Goal: Task Accomplishment & Management: Manage account settings

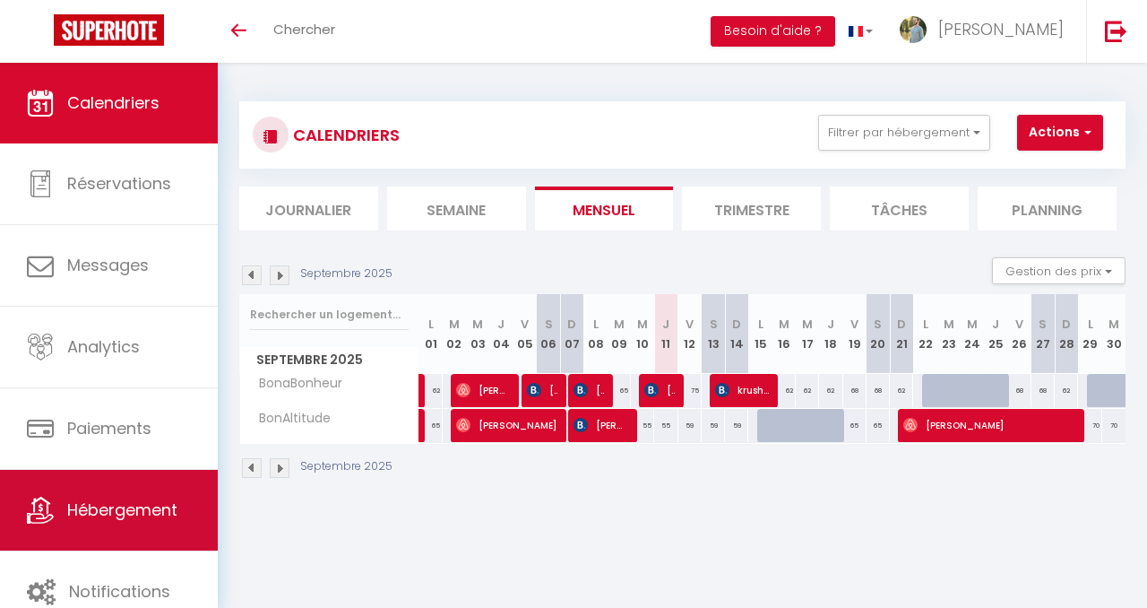
scroll to position [22, 0]
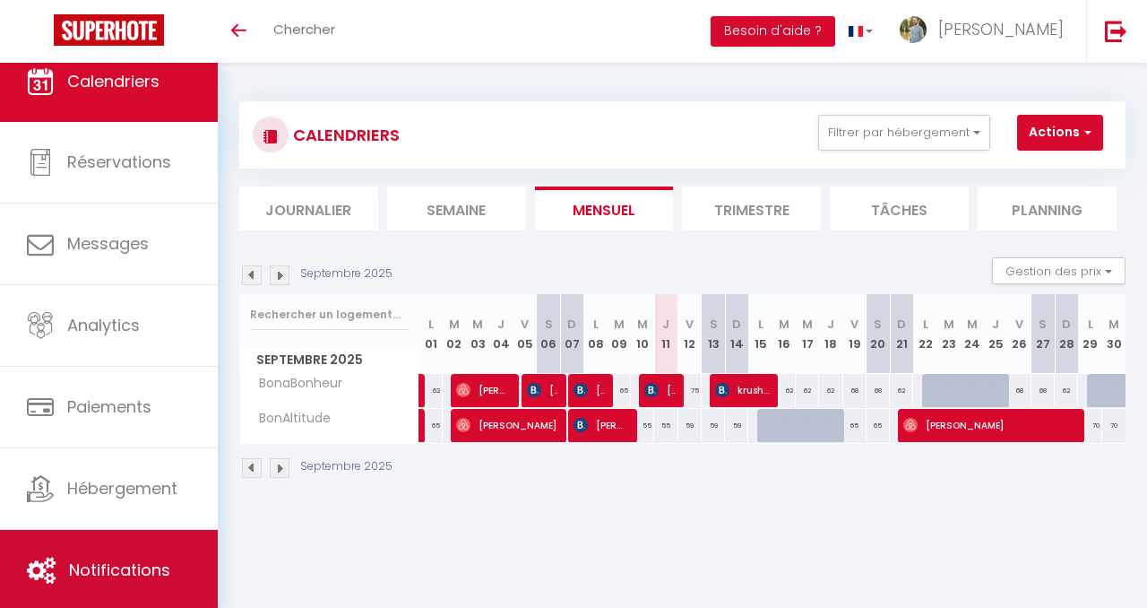
click at [139, 552] on link "Notifications" at bounding box center [109, 570] width 218 height 81
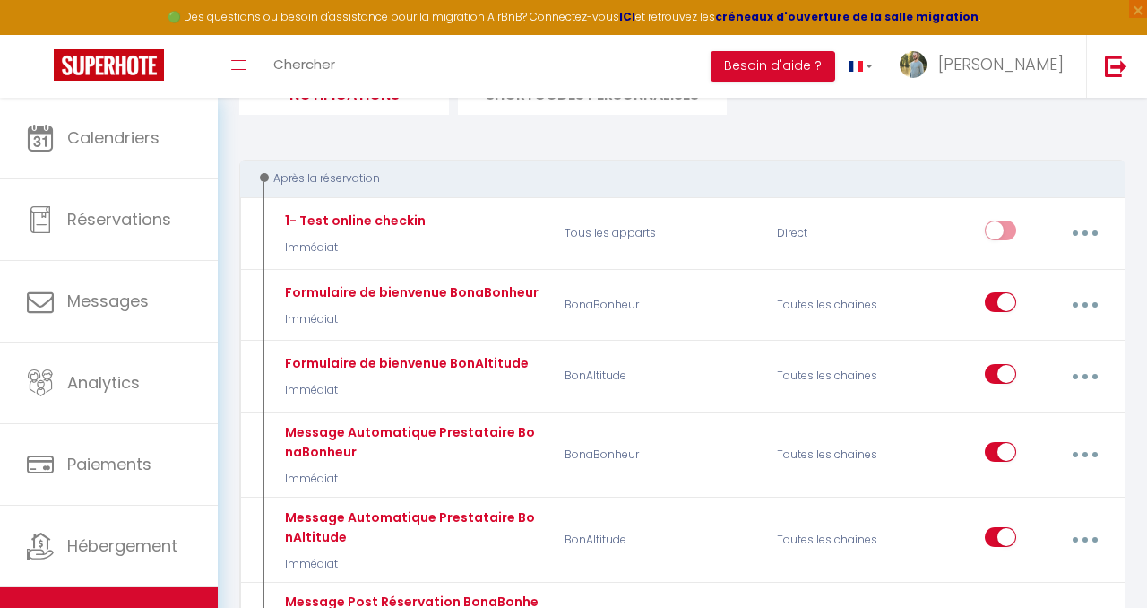
scroll to position [152, 0]
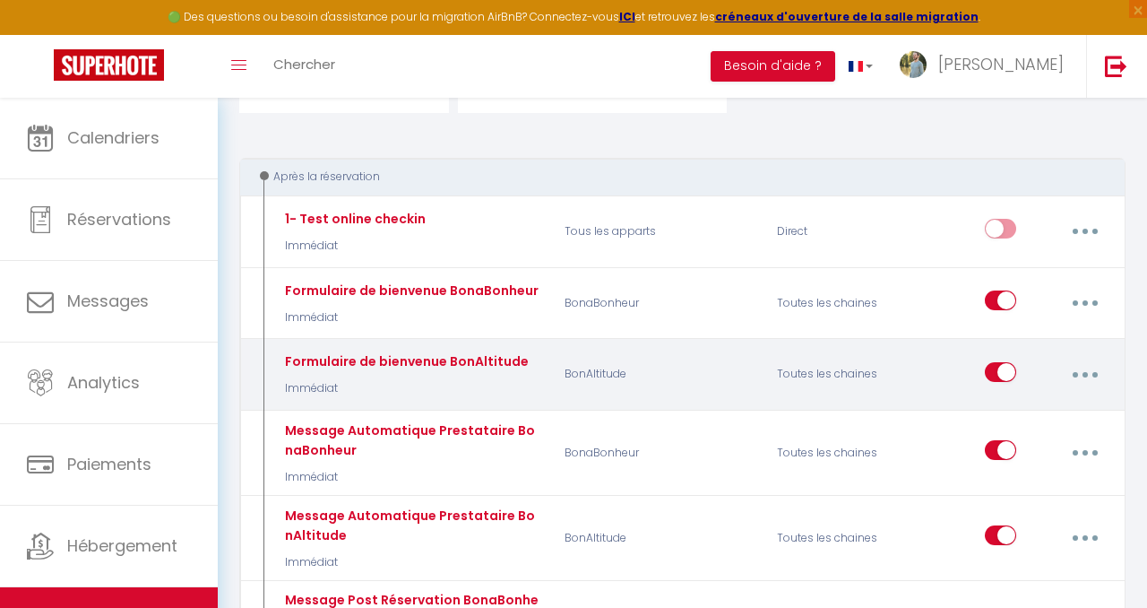
click at [1094, 377] on button "button" at bounding box center [1084, 375] width 47 height 34
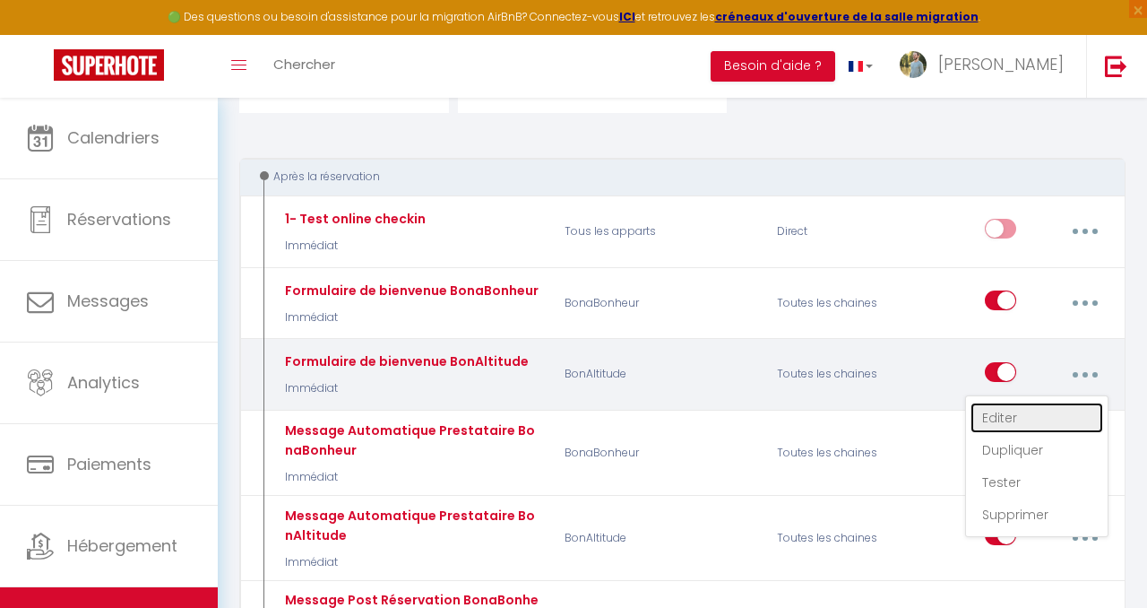
click at [1047, 415] on link "Editer" at bounding box center [1037, 417] width 133 height 30
type input "Formulaire de bienvenue BonAltitude"
select select "Immédiat"
select select "if_booking_is_paid"
checkbox input "true"
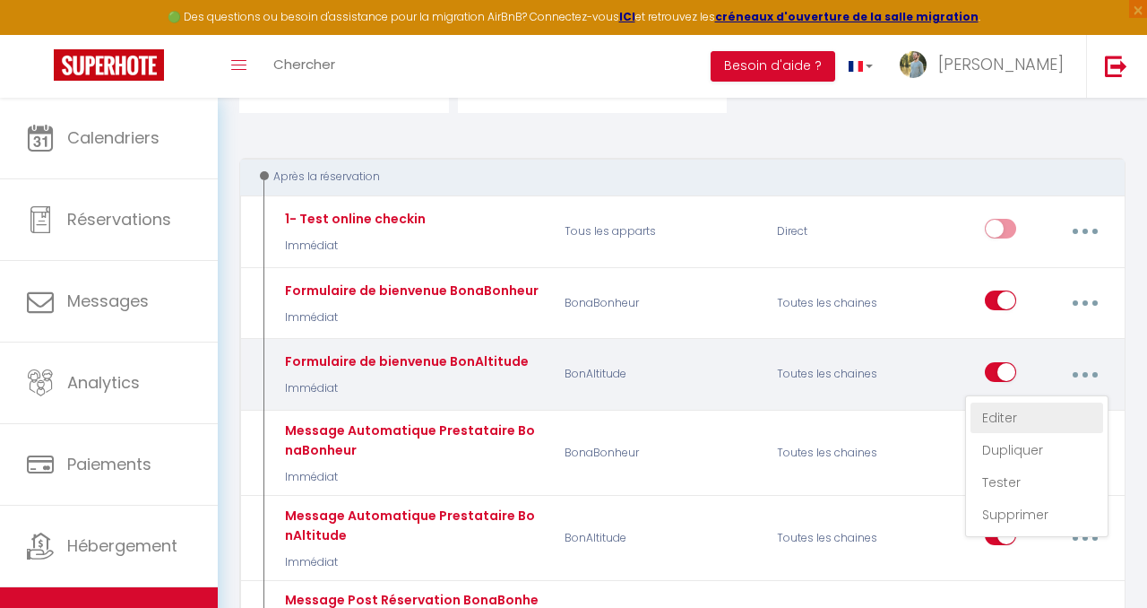
checkbox input "false"
radio input "true"
type input "[PERSON_NAME] [GUEST:FIRST_NAME], [PERSON_NAME] est à remplir impérativement !"
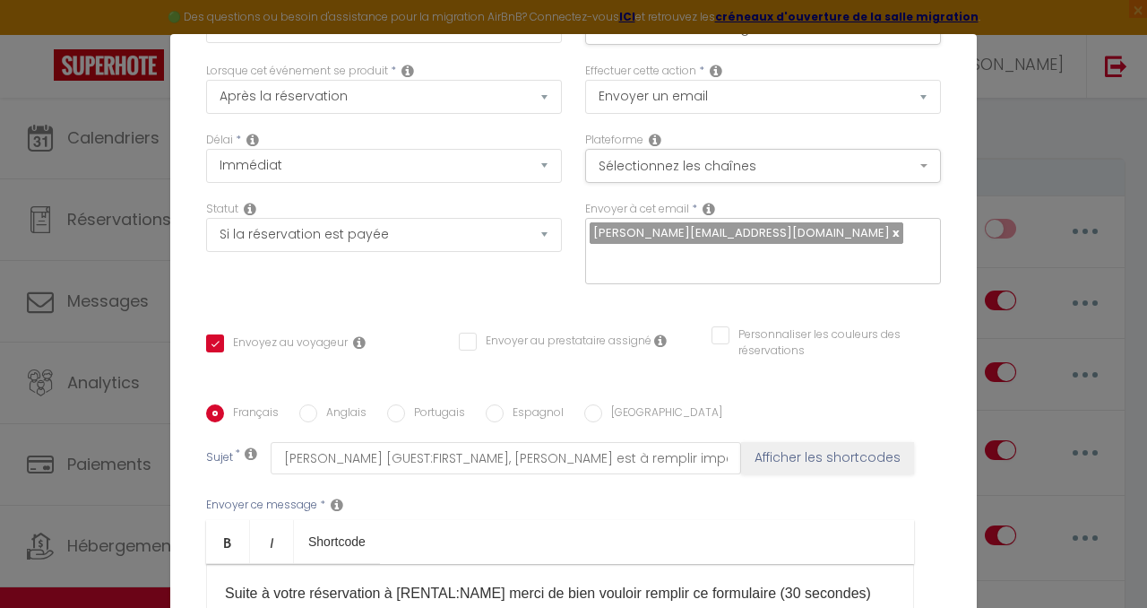
scroll to position [153, 0]
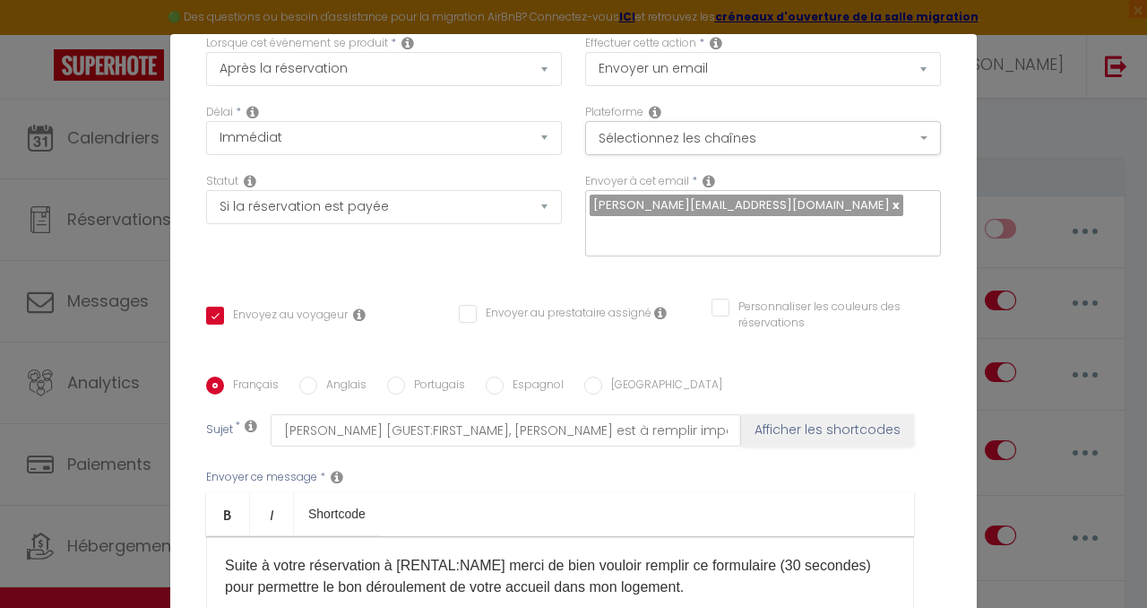
click at [492, 376] on input "Espagnol" at bounding box center [495, 385] width 18 height 18
radio input "true"
checkbox input "true"
checkbox input "false"
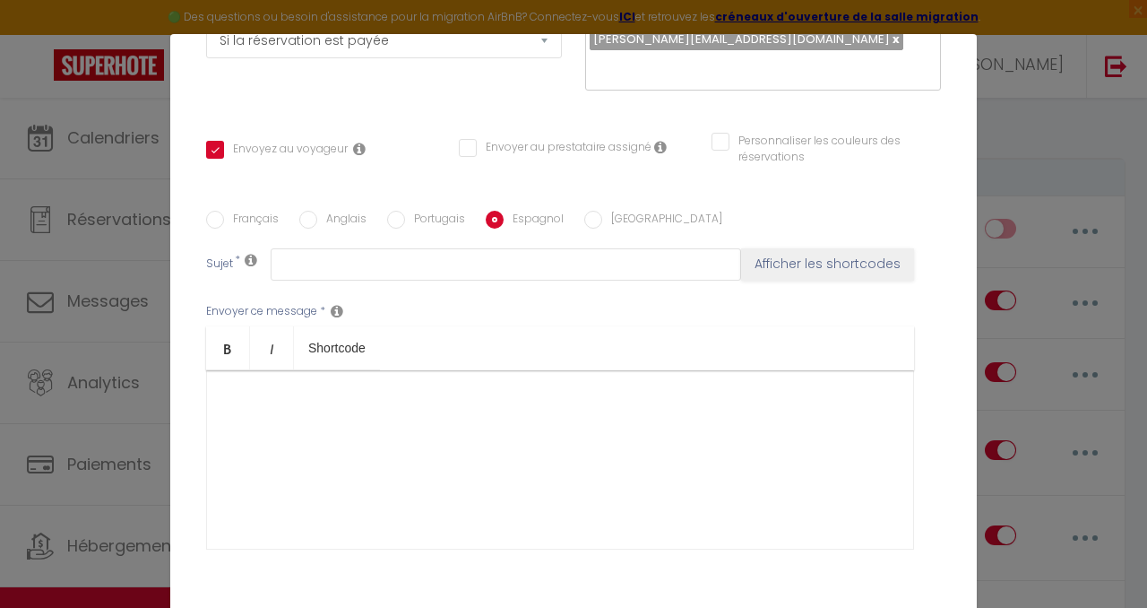
scroll to position [333, 0]
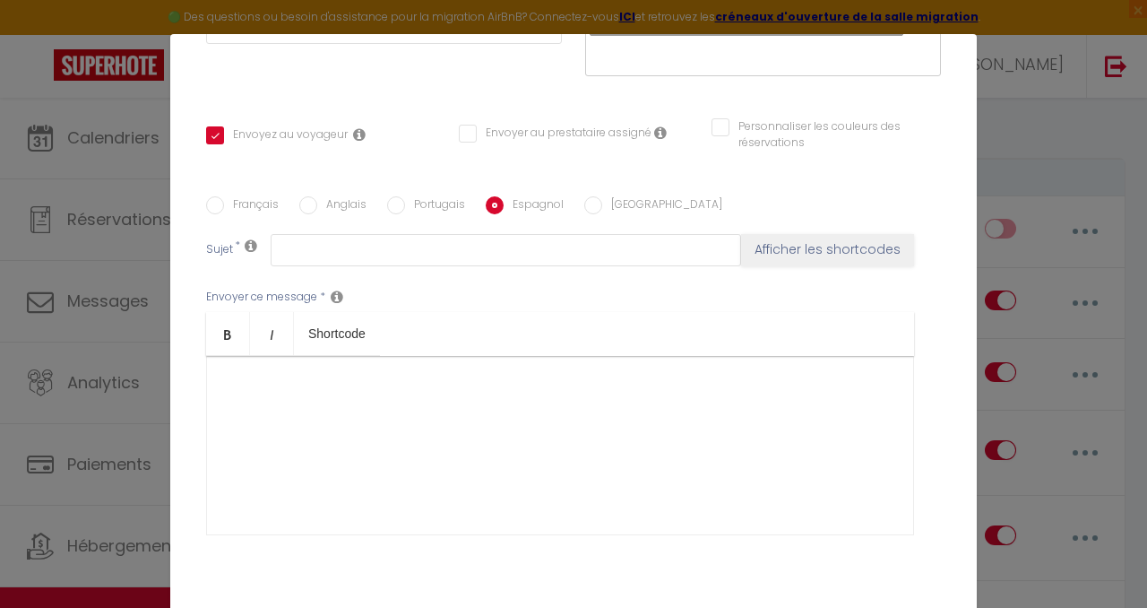
click at [300, 196] on input "Anglais" at bounding box center [308, 205] width 18 height 18
radio input "true"
checkbox input "true"
checkbox input "false"
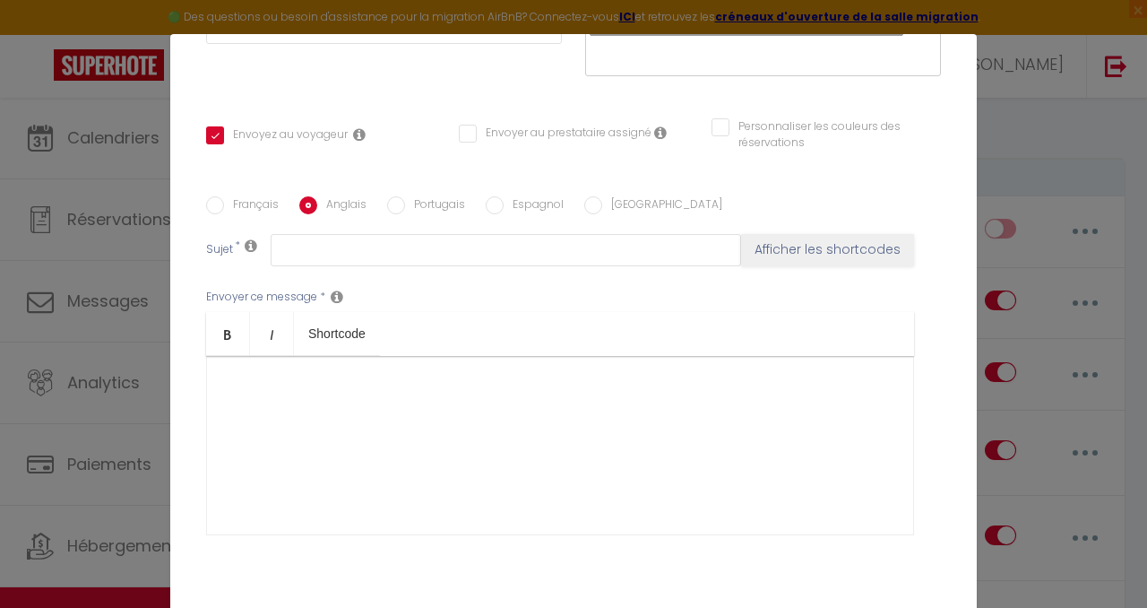
type input "Dear [GUEST:FIRST_NAME], this must be filled in!"
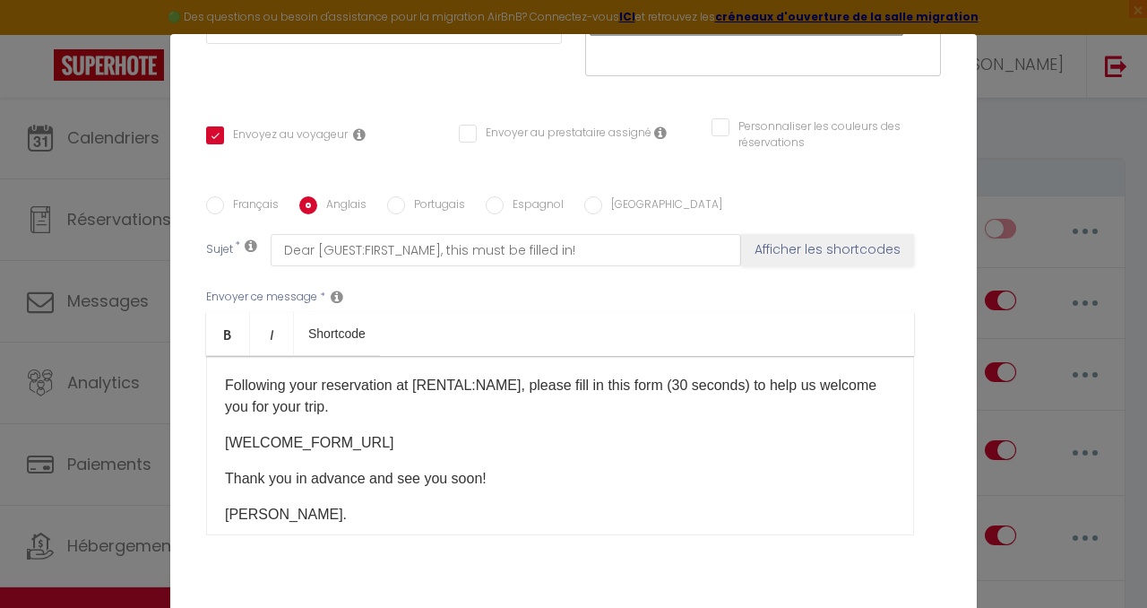
click at [219, 196] on input "Français" at bounding box center [215, 205] width 18 height 18
radio input "true"
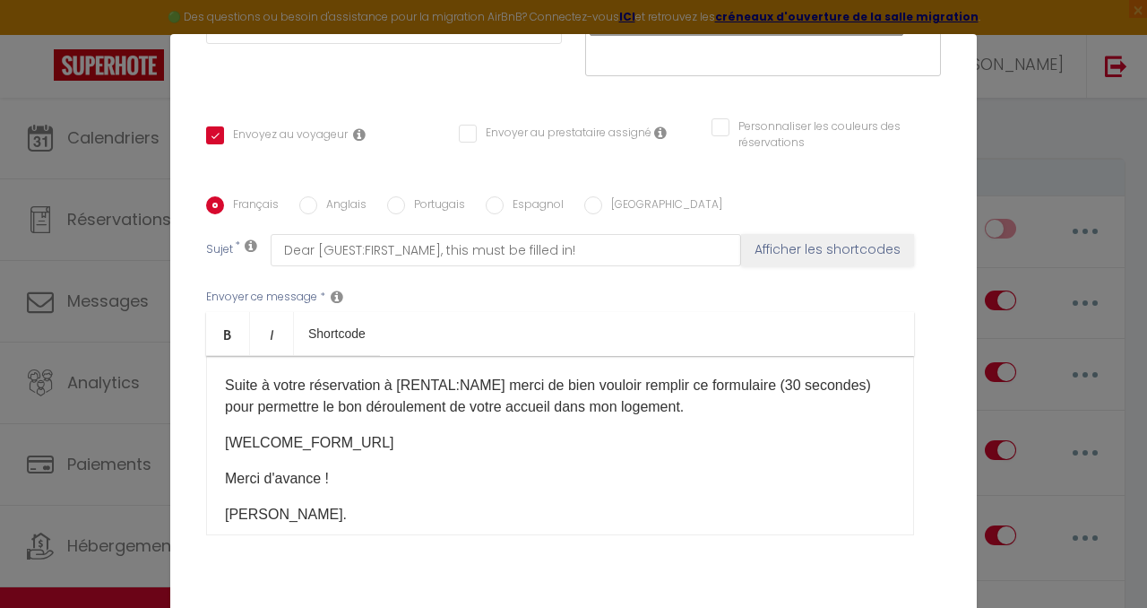
checkbox input "true"
checkbox input "false"
type input "[PERSON_NAME] [GUEST:FIRST_NAME], [PERSON_NAME] est à remplir impérativement !"
click at [312, 196] on input "Anglais" at bounding box center [308, 205] width 18 height 18
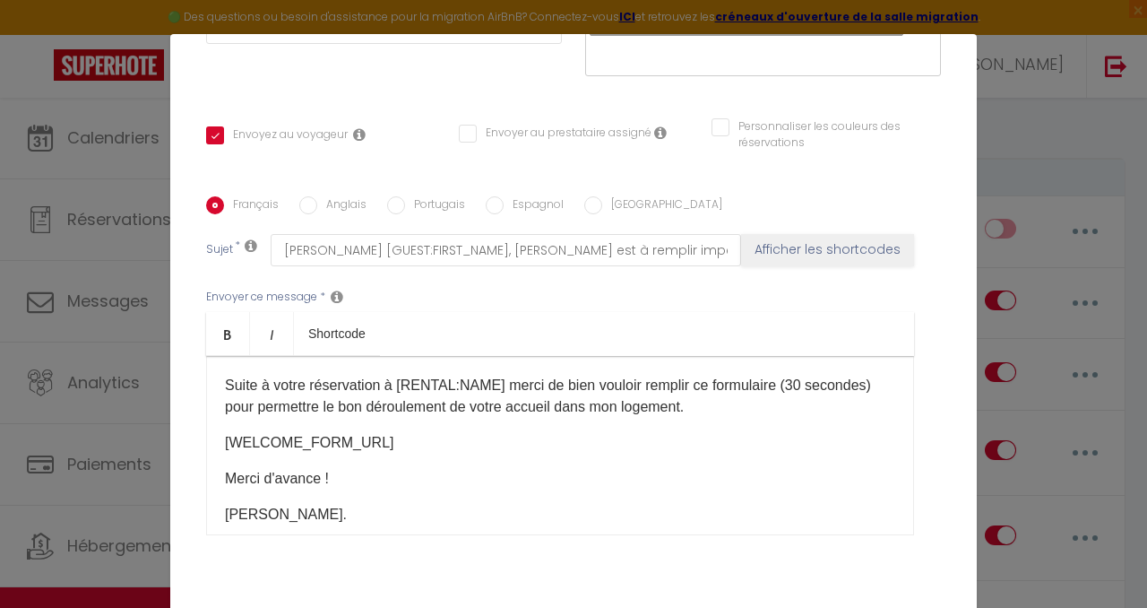
radio input "true"
checkbox input "true"
checkbox input "false"
type input "Dear [GUEST:FIRST_NAME], this must be filled in!"
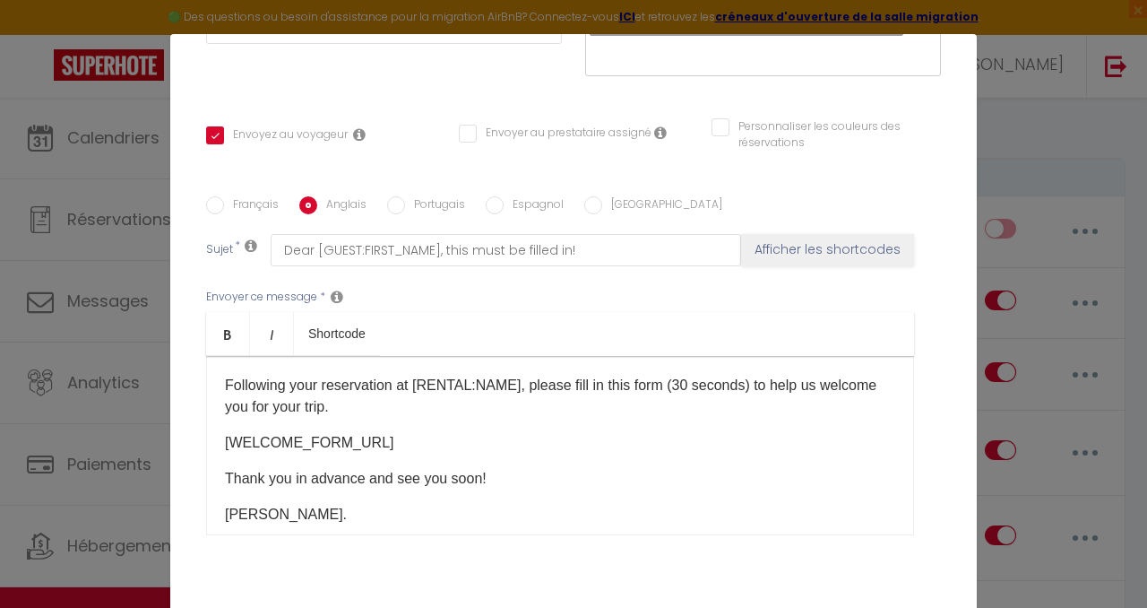
click at [491, 196] on input "Espagnol" at bounding box center [495, 205] width 18 height 18
radio input "true"
checkbox input "true"
checkbox input "false"
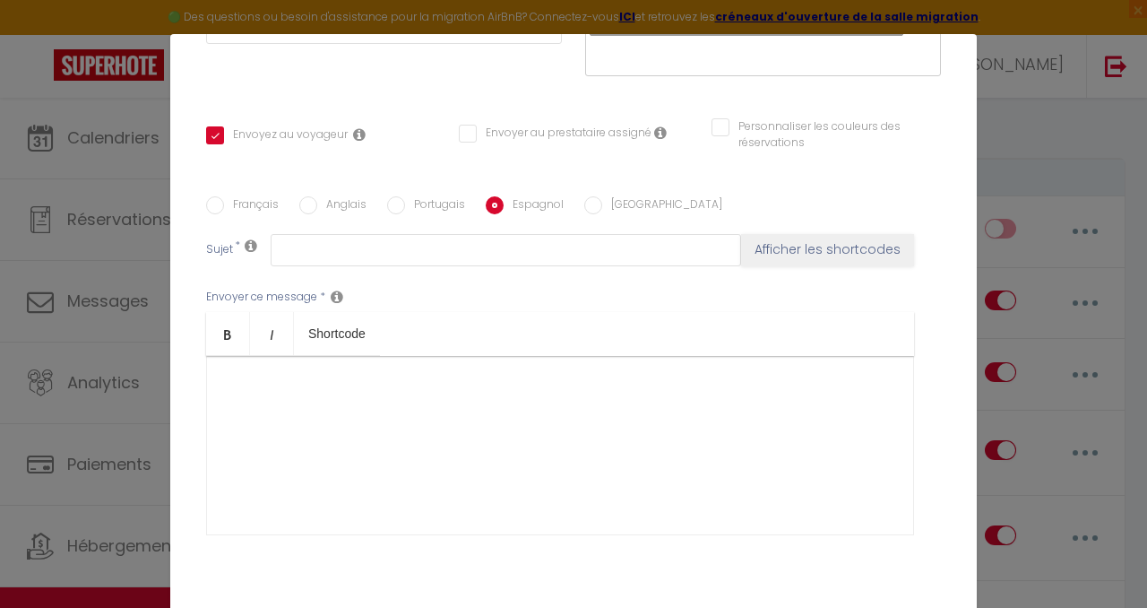
scroll to position [0, 0]
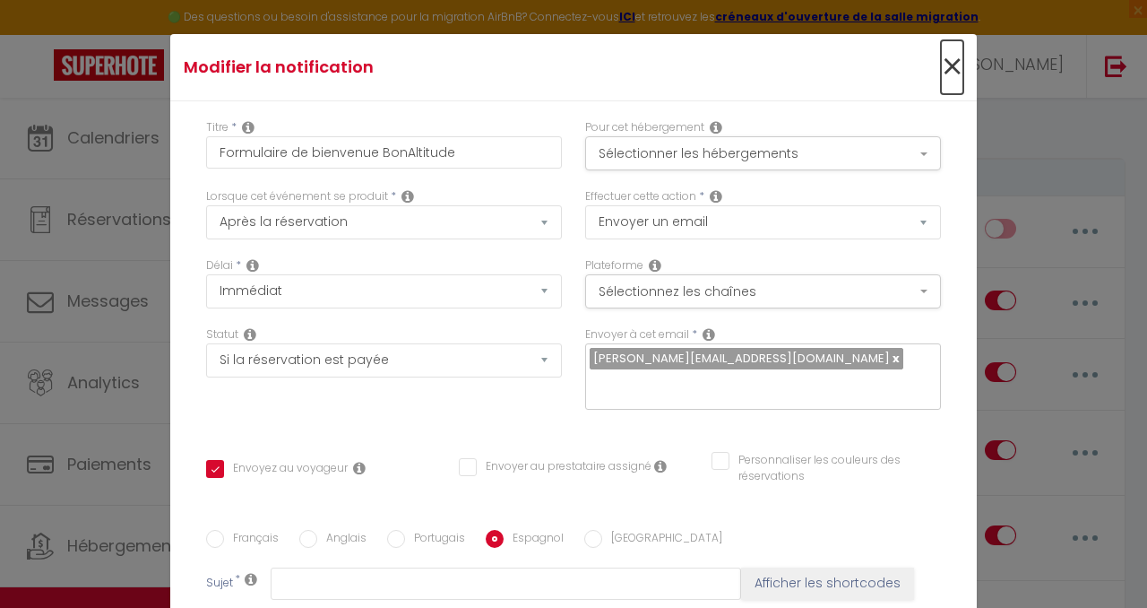
click at [947, 67] on span "×" at bounding box center [952, 67] width 22 height 54
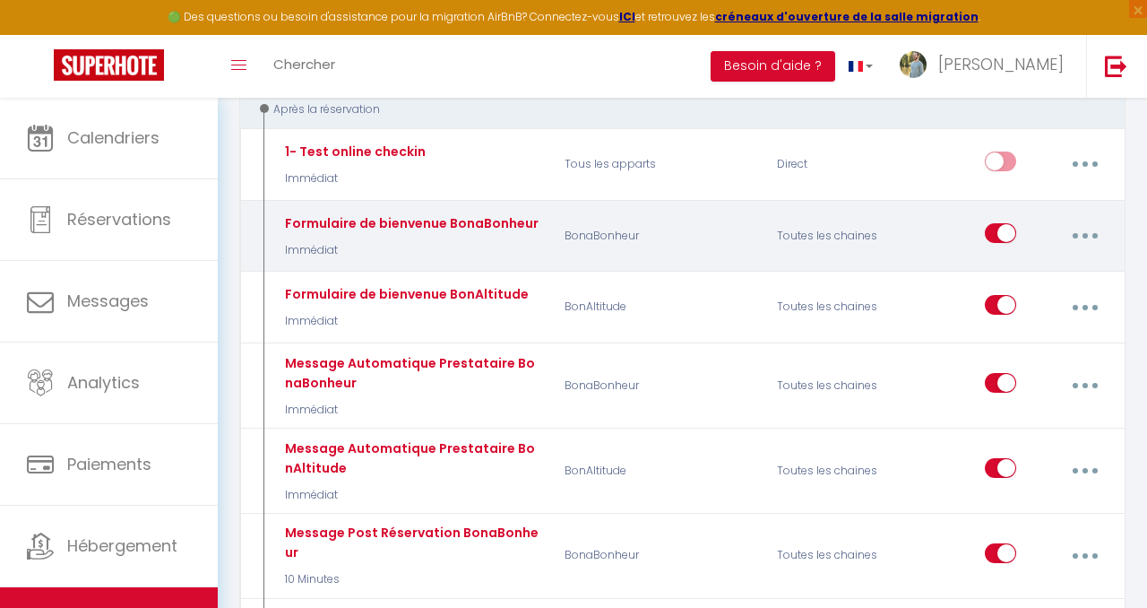
scroll to position [220, 0]
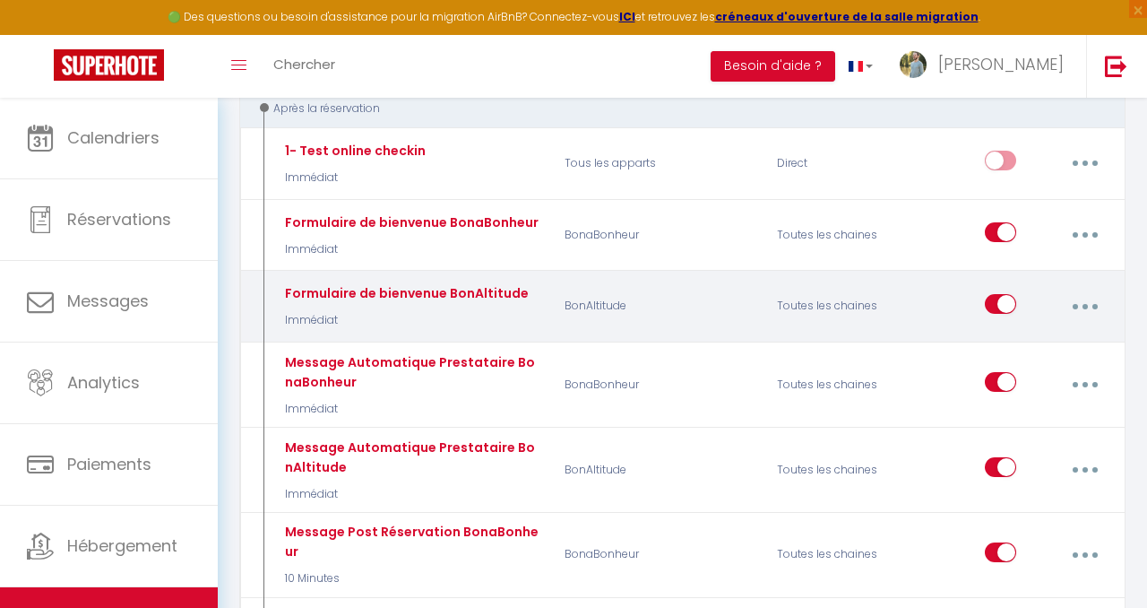
click at [1087, 300] on button "button" at bounding box center [1084, 306] width 47 height 34
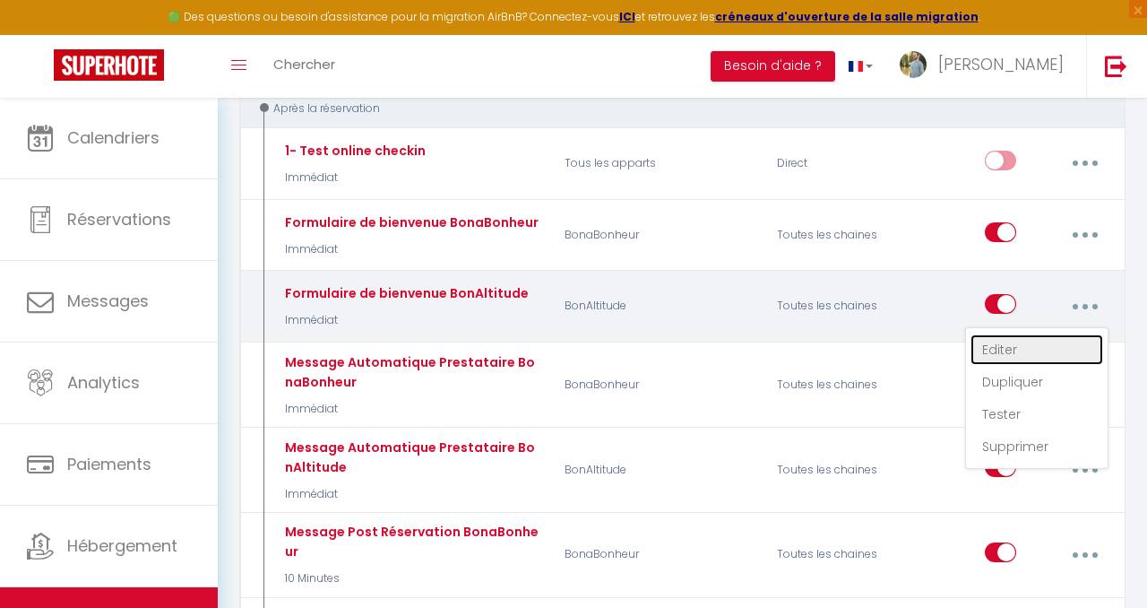
click at [1038, 352] on link "Editer" at bounding box center [1037, 349] width 133 height 30
checkbox input "true"
checkbox input "false"
radio input "true"
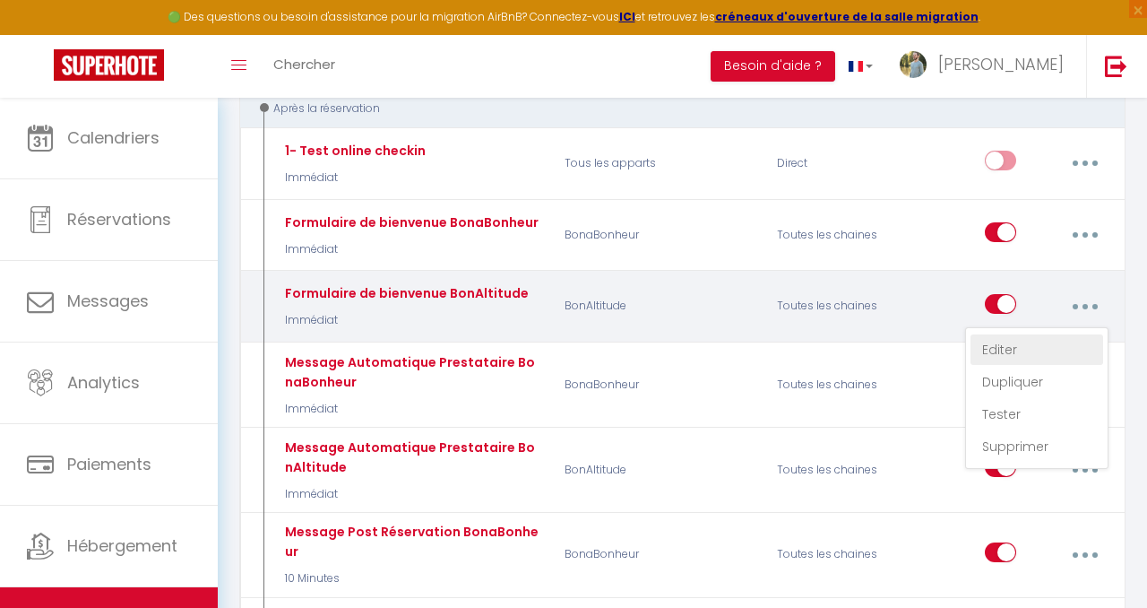
type input "[PERSON_NAME] [GUEST:FIRST_NAME], [PERSON_NAME] est à remplir impérativement !"
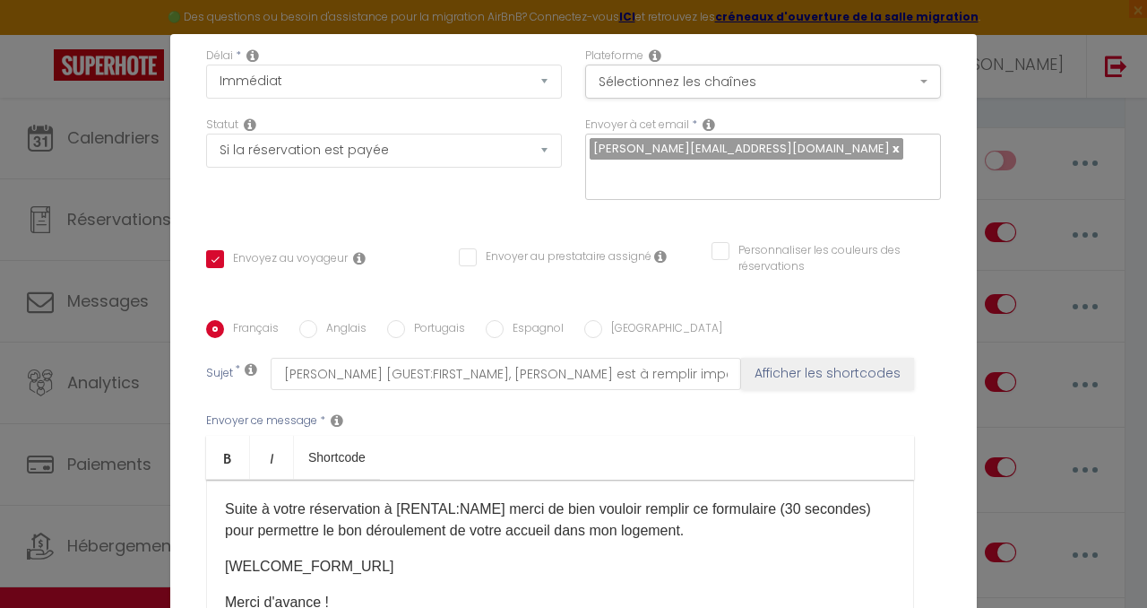
scroll to position [217, 0]
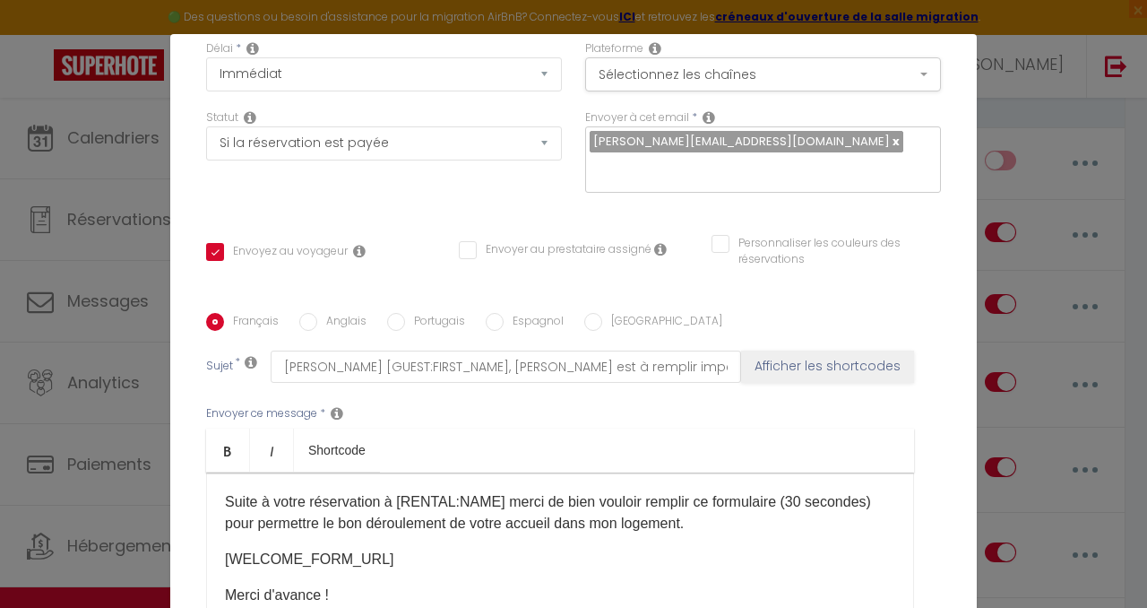
click at [492, 313] on input "Espagnol" at bounding box center [495, 322] width 18 height 18
radio input "true"
checkbox input "true"
checkbox input "false"
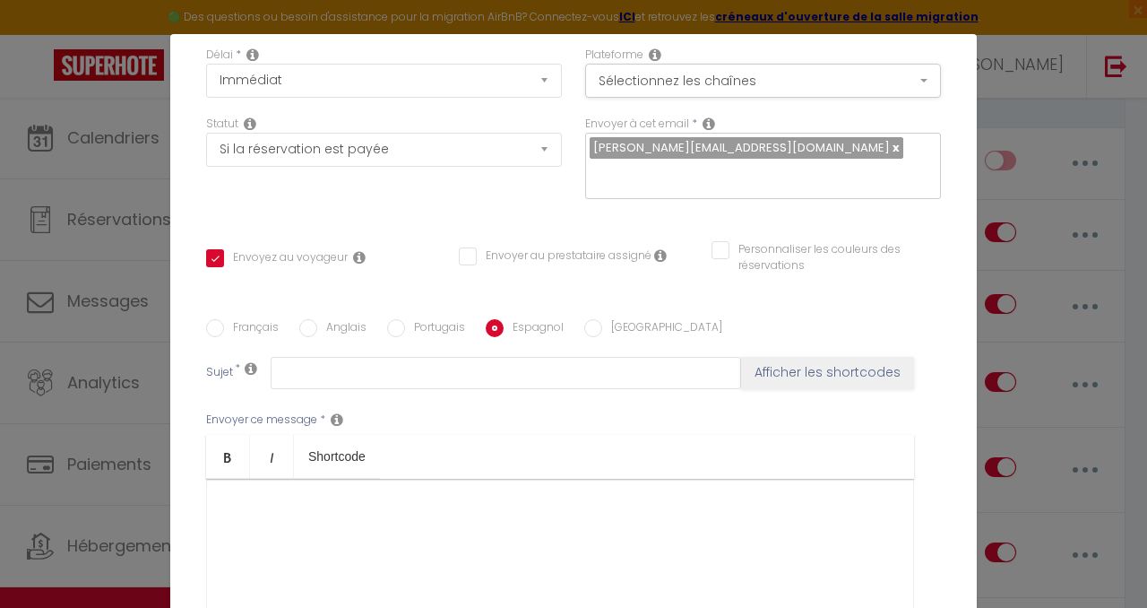
scroll to position [0, 0]
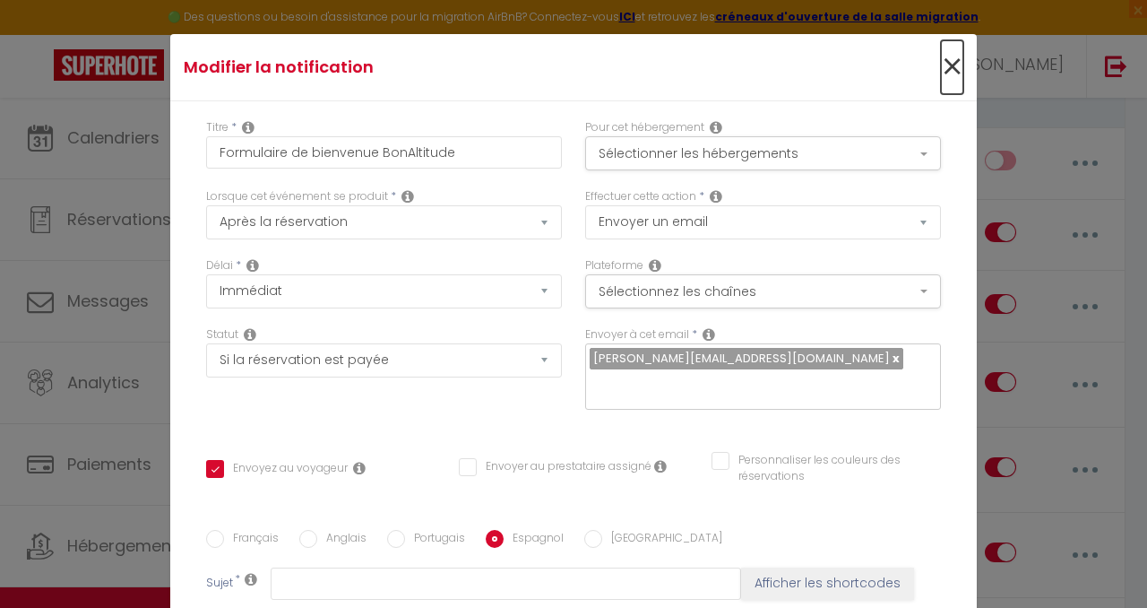
click at [946, 68] on span "×" at bounding box center [952, 67] width 22 height 54
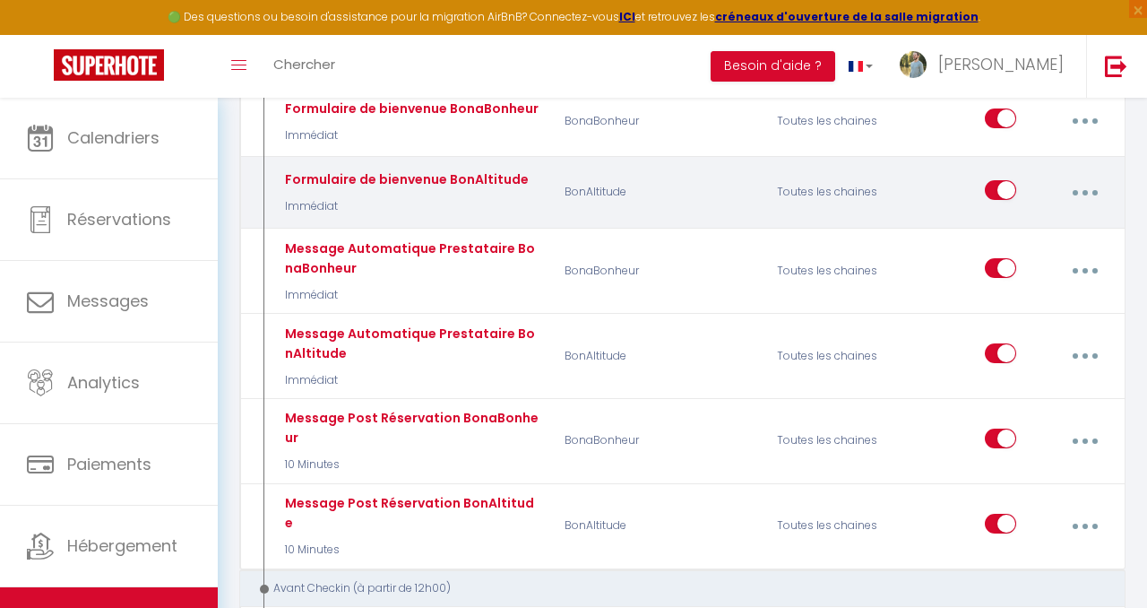
scroll to position [337, 0]
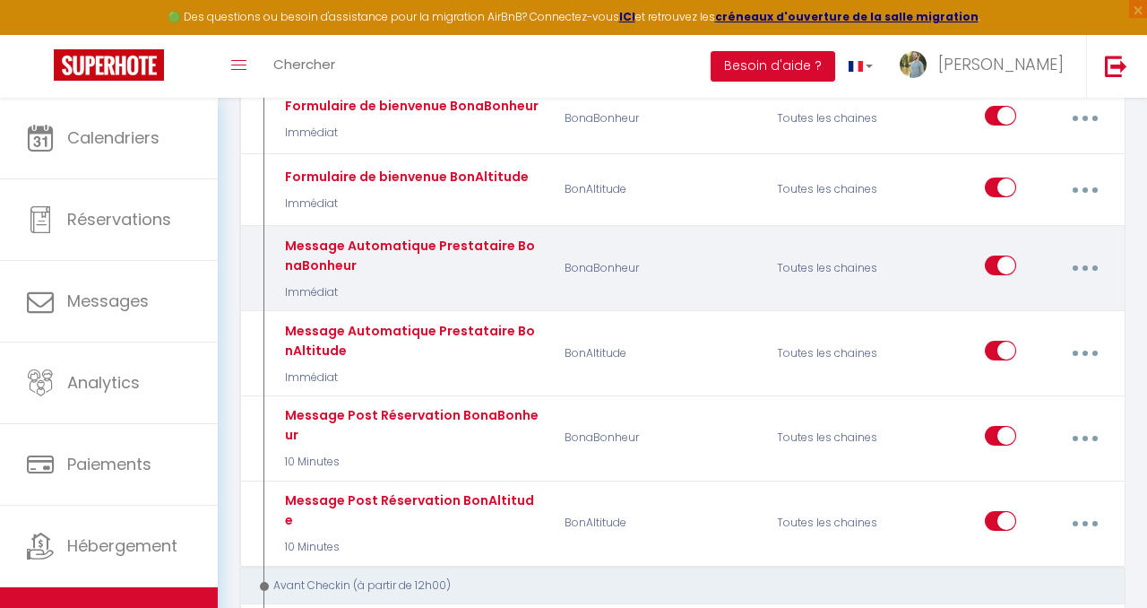
click at [1091, 263] on button "button" at bounding box center [1084, 268] width 47 height 34
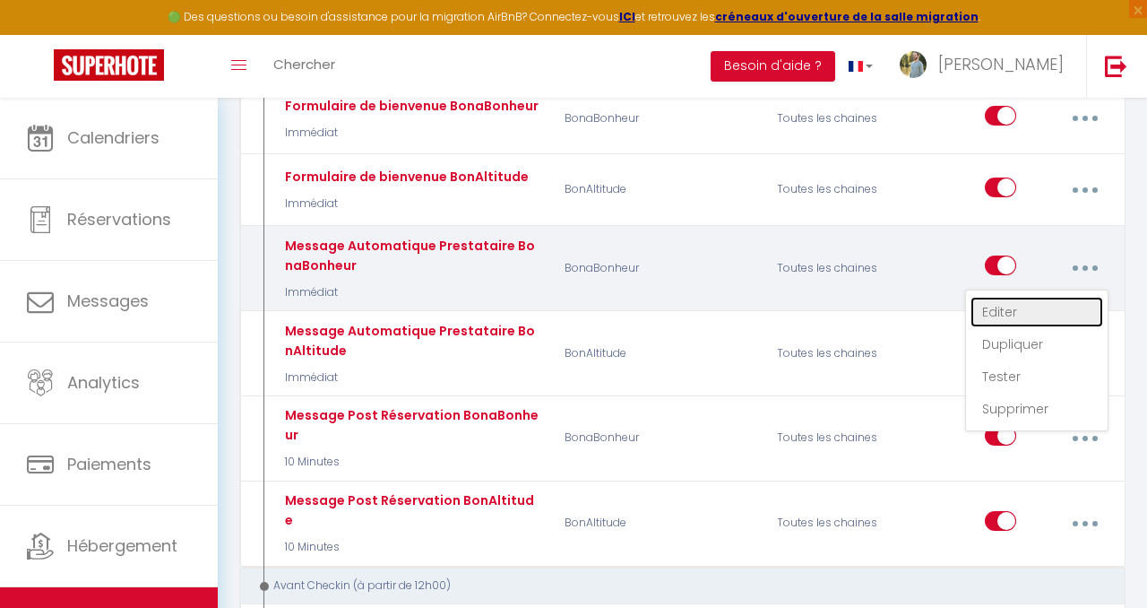
click at [1022, 307] on link "Editer" at bounding box center [1037, 312] width 133 height 30
type input "Message Automatique Prestataire BonaBonheur"
checkbox input "false"
checkbox input "true"
checkbox input "false"
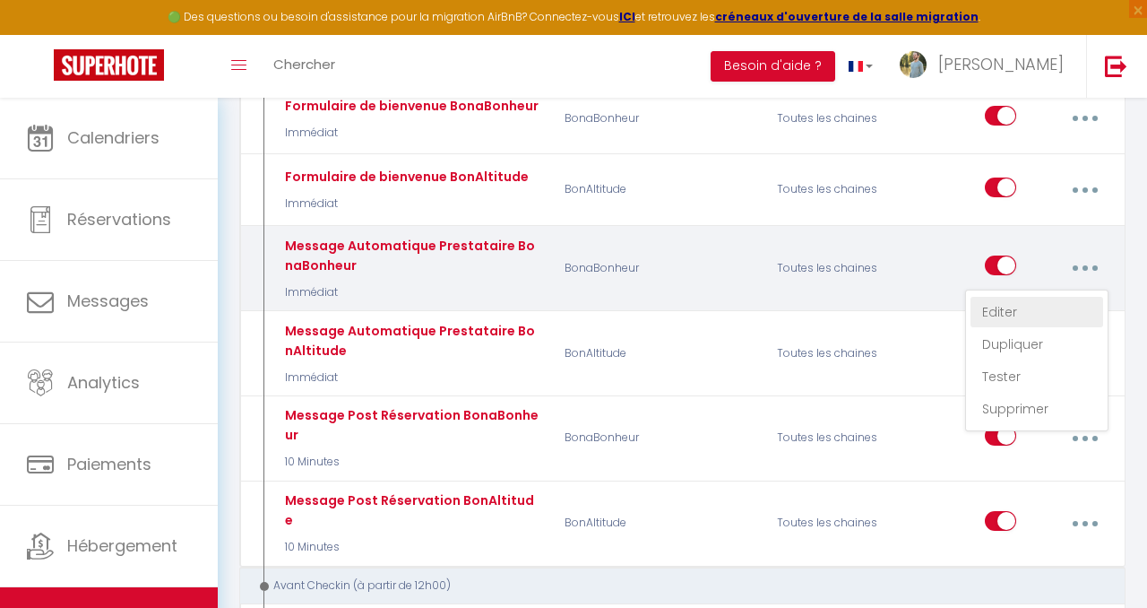
radio input "true"
type input "Nouveau Ménage [STREET_ADDRESS][DATE][PERSON_NAME] [CHECKING:DD-MM-YYYY]"
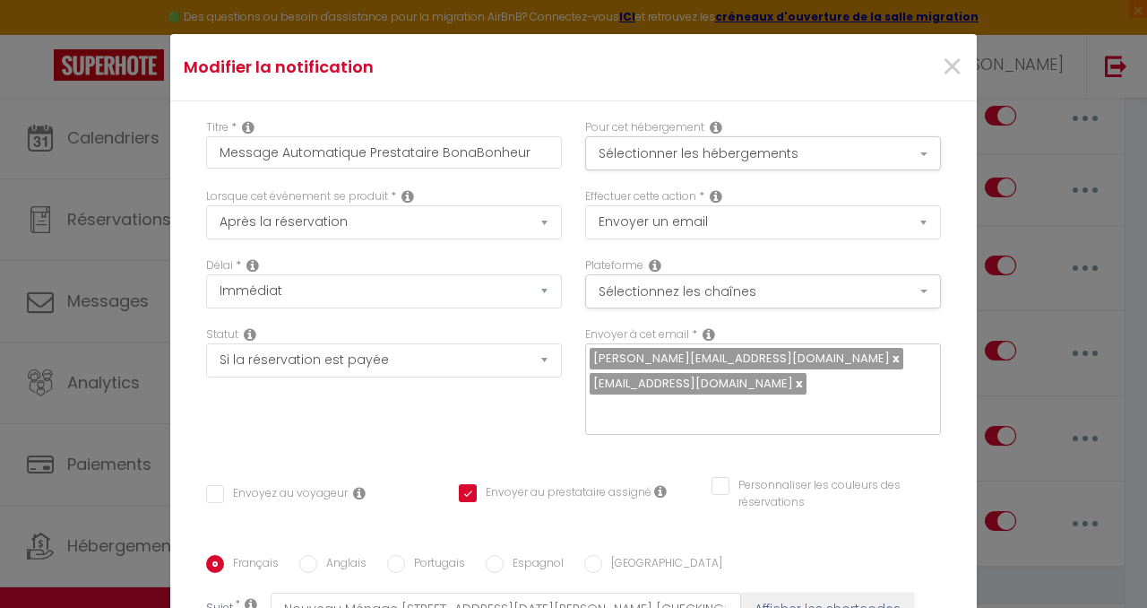
scroll to position [179, 0]
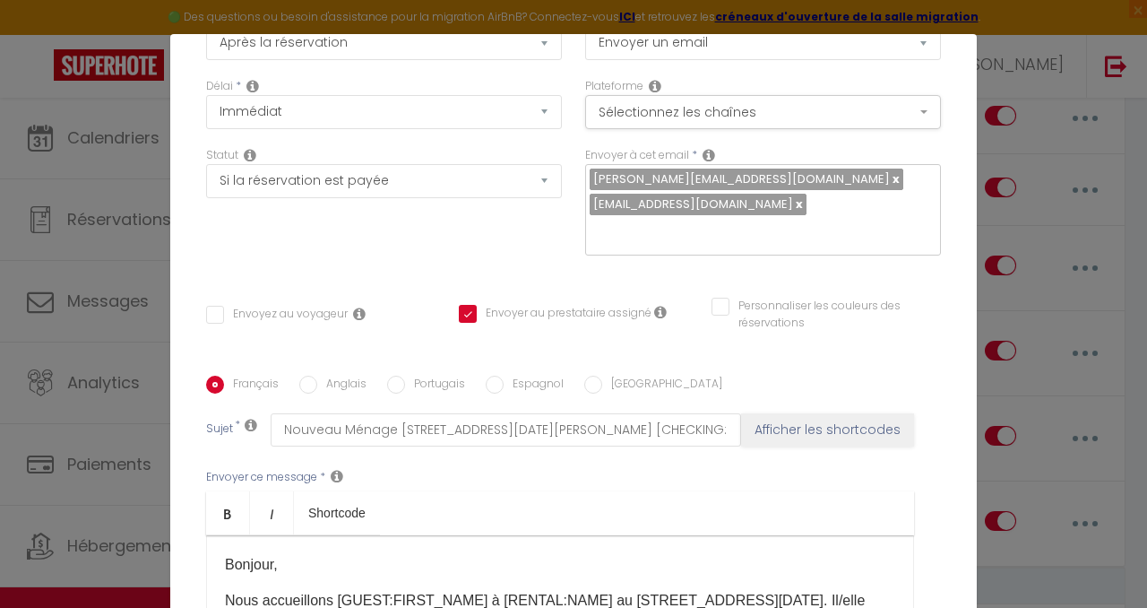
click at [504, 376] on label "Espagnol" at bounding box center [534, 386] width 60 height 20
click at [502, 376] on input "Espagnol" at bounding box center [495, 385] width 18 height 18
radio input "true"
checkbox input "false"
checkbox input "true"
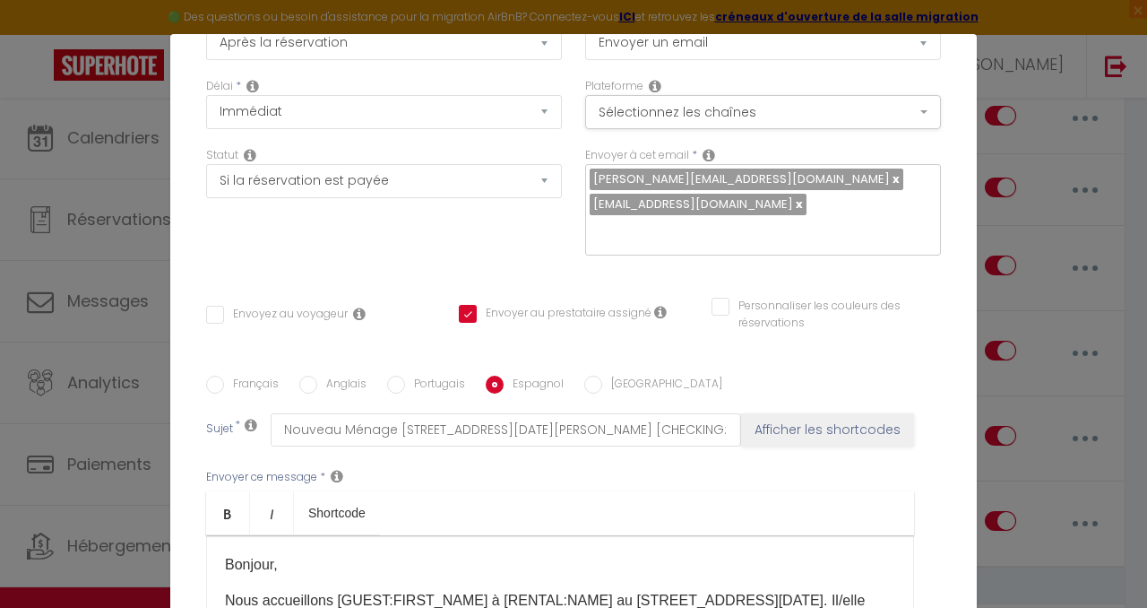
checkbox input "false"
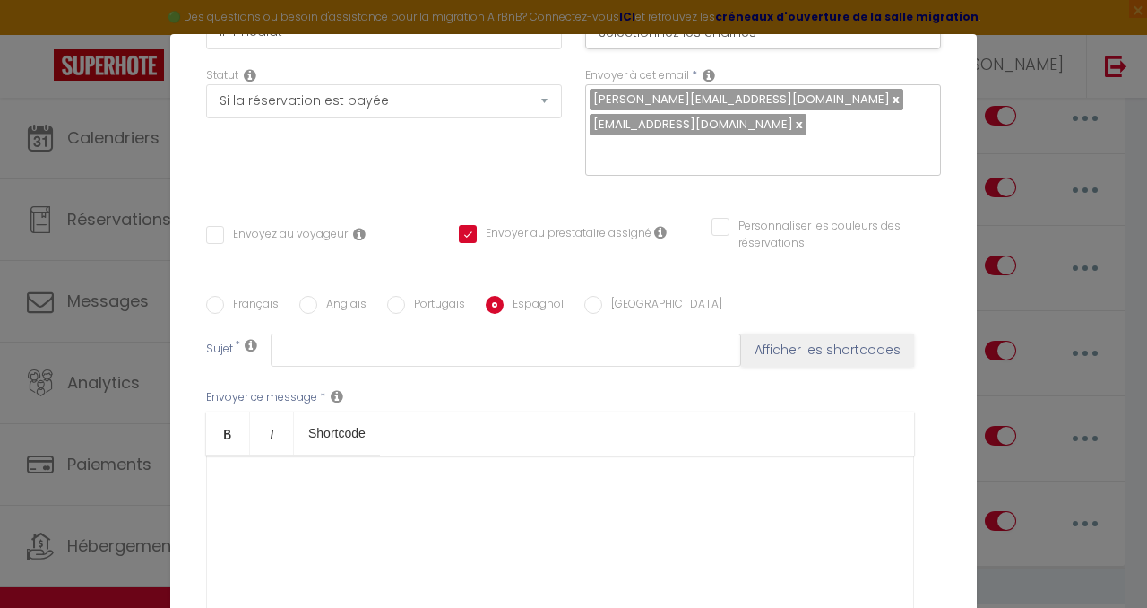
scroll to position [280, 0]
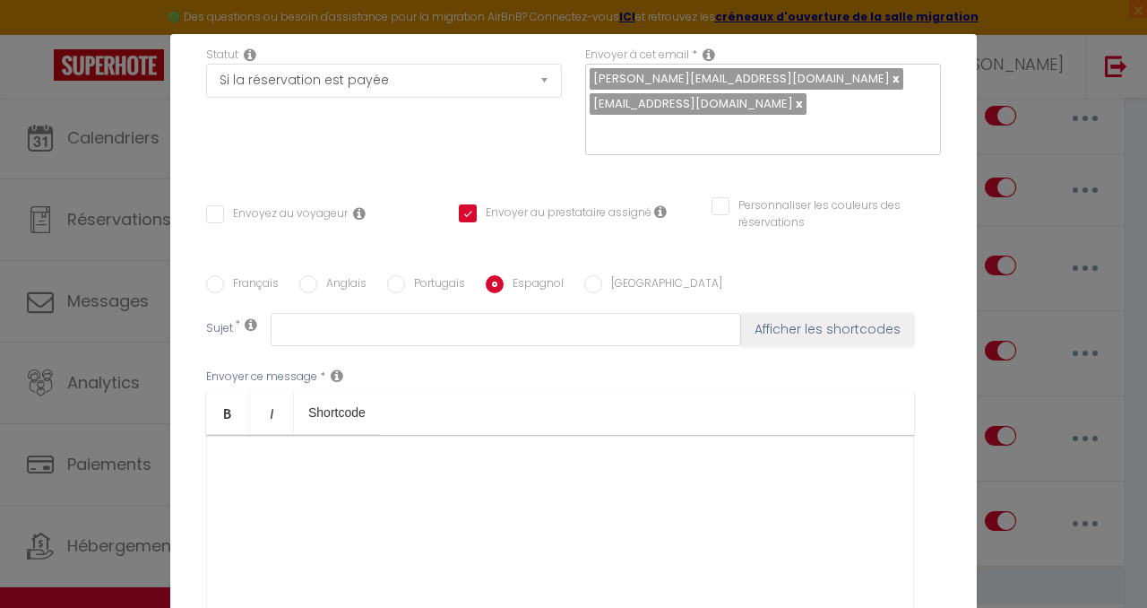
click at [220, 275] on input "Français" at bounding box center [215, 284] width 18 height 18
radio input "true"
checkbox input "false"
checkbox input "true"
checkbox input "false"
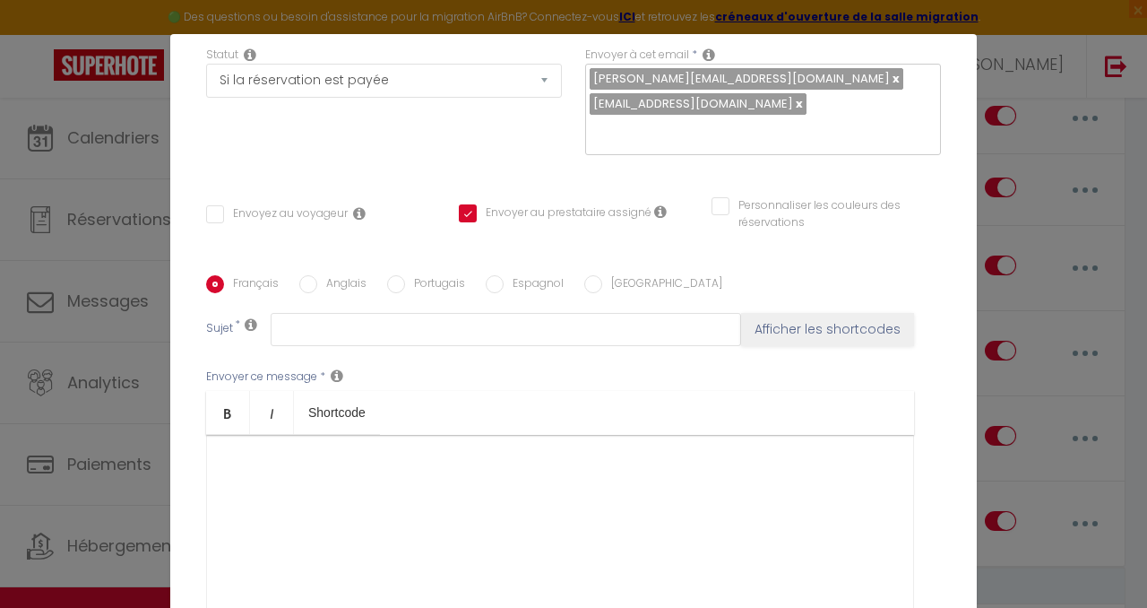
type input "Nouveau Ménage [STREET_ADDRESS][DATE][PERSON_NAME] [CHECKING:DD-MM-YYYY]"
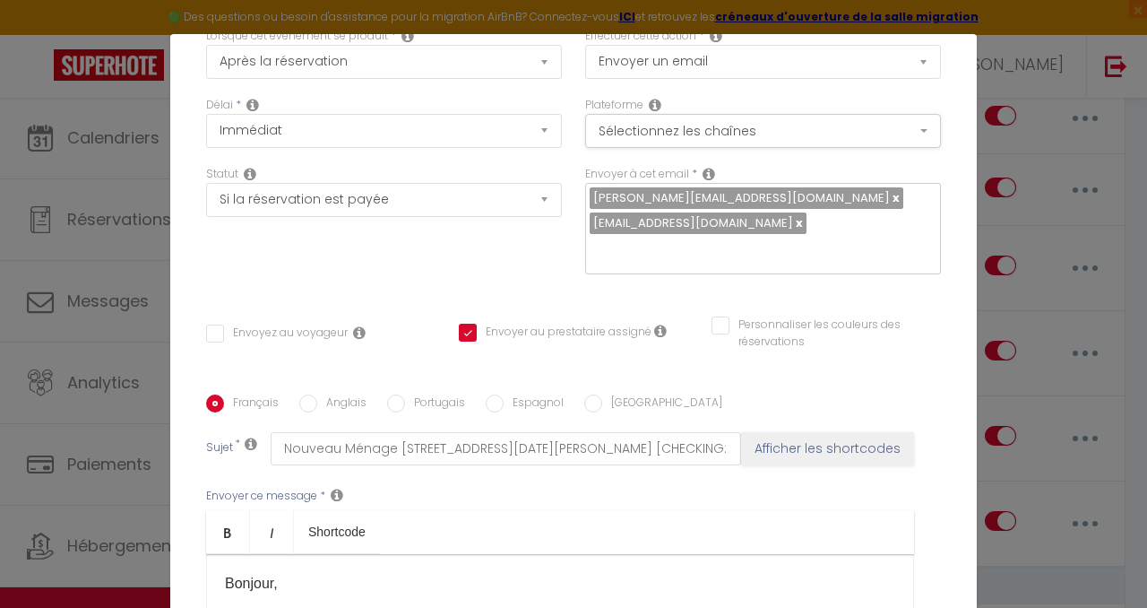
scroll to position [0, 0]
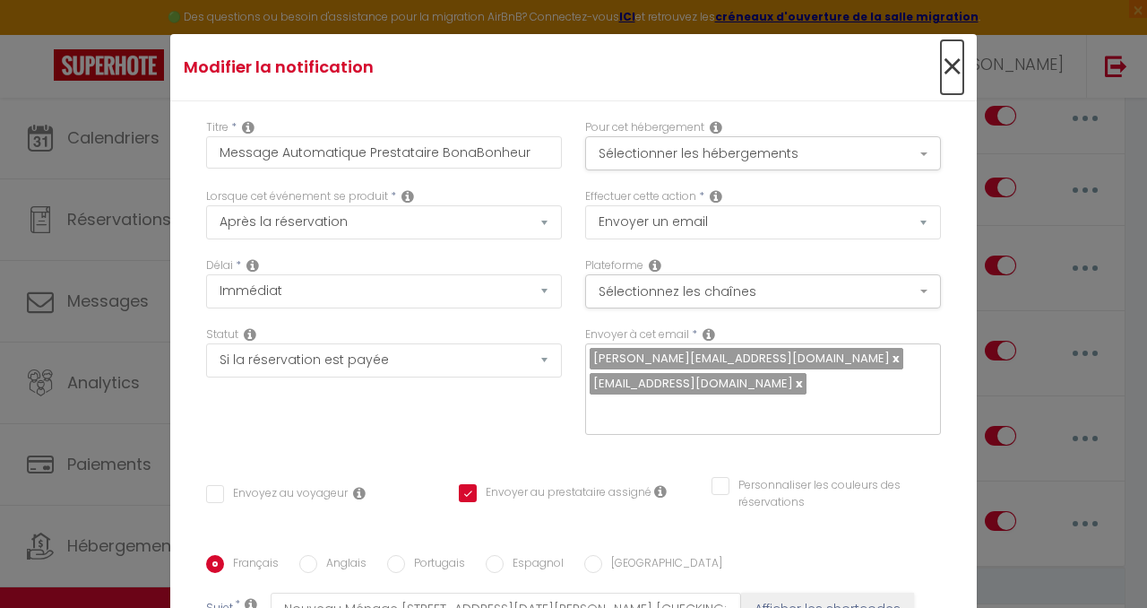
click at [956, 73] on span "×" at bounding box center [952, 67] width 22 height 54
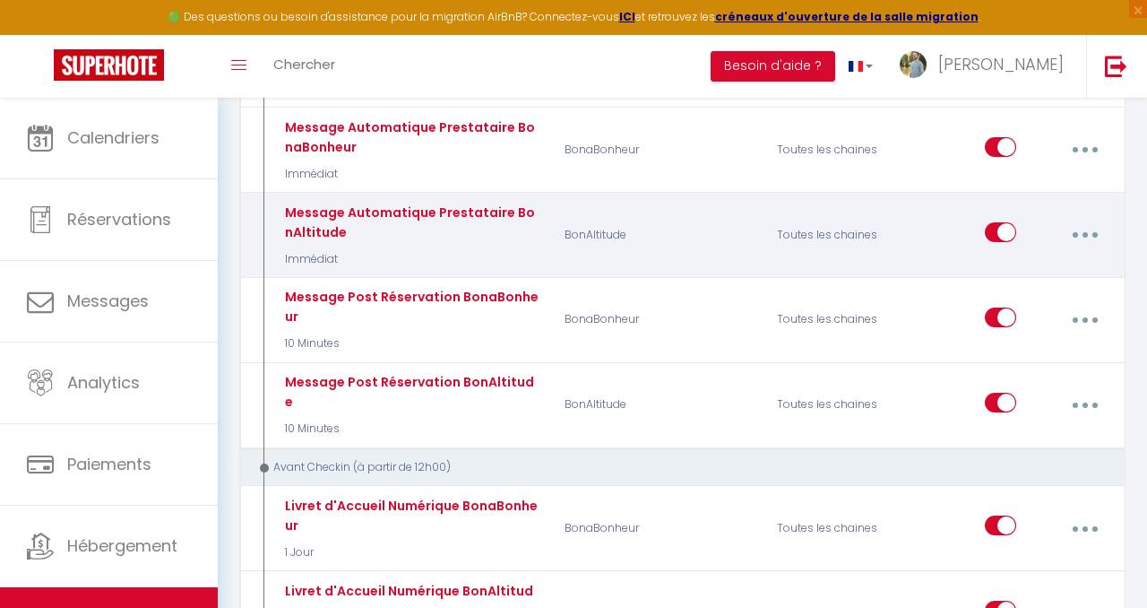
scroll to position [462, 0]
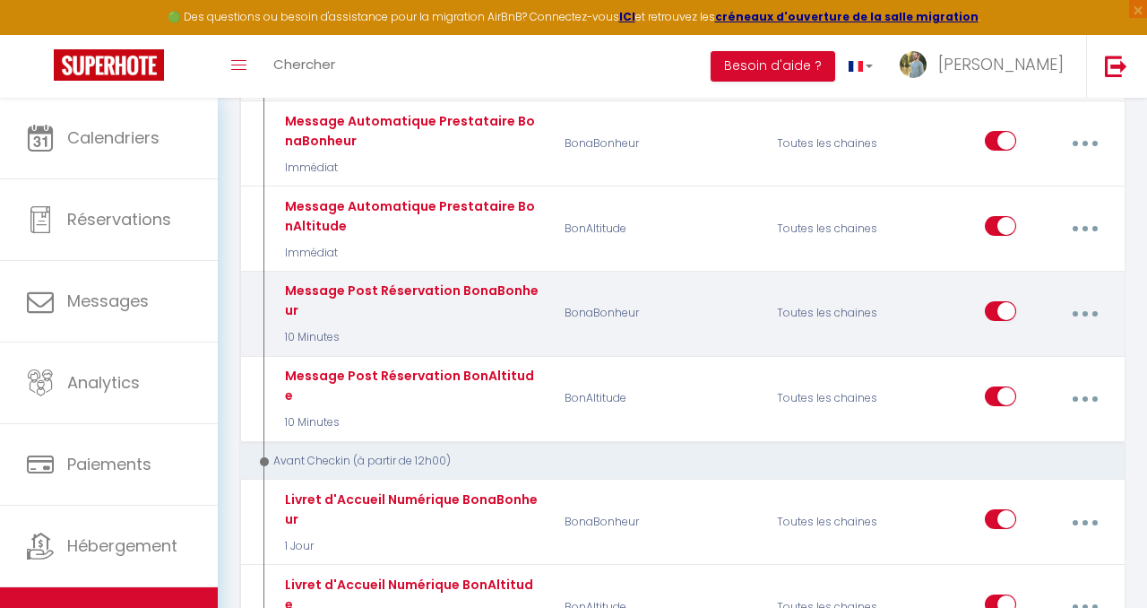
click at [1085, 312] on icon "button" at bounding box center [1085, 313] width 5 height 5
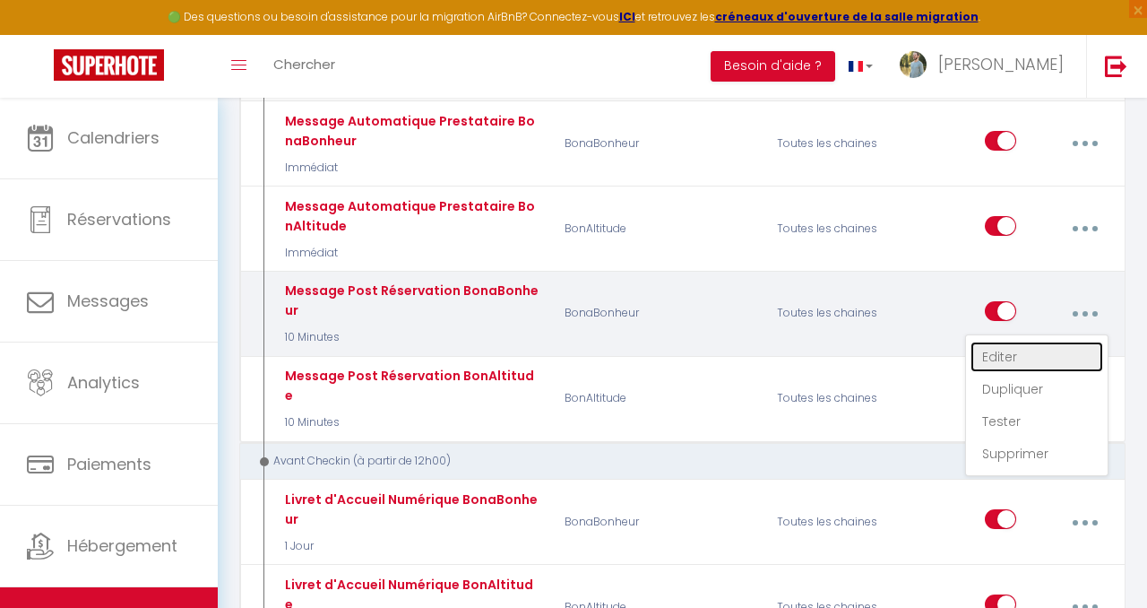
click at [1017, 352] on link "Editer" at bounding box center [1037, 356] width 133 height 30
type input "Message Post Réservation BonaBonheur"
select select "10 Minutes"
checkbox input "true"
checkbox input "false"
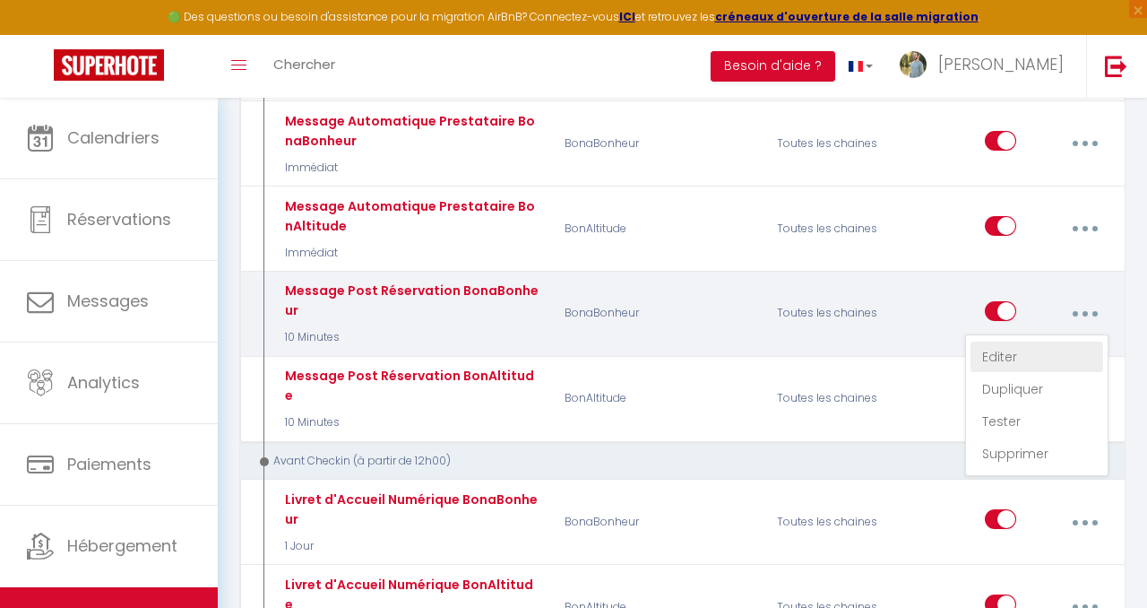
checkbox input "false"
type input "🔑 Accès et accueil : [GUEST:FIRST_NAME], une information essentielle pour votre…"
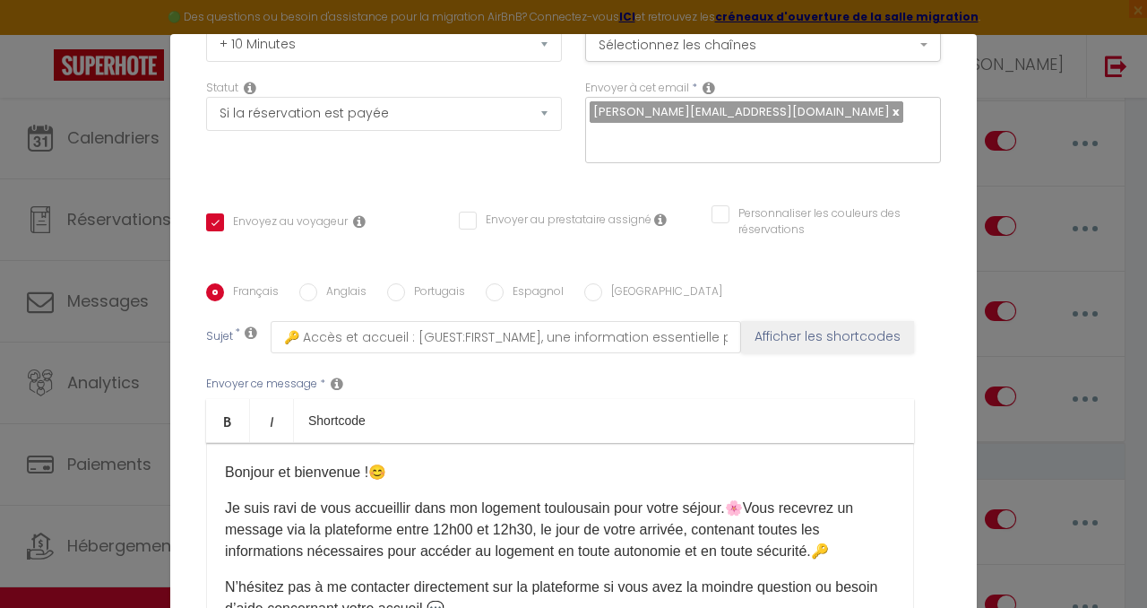
scroll to position [250, 0]
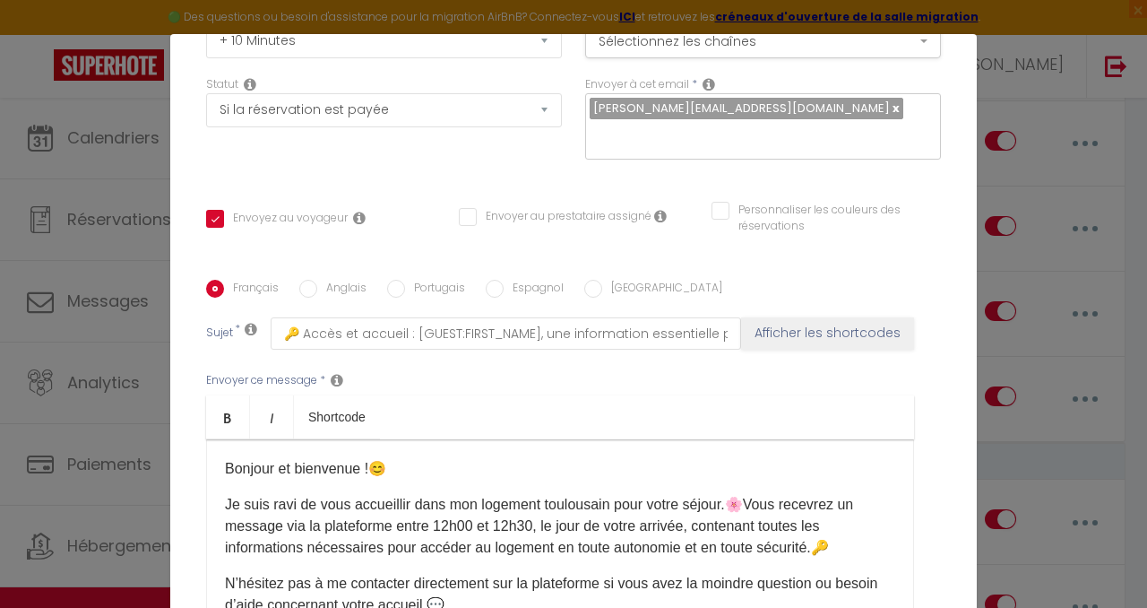
click at [489, 280] on input "Espagnol" at bounding box center [495, 289] width 18 height 18
radio input "true"
checkbox input "true"
checkbox input "false"
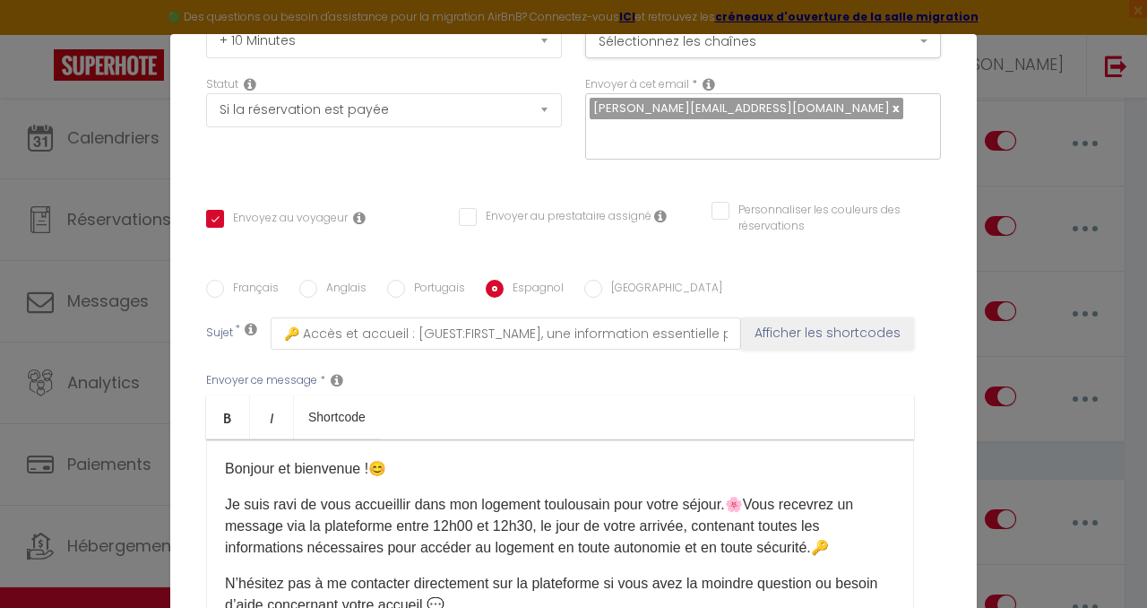
type input "🔑 Acceso y bienvenida: [GUEST:FIRST_NAME], información esencial para su llegada…"
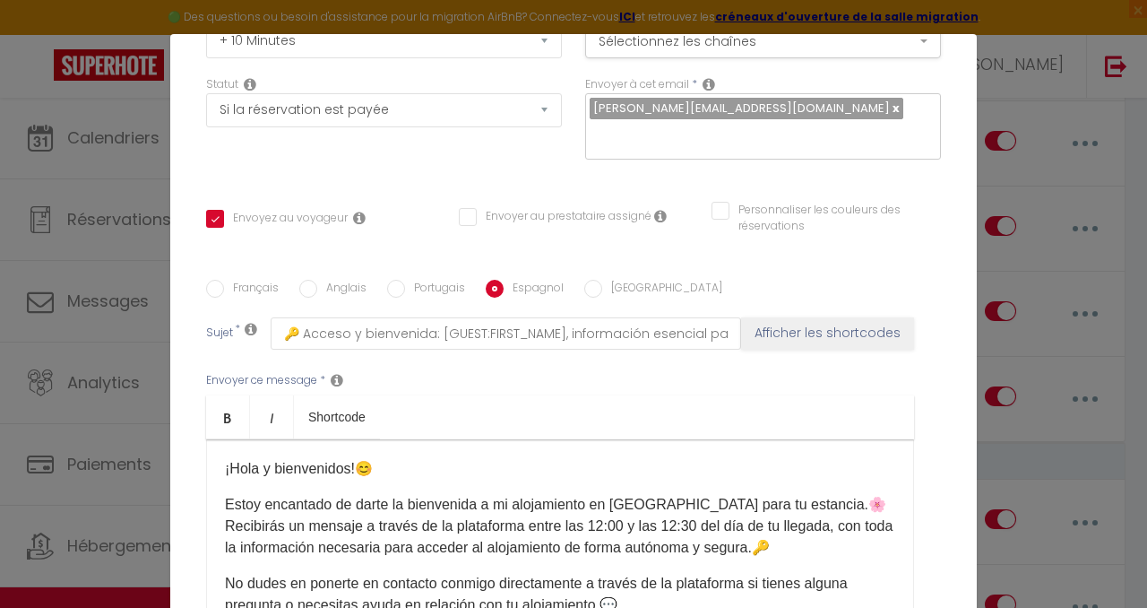
scroll to position [0, 0]
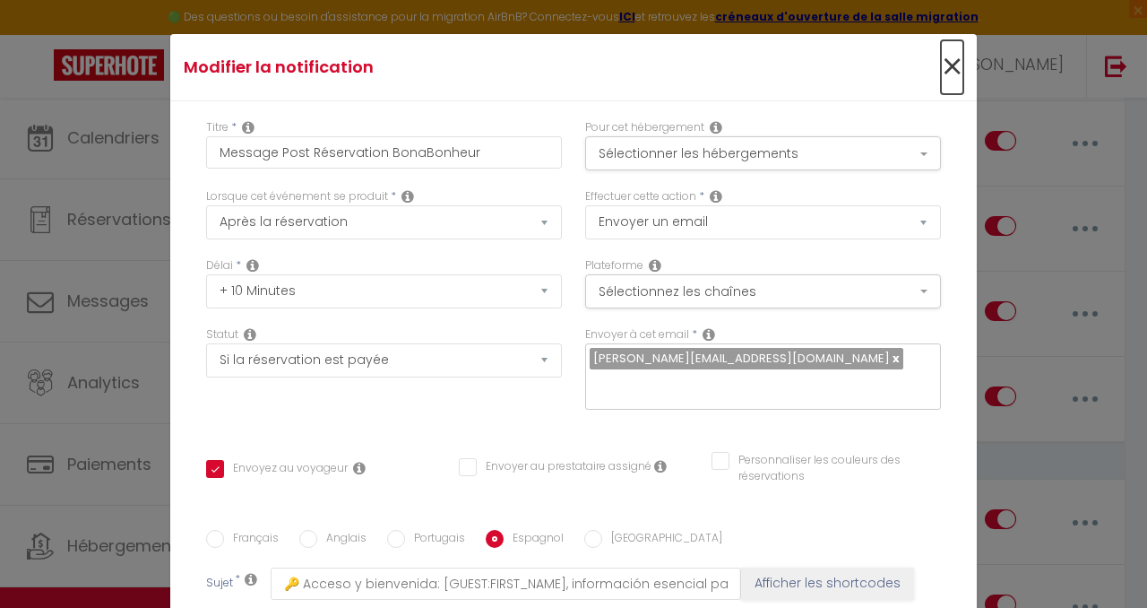
click at [946, 73] on span "×" at bounding box center [952, 67] width 22 height 54
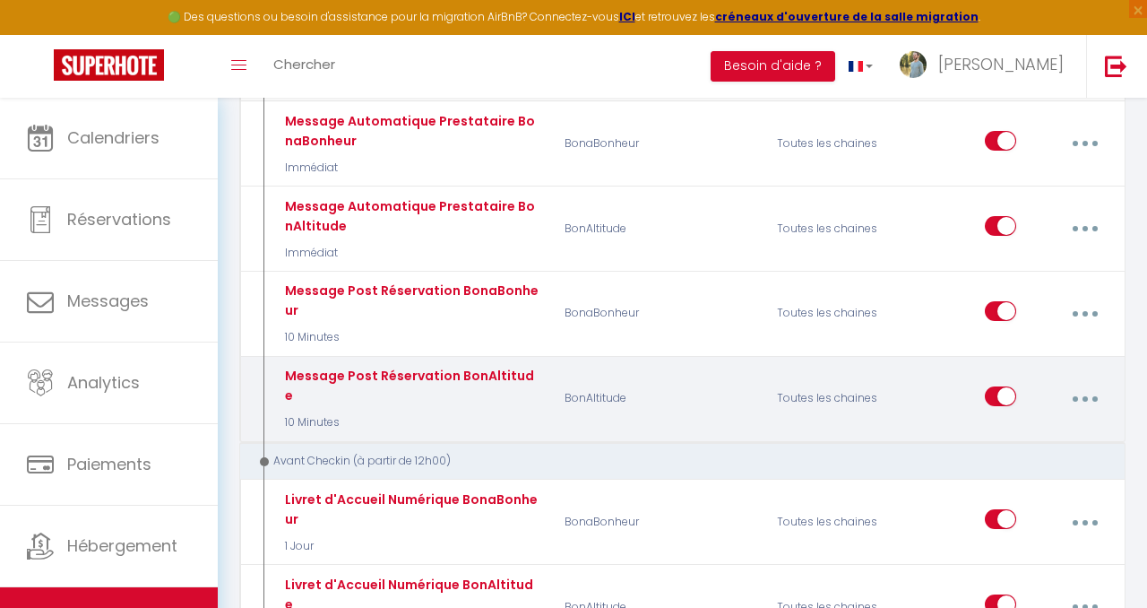
click at [1085, 396] on icon "button" at bounding box center [1085, 398] width 5 height 5
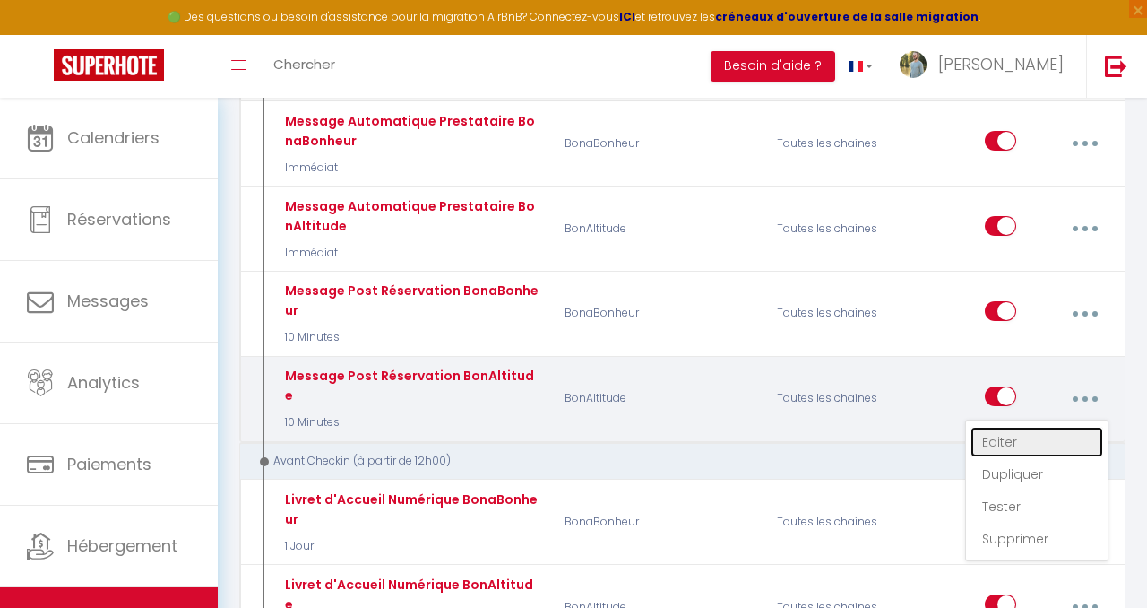
click at [1039, 434] on link "Editer" at bounding box center [1037, 442] width 133 height 30
type input "Message Post Réservation BonAltitude"
checkbox input "true"
checkbox input "false"
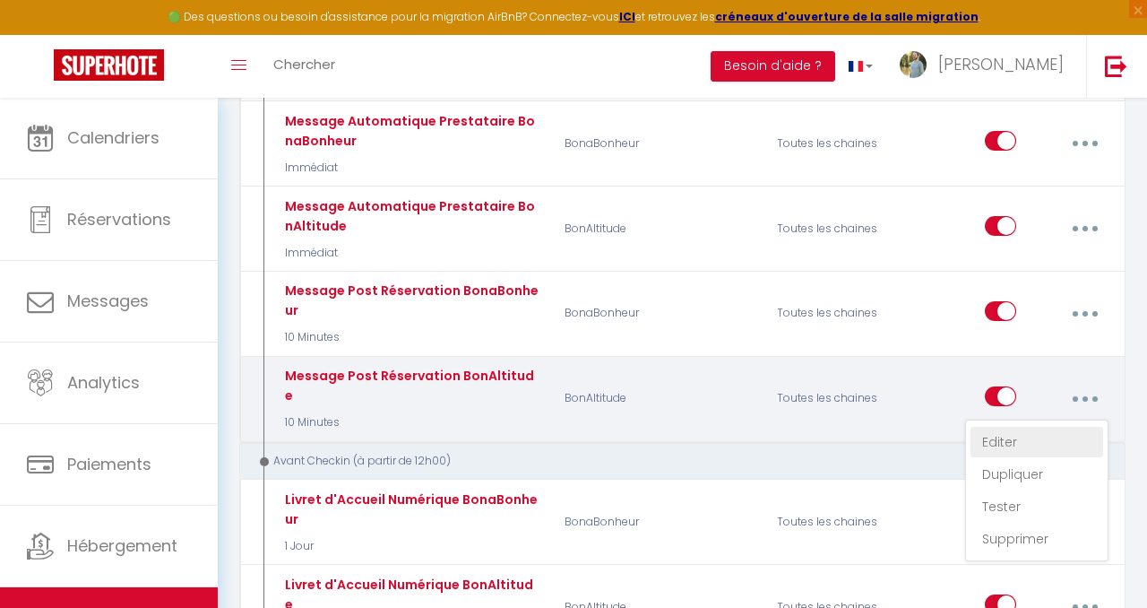
radio input "true"
type input "🔑 Accès et accueil : [GUEST:FIRST_NAME], une information essentielle pour votre…"
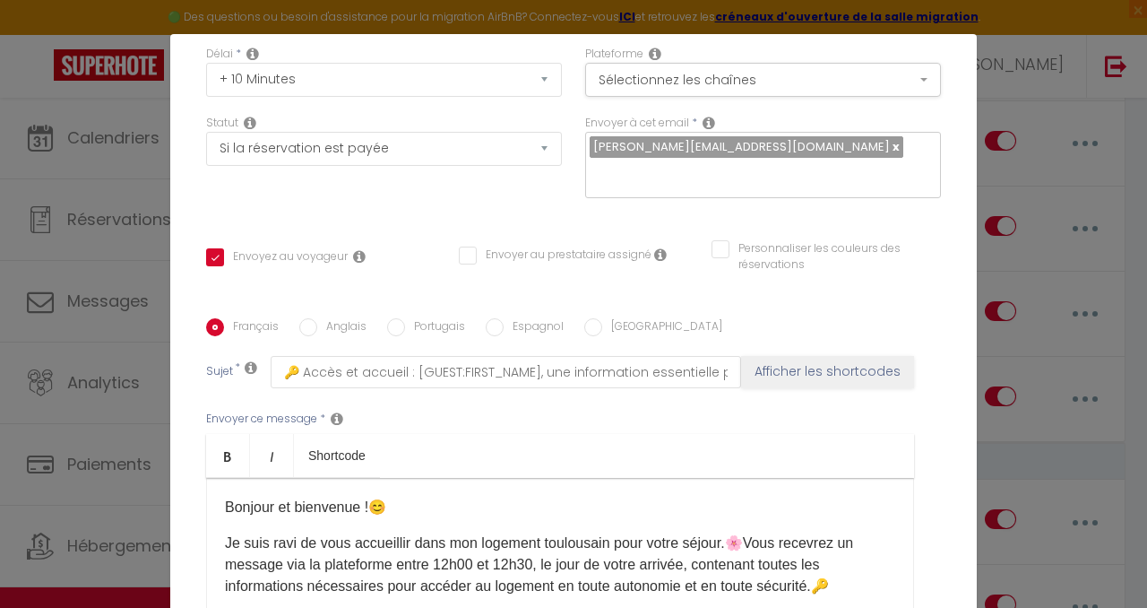
scroll to position [213, 0]
click at [494, 316] on input "Espagnol" at bounding box center [495, 325] width 18 height 18
radio input "true"
checkbox input "true"
checkbox input "false"
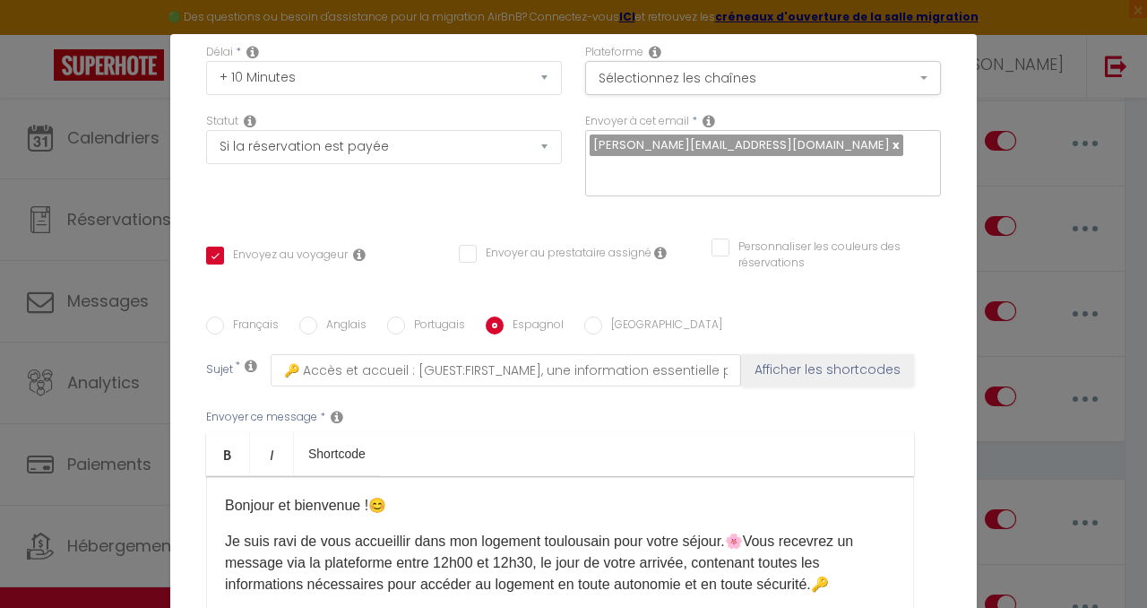
checkbox input "false"
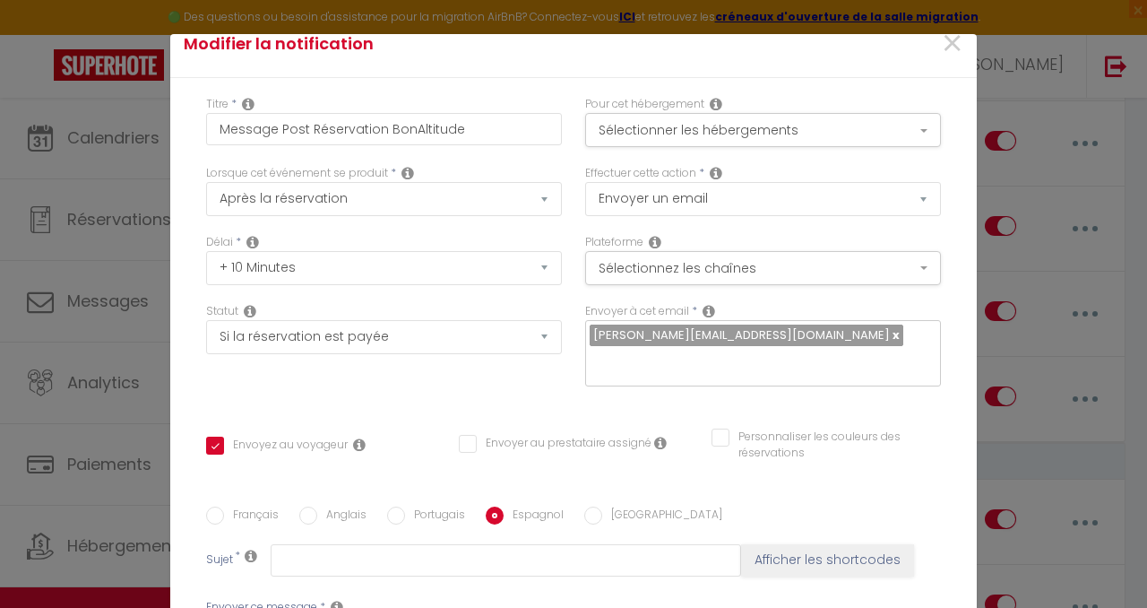
scroll to position [0, 0]
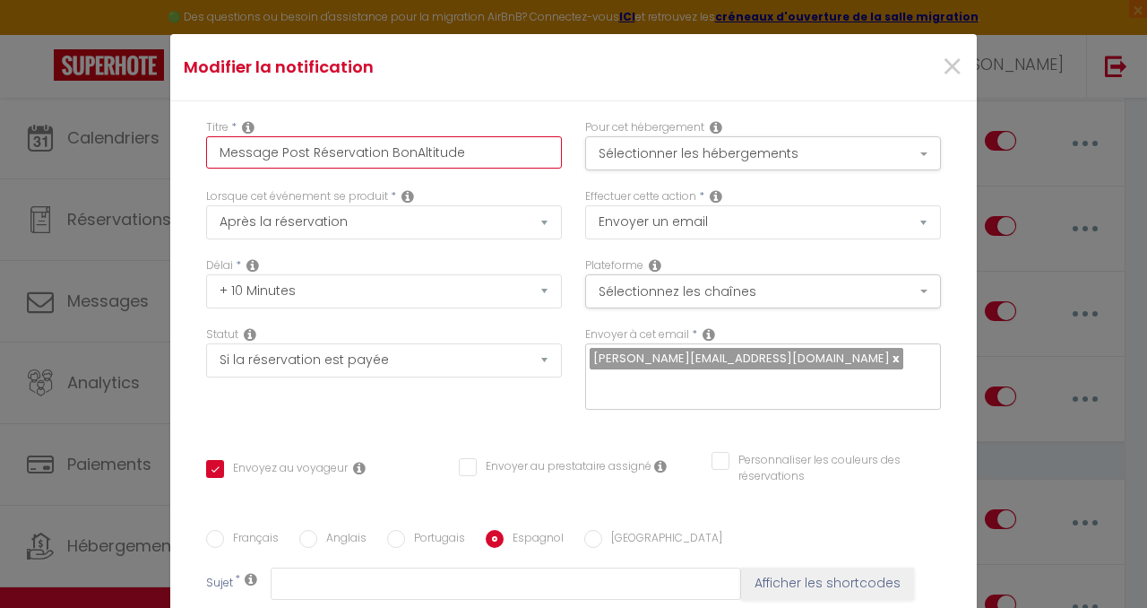
click at [401, 154] on input "Message Post Réservation BonAltitude" at bounding box center [384, 152] width 356 height 32
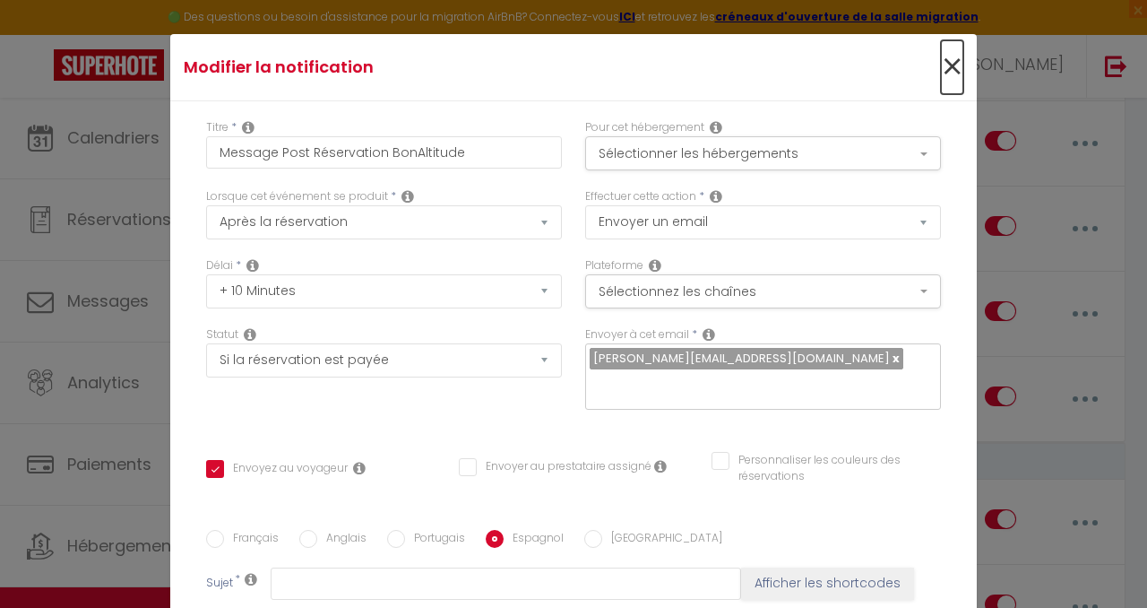
click at [953, 73] on span "×" at bounding box center [952, 67] width 22 height 54
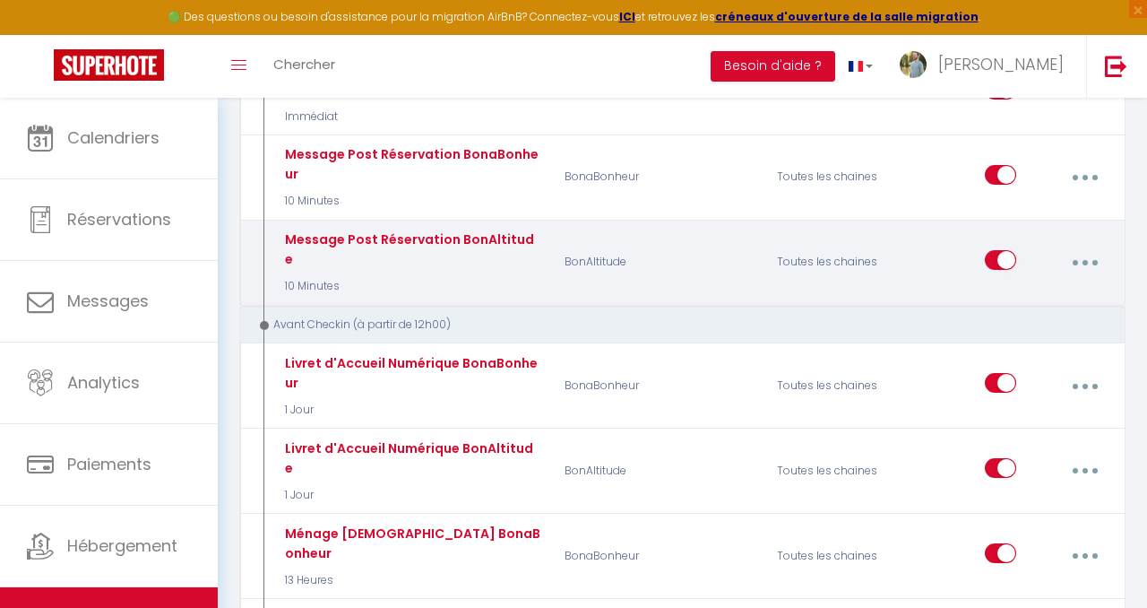
scroll to position [729, 0]
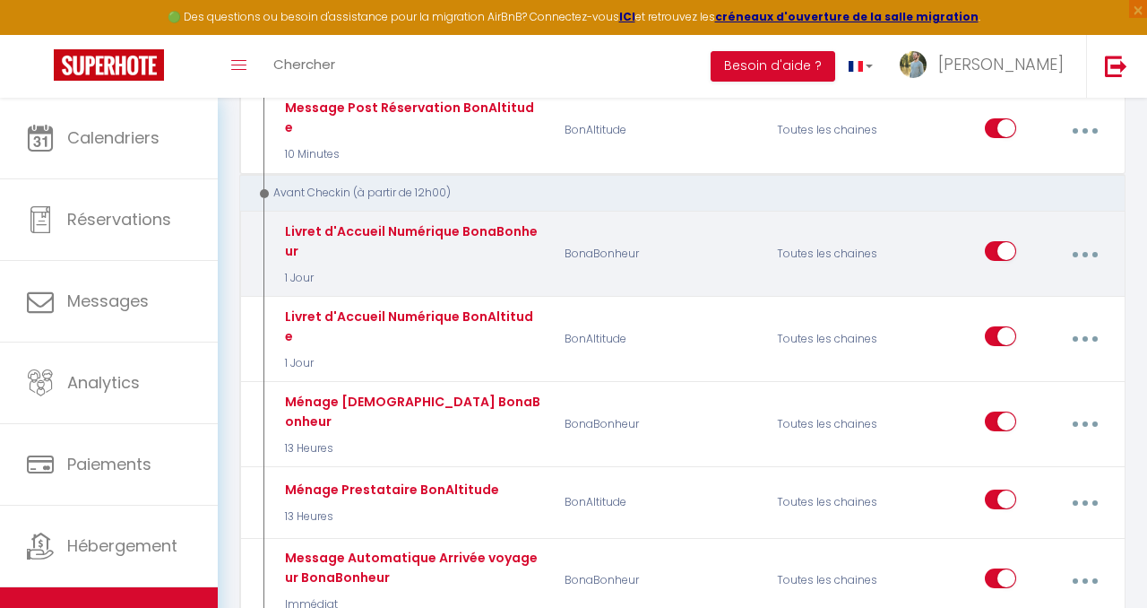
click at [1080, 237] on button "button" at bounding box center [1084, 254] width 47 height 34
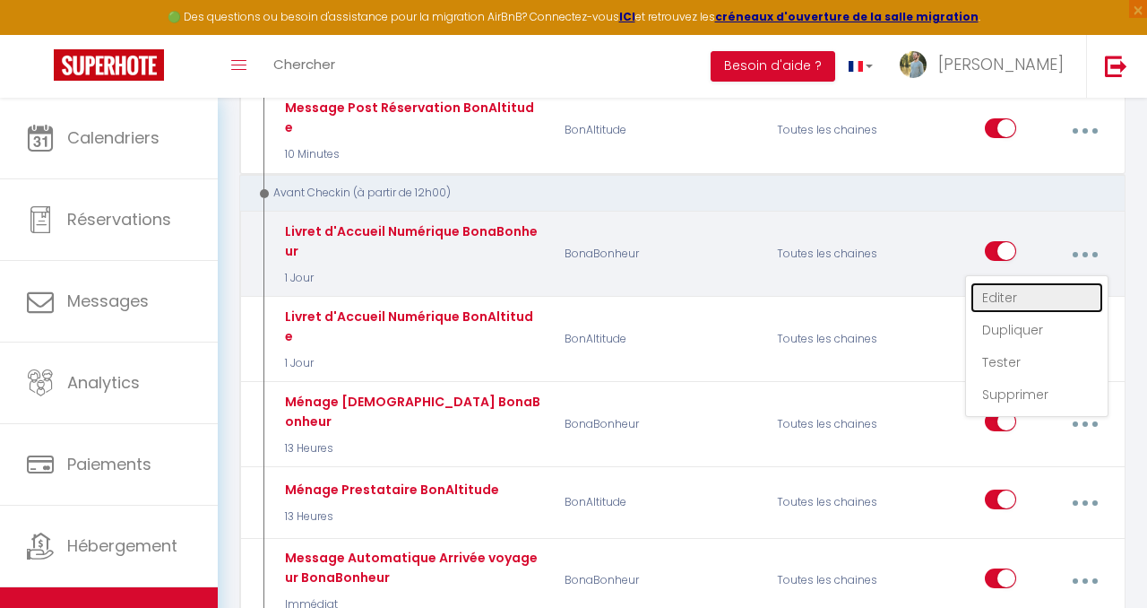
click at [1033, 288] on link "Editer" at bounding box center [1037, 297] width 133 height 30
type input "Livret d'Accueil Numérique BonaBonheur"
select select "1 Jour"
checkbox input "true"
checkbox input "false"
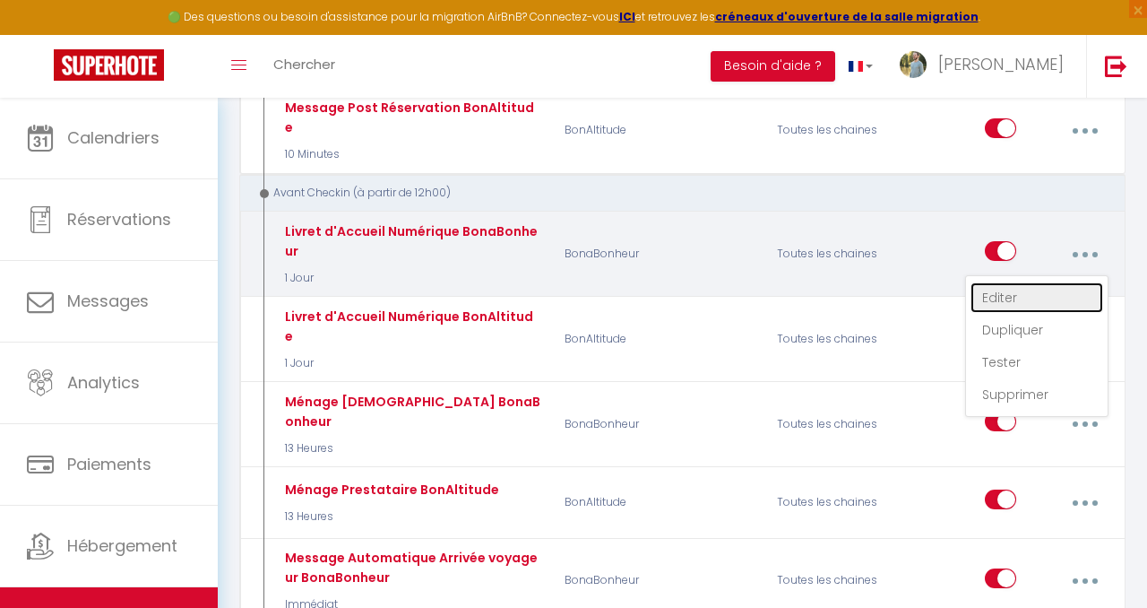
checkbox input "false"
radio input "true"
type input "Le Livret d'Accueil Numérique de [RENTAL:NAME]pour [GUEST:FIRST_NAME]"
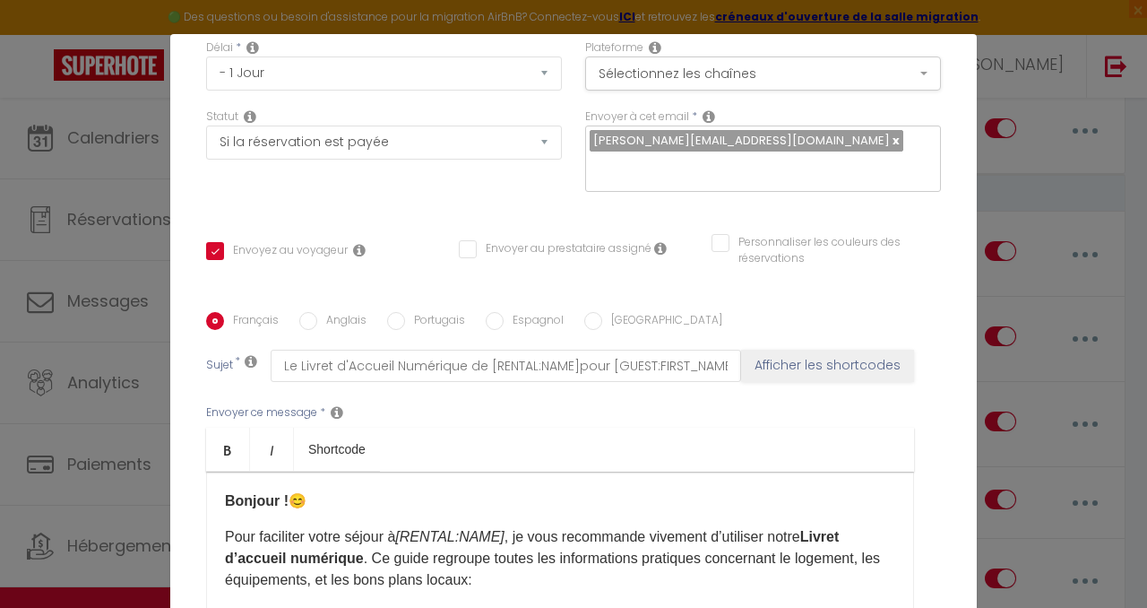
scroll to position [227, 0]
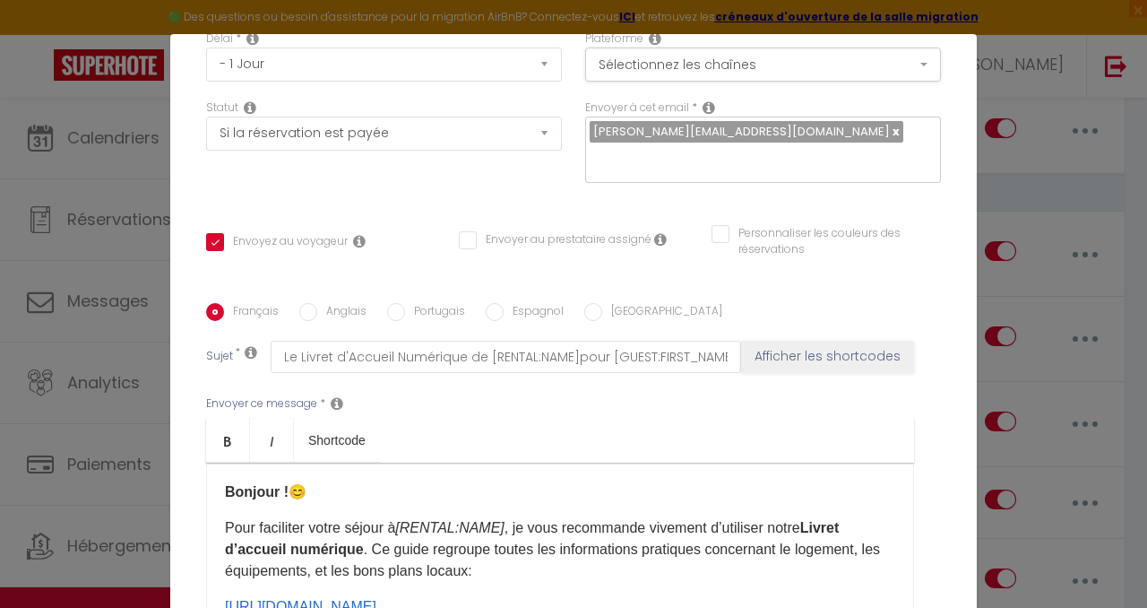
click at [486, 303] on input "Espagnol" at bounding box center [495, 312] width 18 height 18
radio input "true"
checkbox input "true"
checkbox input "false"
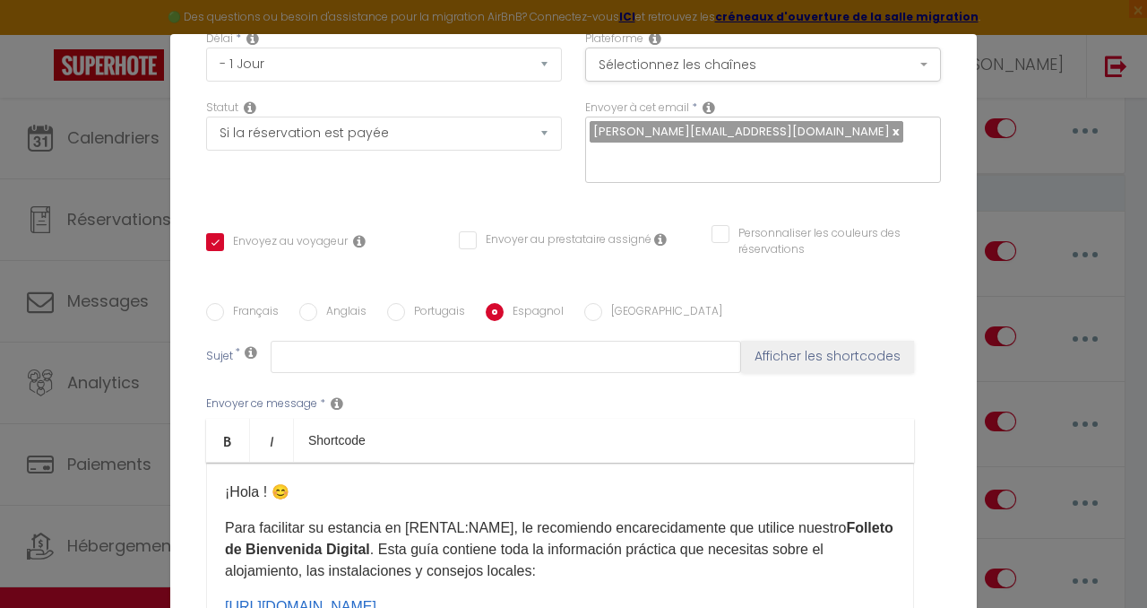
scroll to position [0, 0]
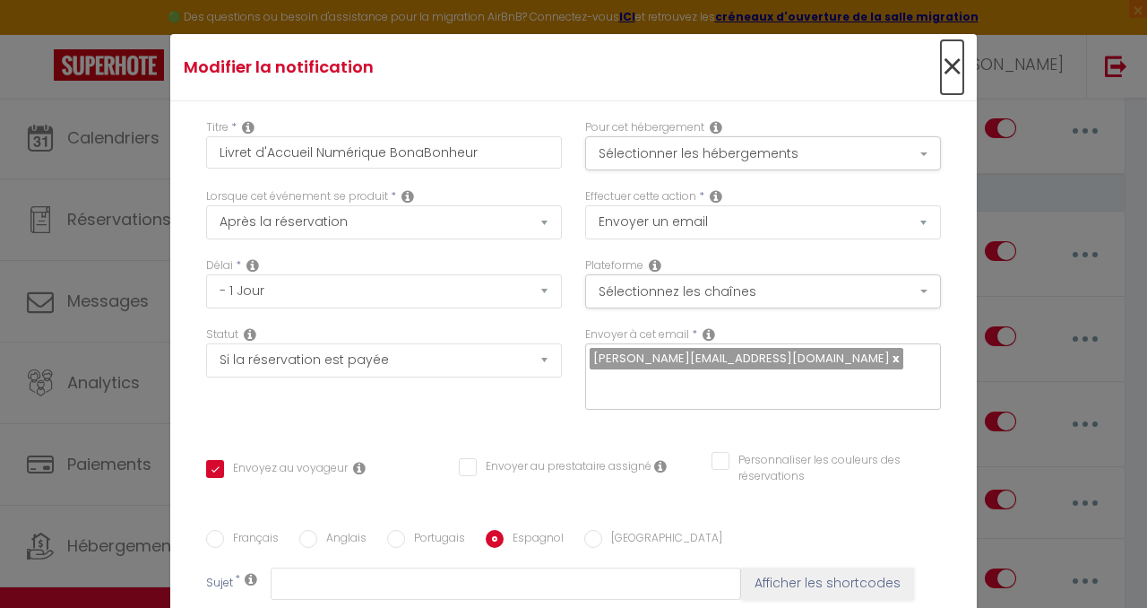
click at [947, 73] on span "×" at bounding box center [952, 67] width 22 height 54
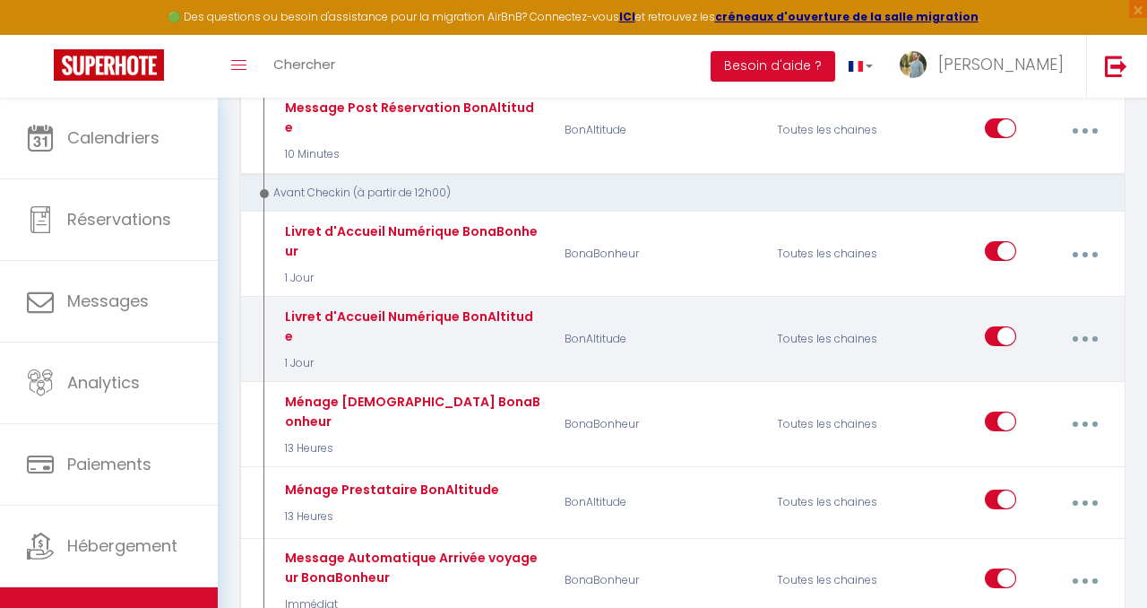
click at [1089, 322] on button "button" at bounding box center [1084, 339] width 47 height 34
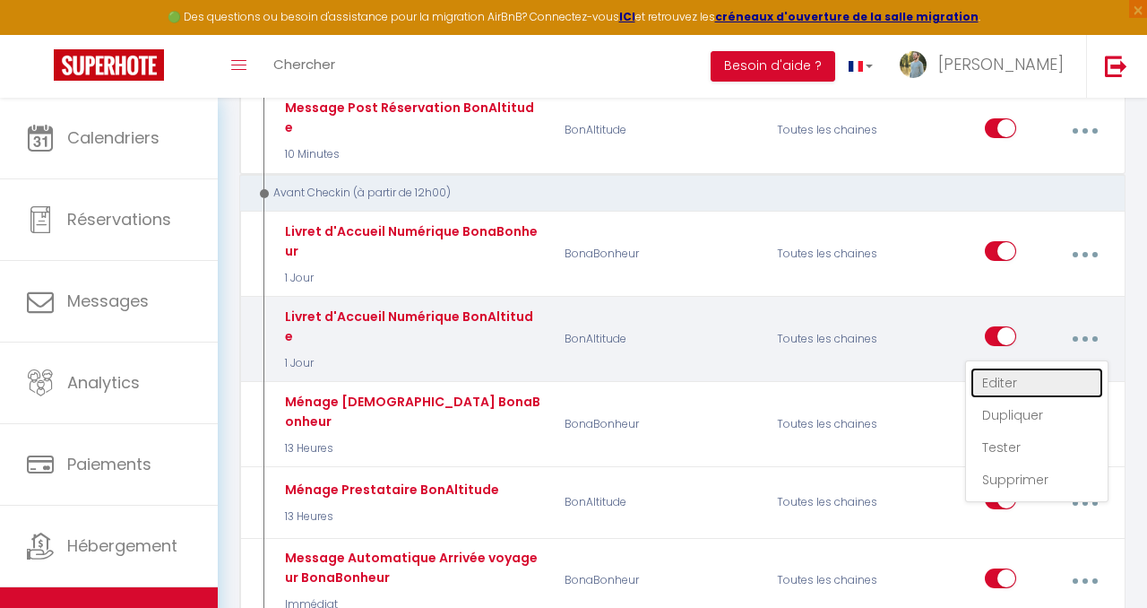
click at [1005, 367] on link "Editer" at bounding box center [1037, 382] width 133 height 30
type input "Livret d'Accueil Numérique BonAltitude"
checkbox input "true"
checkbox input "false"
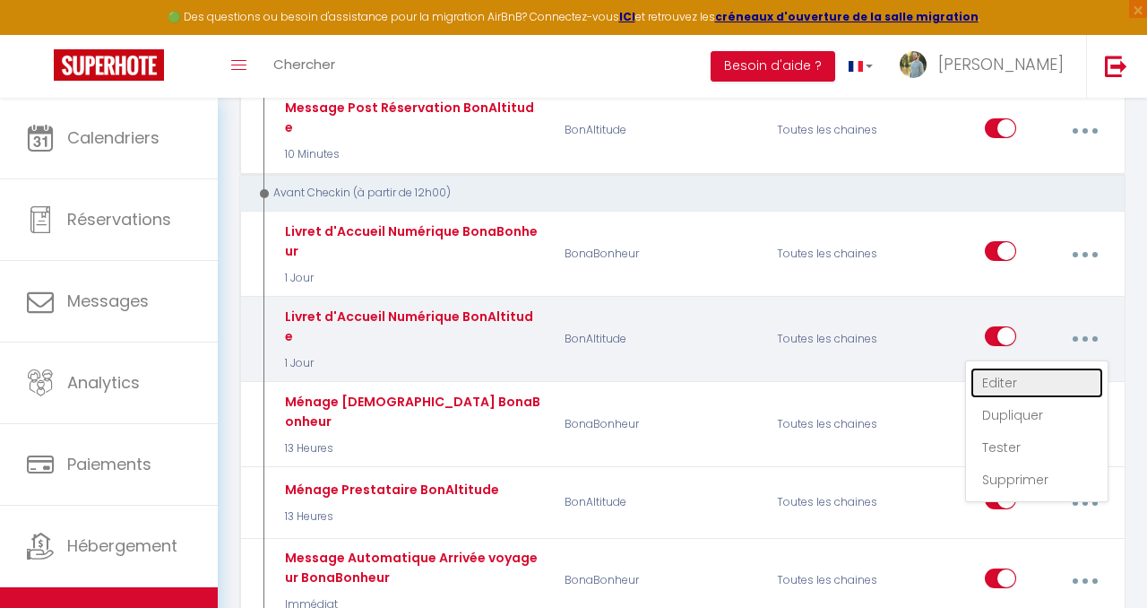
radio input "true"
type input "Le Livret d'Accueil Numérique de [RENTAL:NAME]pour [GUEST:FIRST_NAME]"
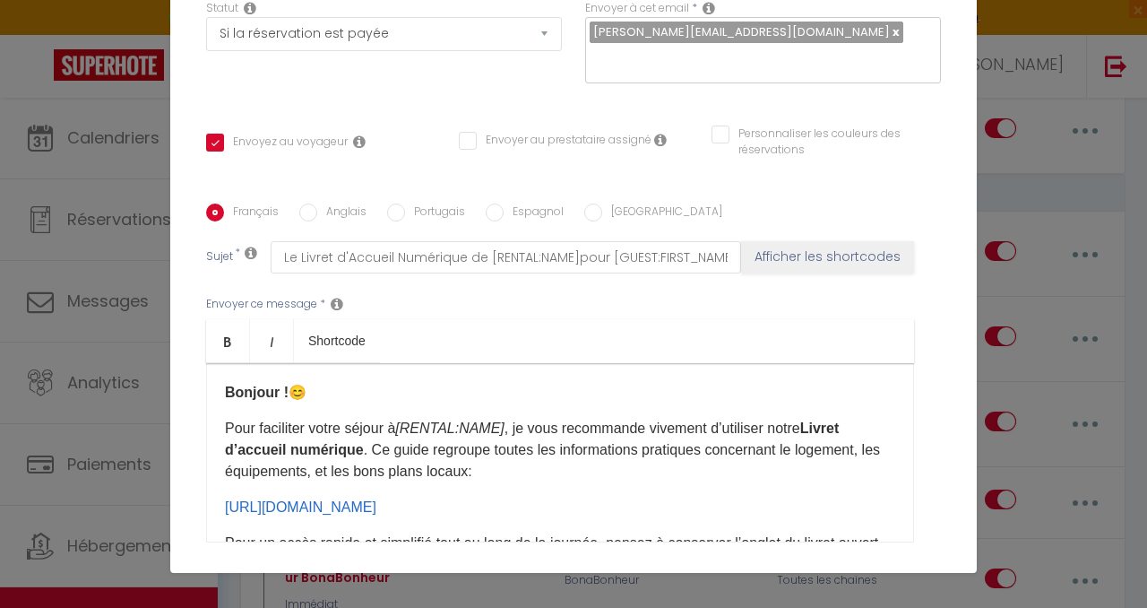
scroll to position [313, 0]
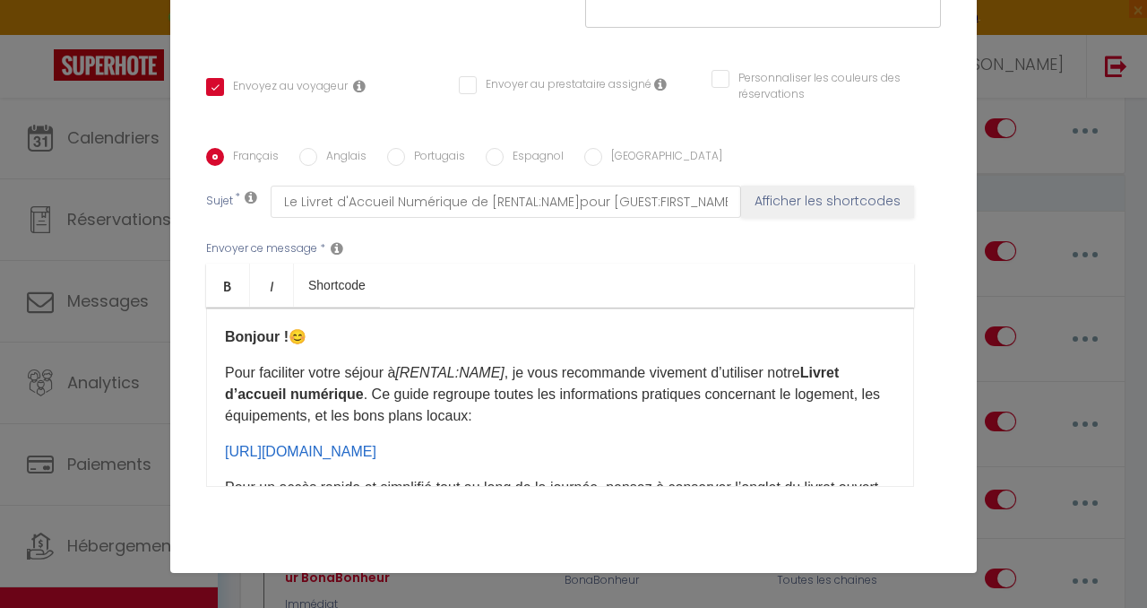
click at [494, 148] on input "Espagnol" at bounding box center [495, 157] width 18 height 18
radio input "true"
checkbox input "true"
checkbox input "false"
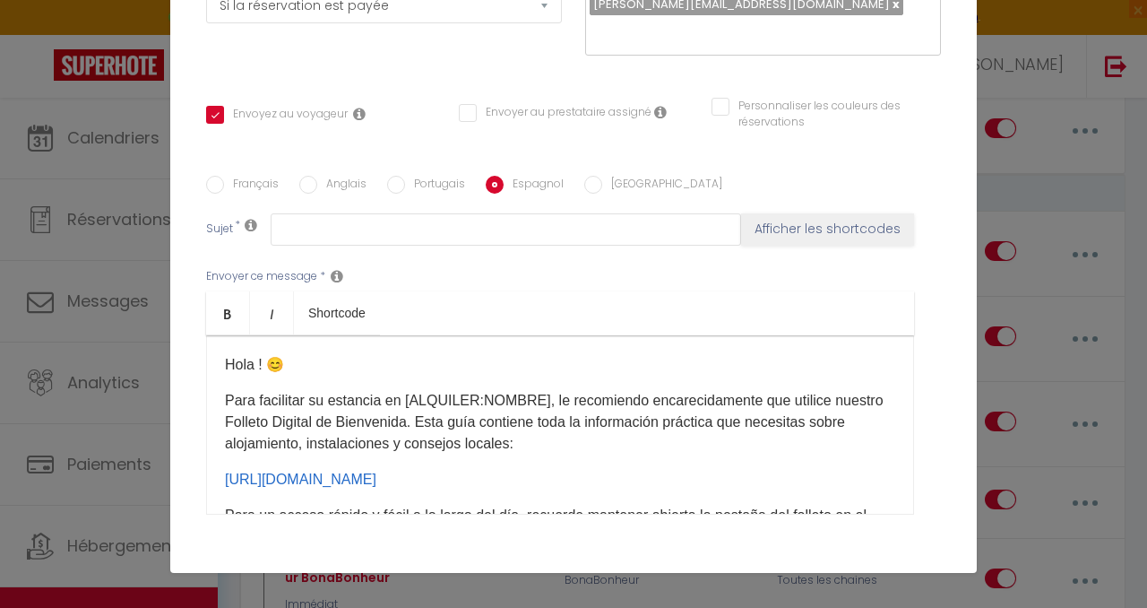
scroll to position [289, 0]
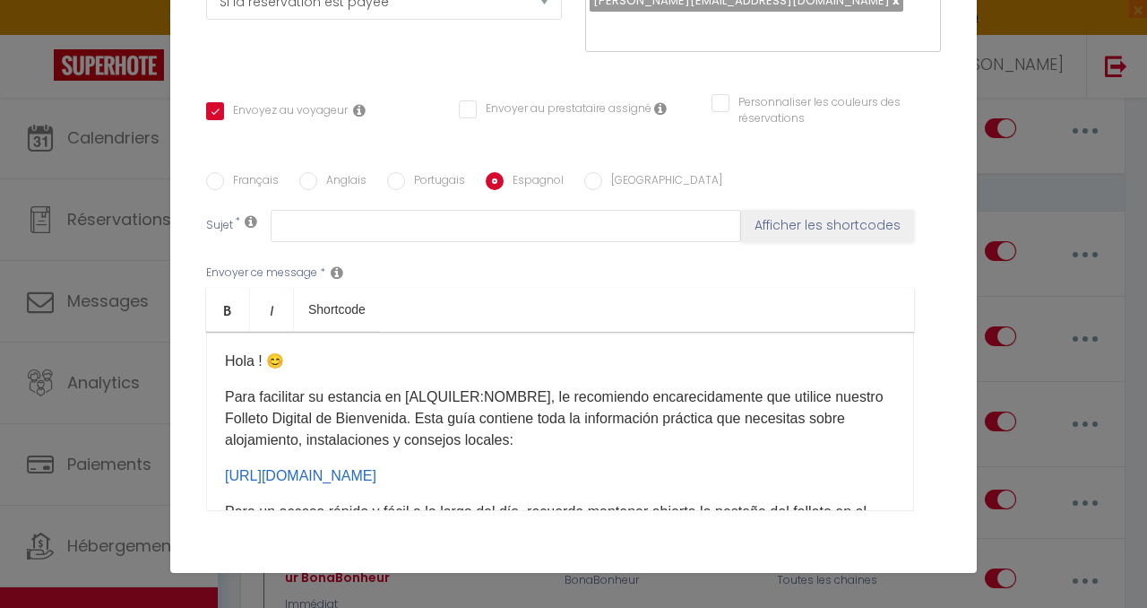
click at [311, 172] on input "Anglais" at bounding box center [308, 181] width 18 height 18
radio input "true"
checkbox input "true"
checkbox input "false"
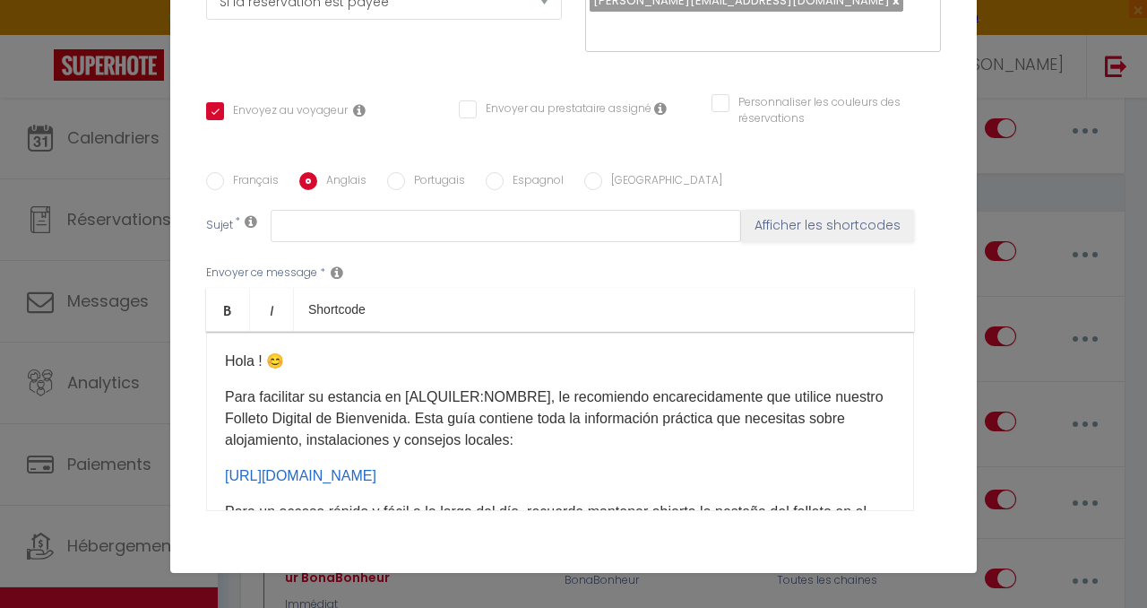
type input "[RENTAL:NAME] Digital Welcome Booklet for [GUEST:FIRST_NAME]"
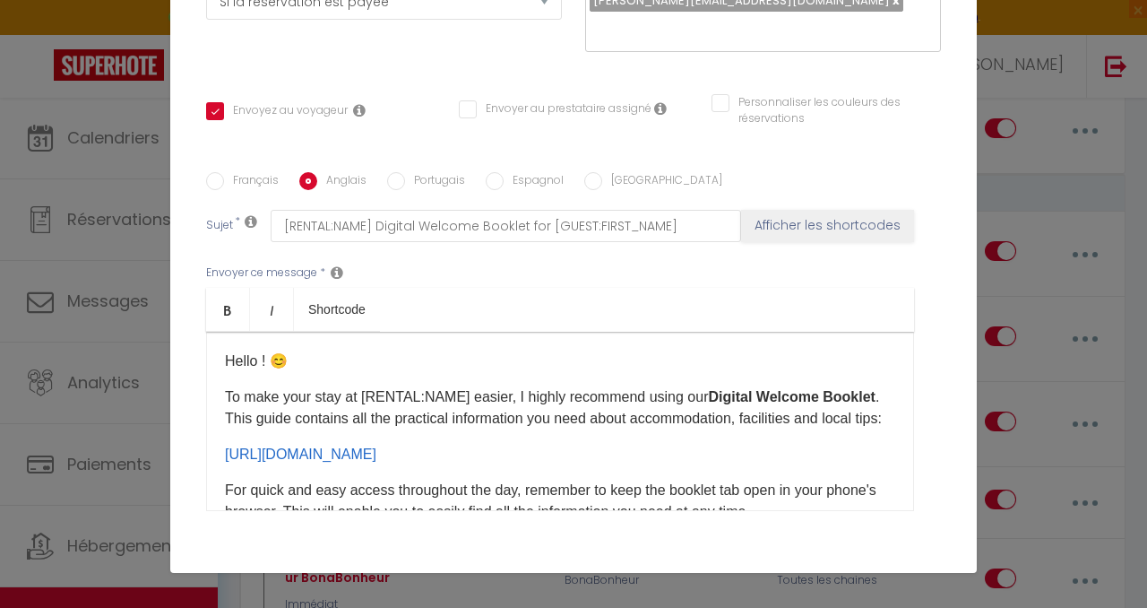
click at [211, 172] on input "Français" at bounding box center [215, 181] width 18 height 18
radio input "true"
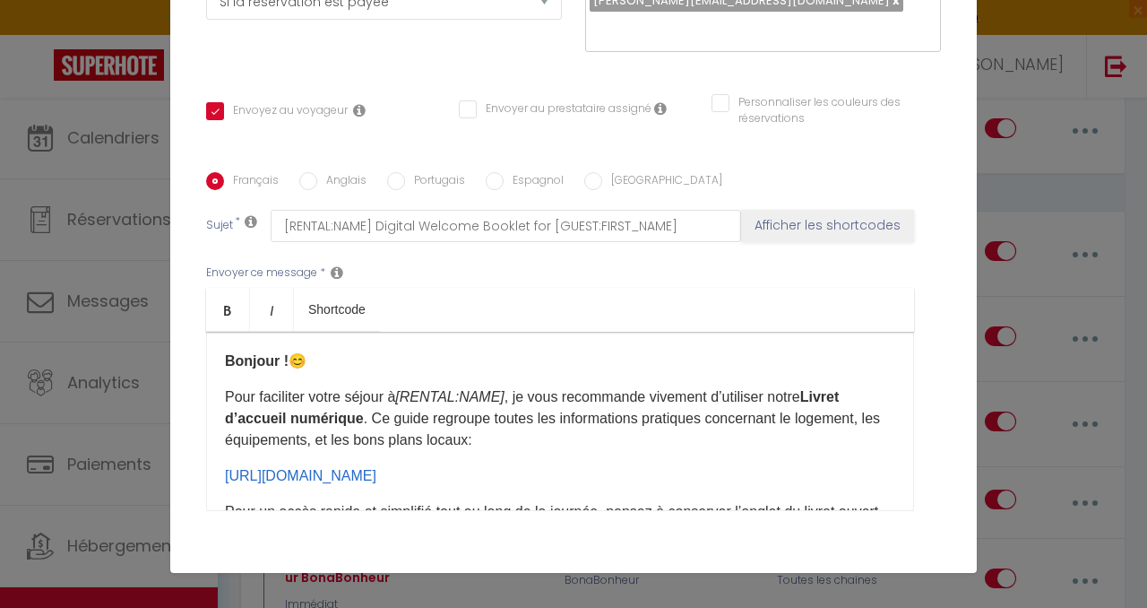
checkbox input "true"
checkbox input "false"
type input "Le Livret d'Accueil Numérique de [RENTAL:NAME]pour [GUEST:FIRST_NAME]"
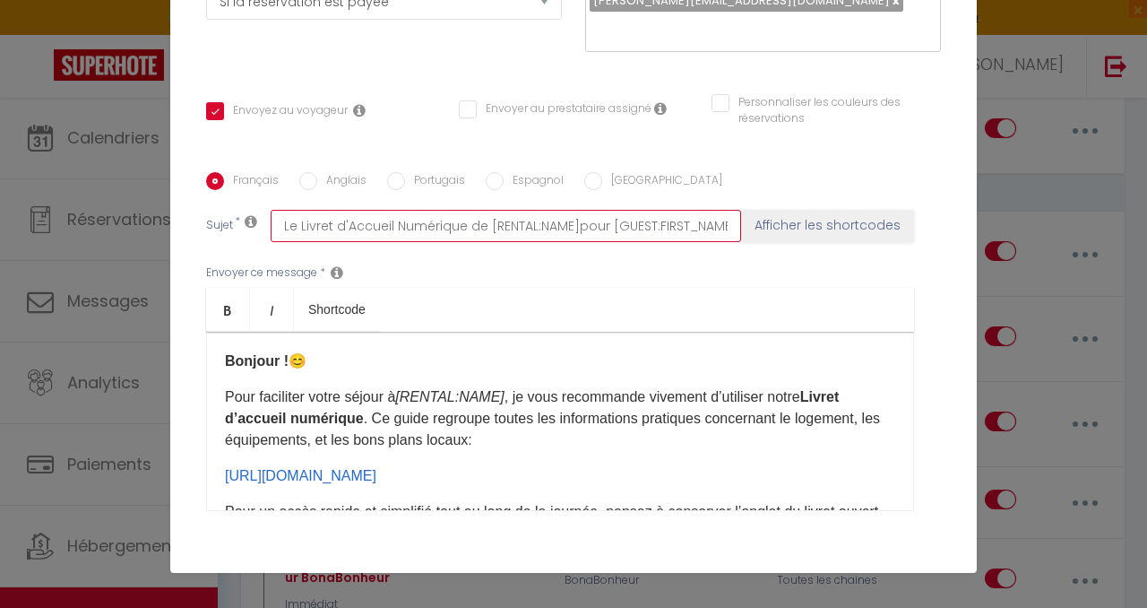
click at [588, 210] on input "Le Livret d'Accueil Numérique de [RENTAL:NAME]pour [GUEST:FIRST_NAME]" at bounding box center [506, 226] width 470 height 32
click at [645, 210] on input "Le Livret d'Accueil Numérique de [RENTAL:NAME]pour [GUEST:FIRST_NAME]" at bounding box center [506, 226] width 470 height 32
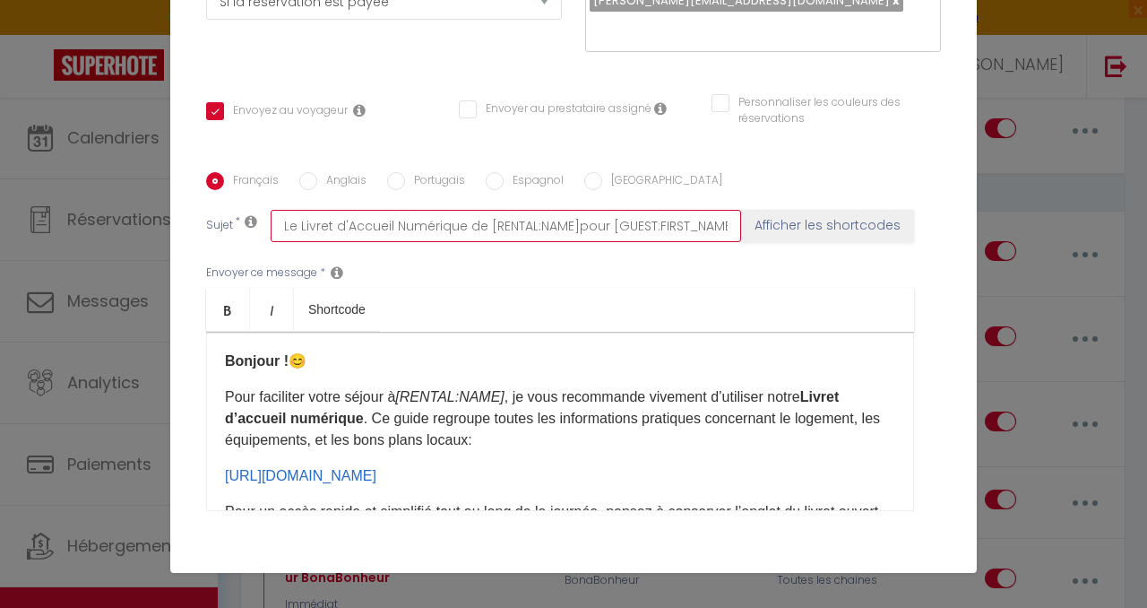
click at [645, 210] on input "Le Livret d'Accueil Numérique de [RENTAL:NAME]pour [GUEST:FIRST_NAME]" at bounding box center [506, 226] width 470 height 32
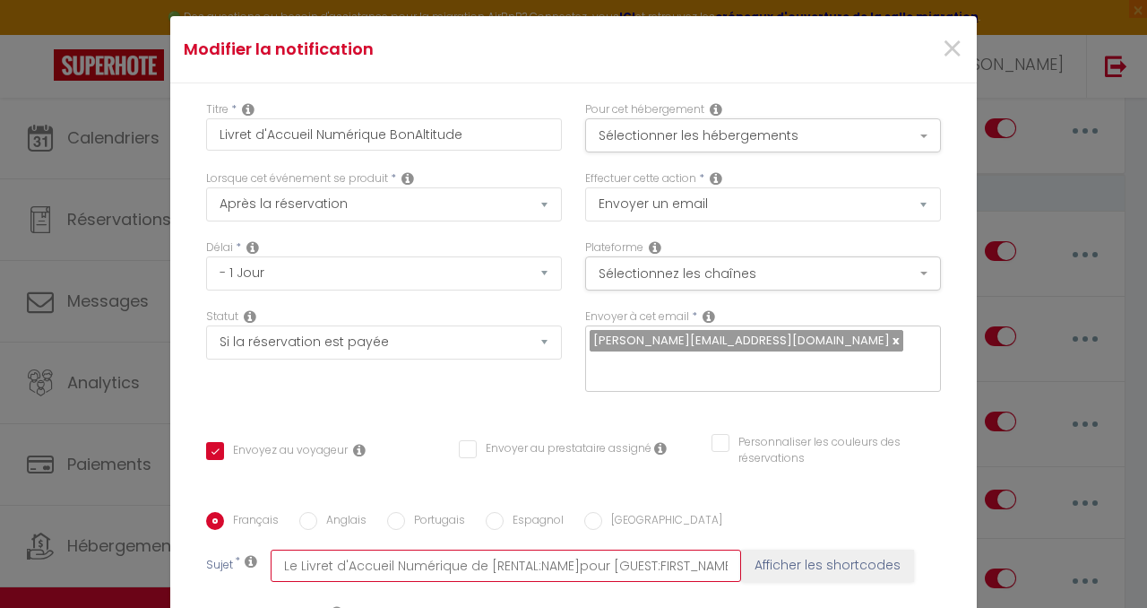
scroll to position [0, 0]
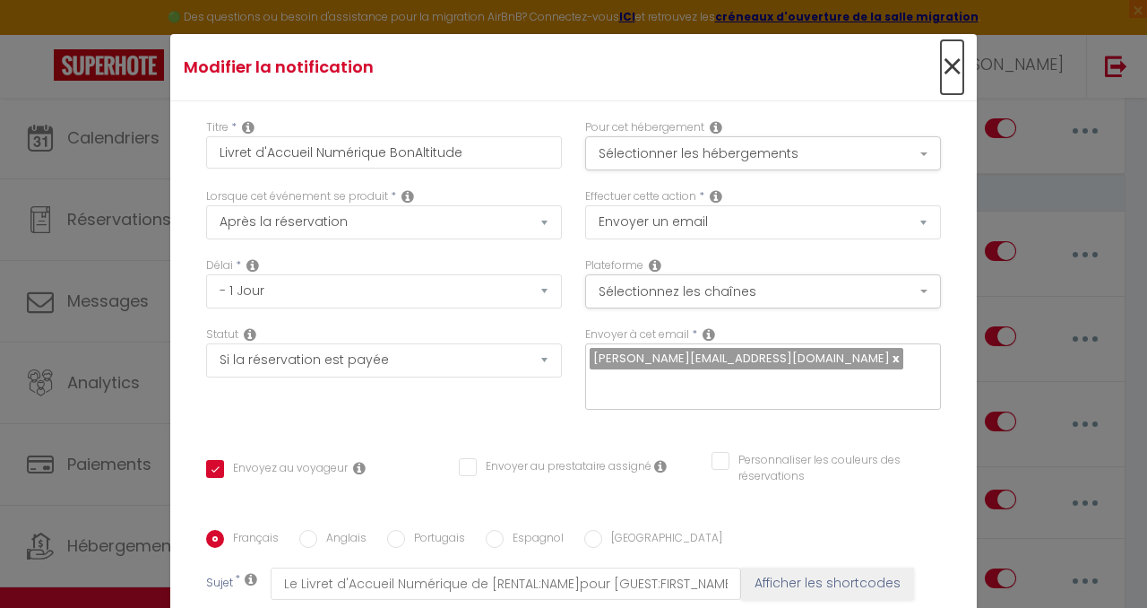
click at [955, 65] on span "×" at bounding box center [952, 67] width 22 height 54
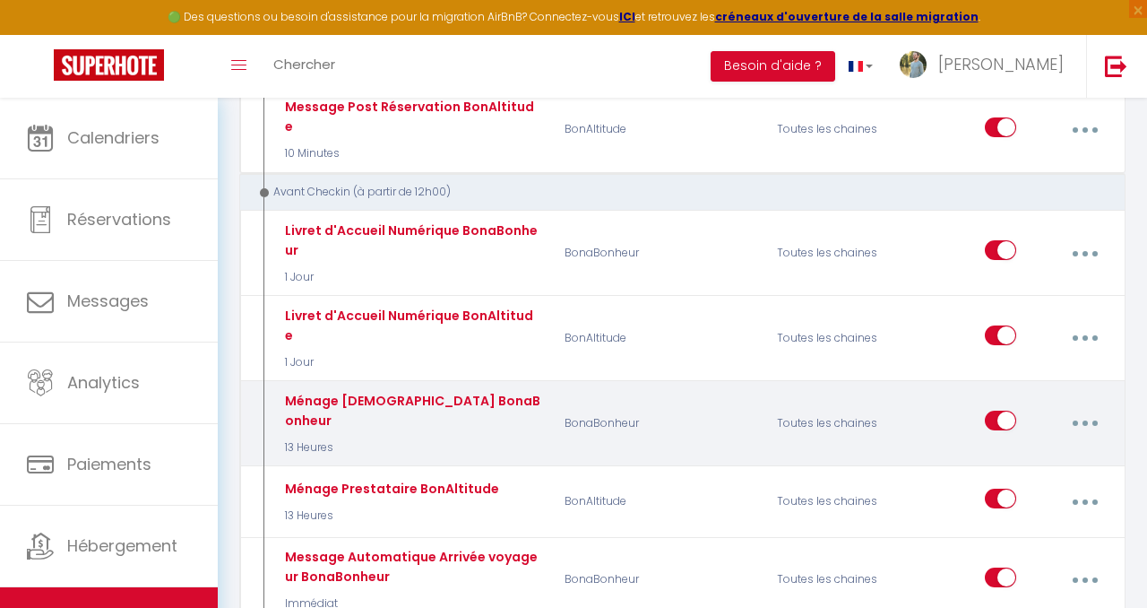
scroll to position [729, 0]
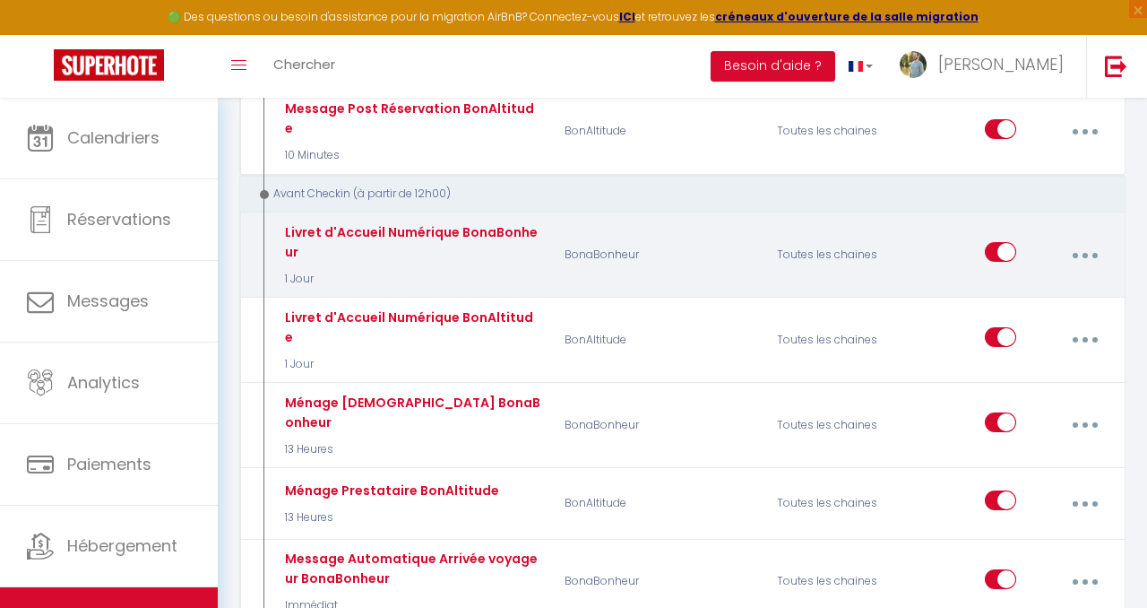
click at [1083, 253] on icon "button" at bounding box center [1085, 255] width 5 height 5
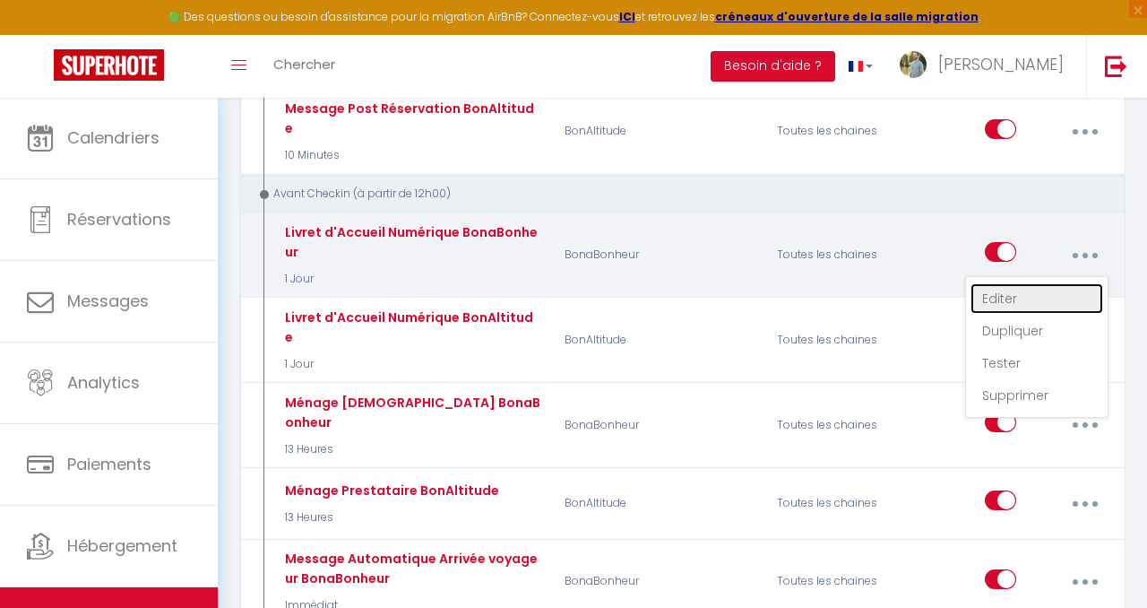
click at [1043, 283] on link "Editer" at bounding box center [1037, 298] width 133 height 30
type input "Livret d'Accueil Numérique BonaBonheur"
checkbox input "true"
checkbox input "false"
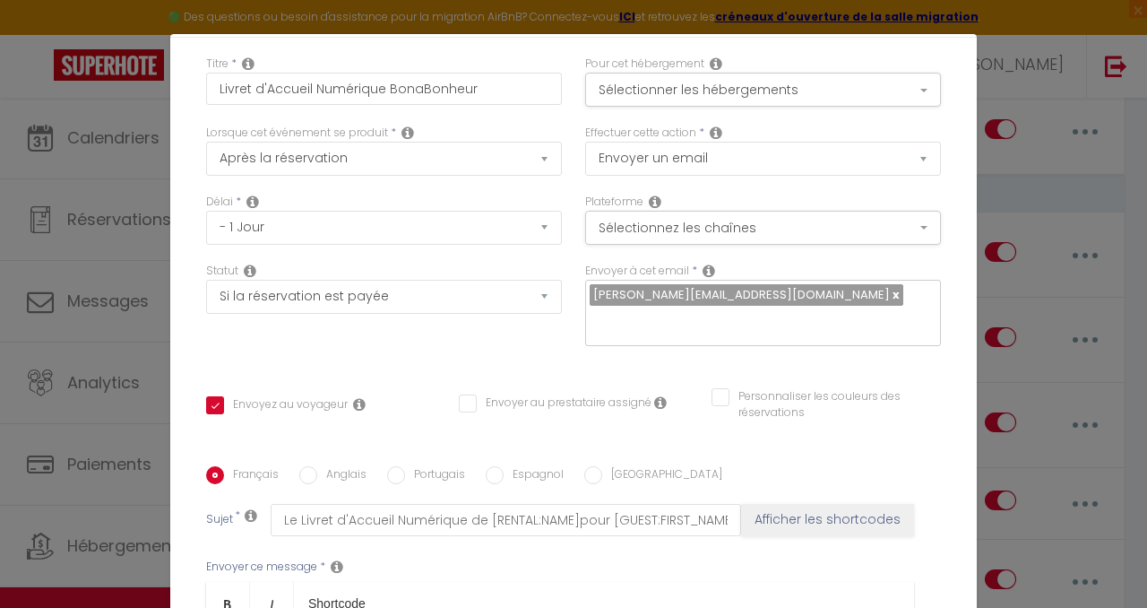
scroll to position [79, 0]
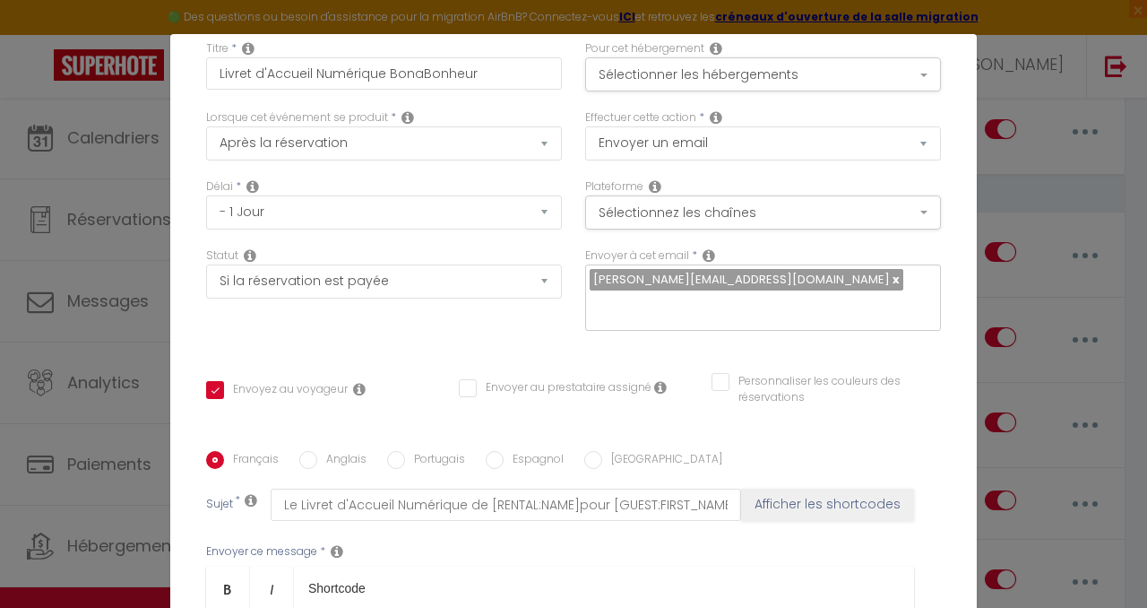
click at [488, 451] on input "Espagnol" at bounding box center [495, 460] width 18 height 18
radio input "true"
checkbox input "true"
checkbox input "false"
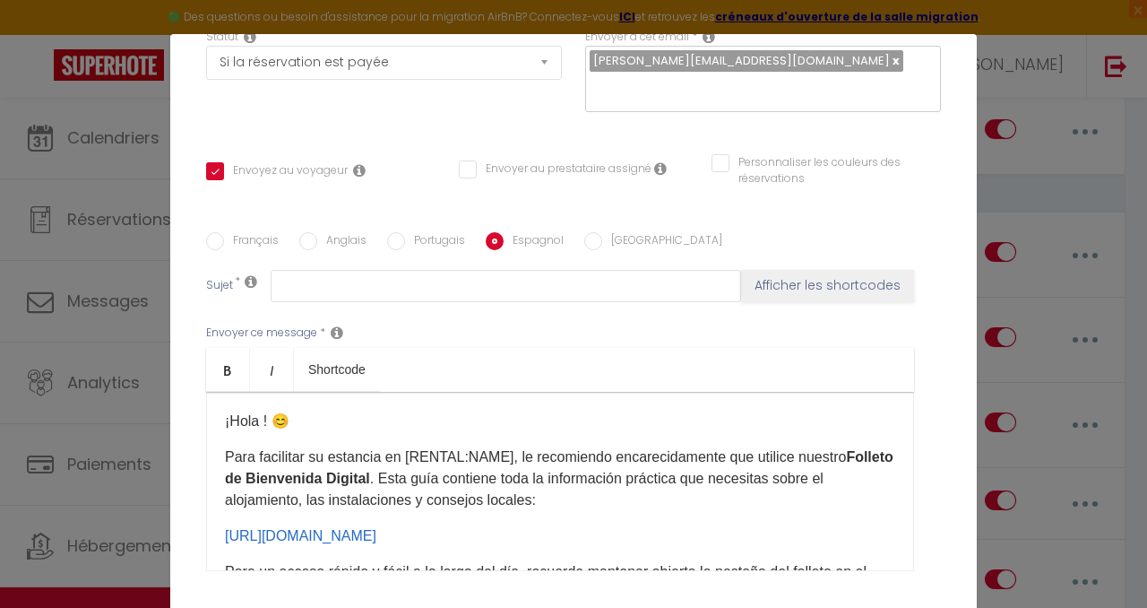
scroll to position [315, 0]
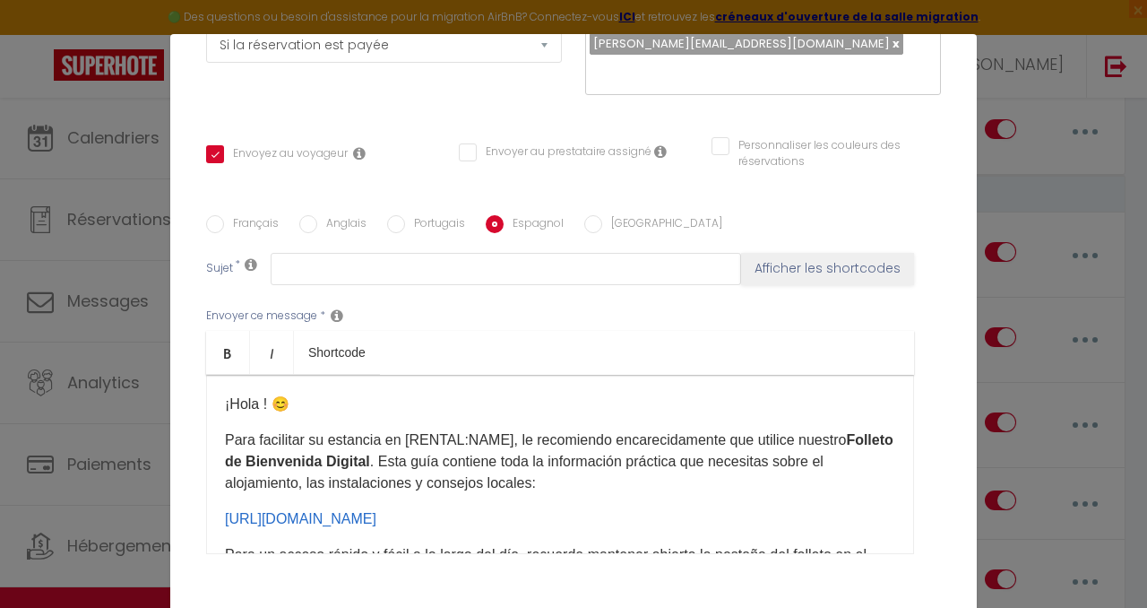
click at [304, 215] on input "Anglais" at bounding box center [308, 224] width 18 height 18
radio input "true"
checkbox input "true"
checkbox input "false"
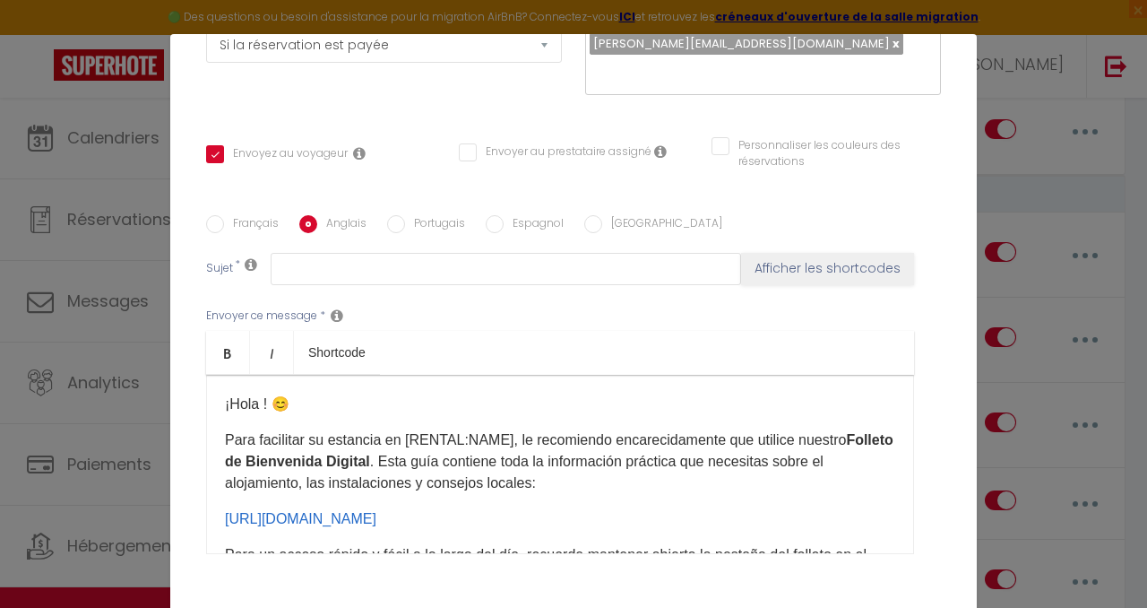
type input "[RENTAL:NAME] Digital Welcome Booklet for [GUEST:FIRST_NAME]"
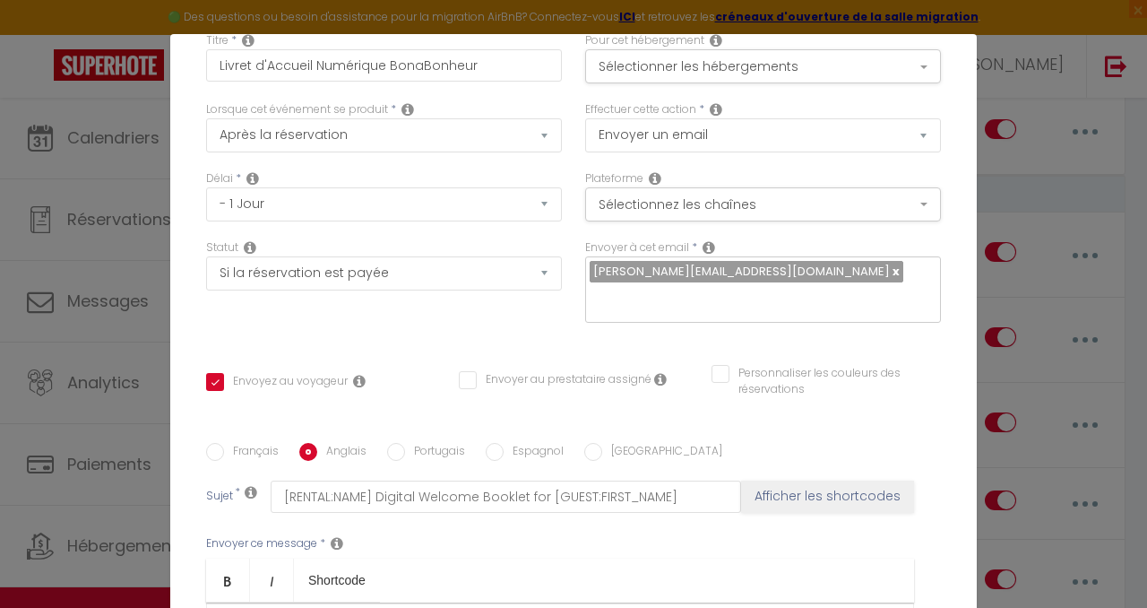
scroll to position [0, 0]
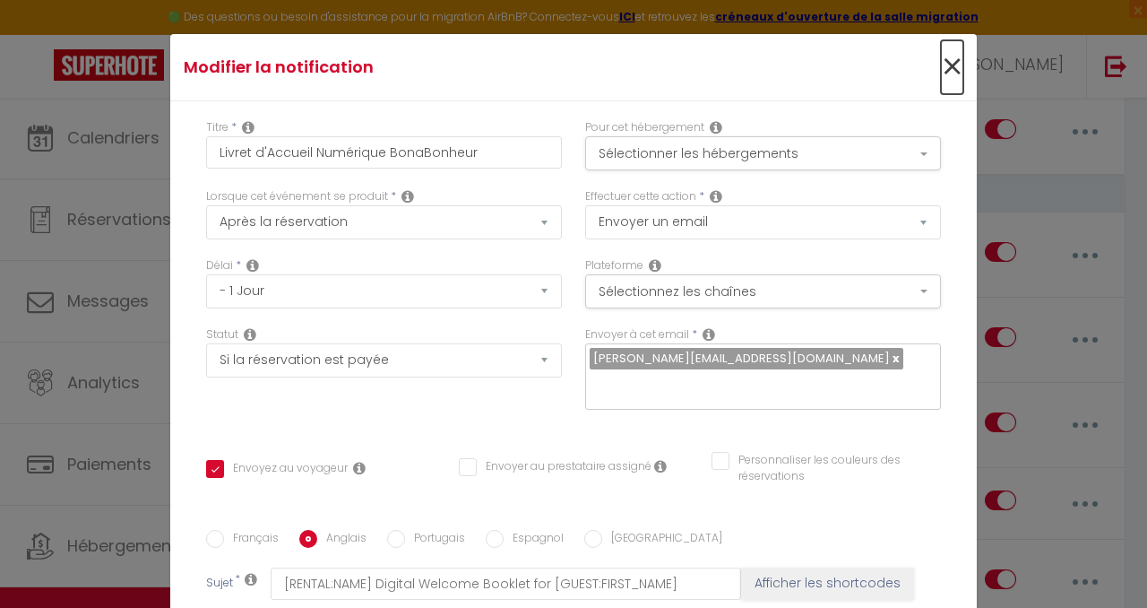
click at [949, 70] on span "×" at bounding box center [952, 67] width 22 height 54
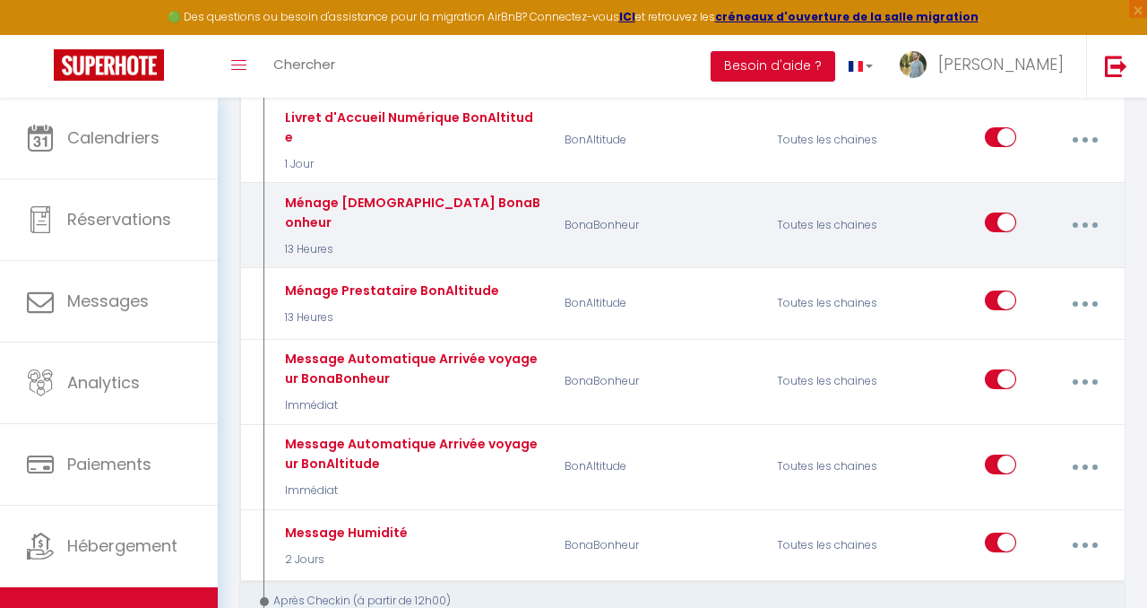
scroll to position [929, 0]
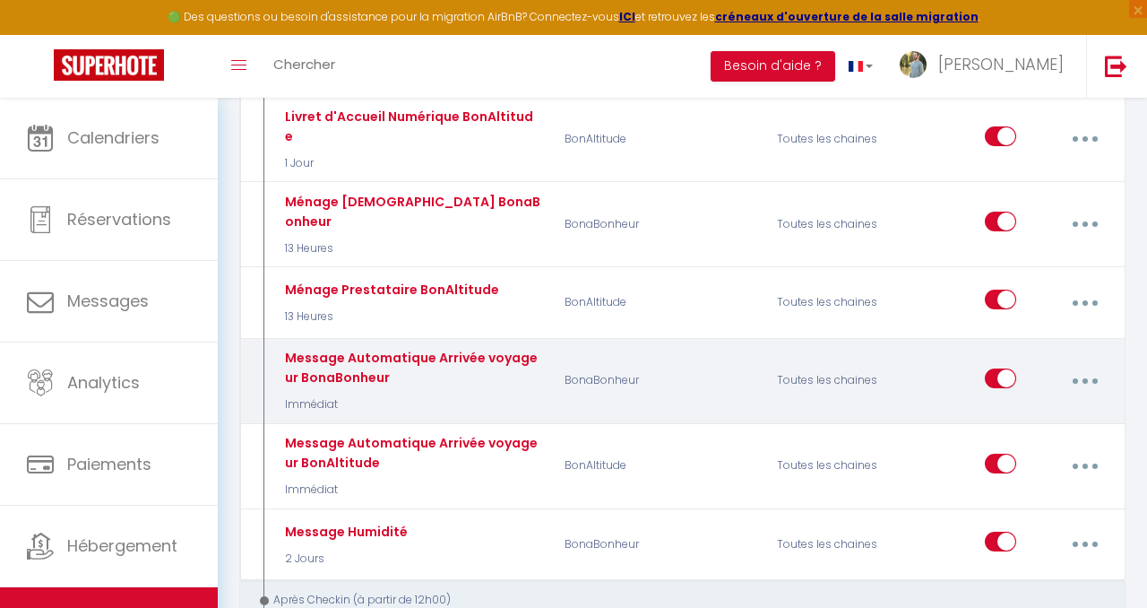
click at [1093, 364] on button "button" at bounding box center [1084, 381] width 47 height 34
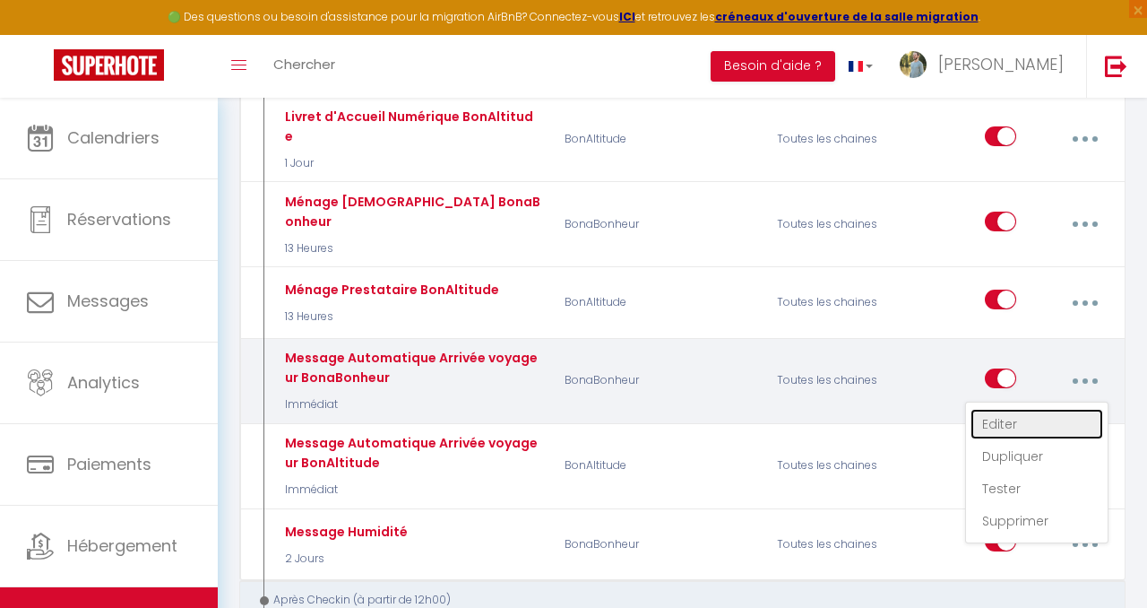
click at [1024, 409] on link "Editer" at bounding box center [1037, 424] width 133 height 30
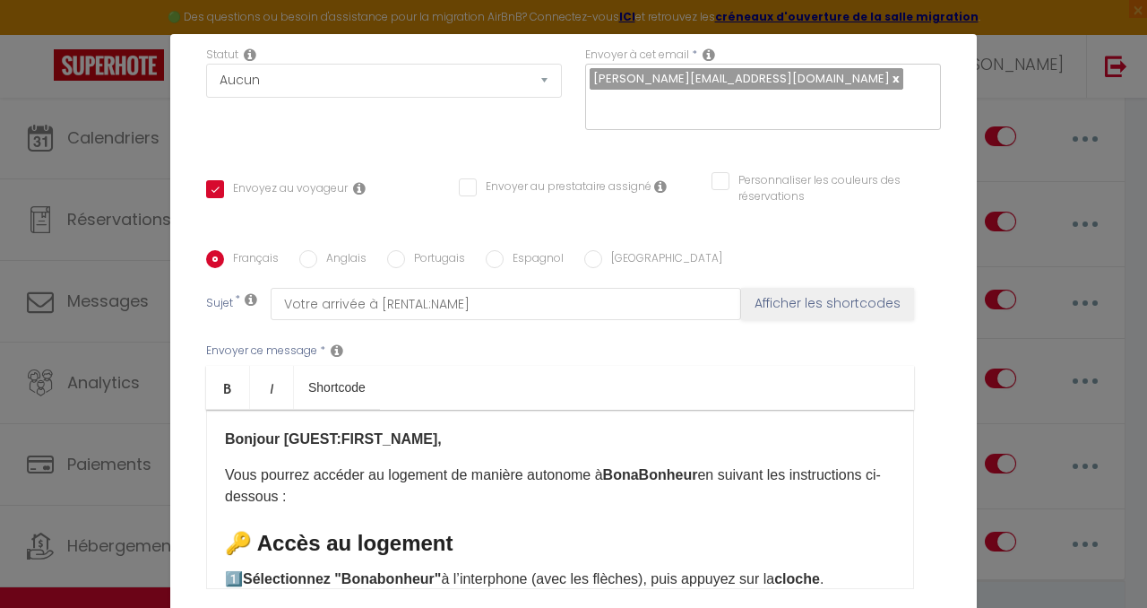
scroll to position [288, 0]
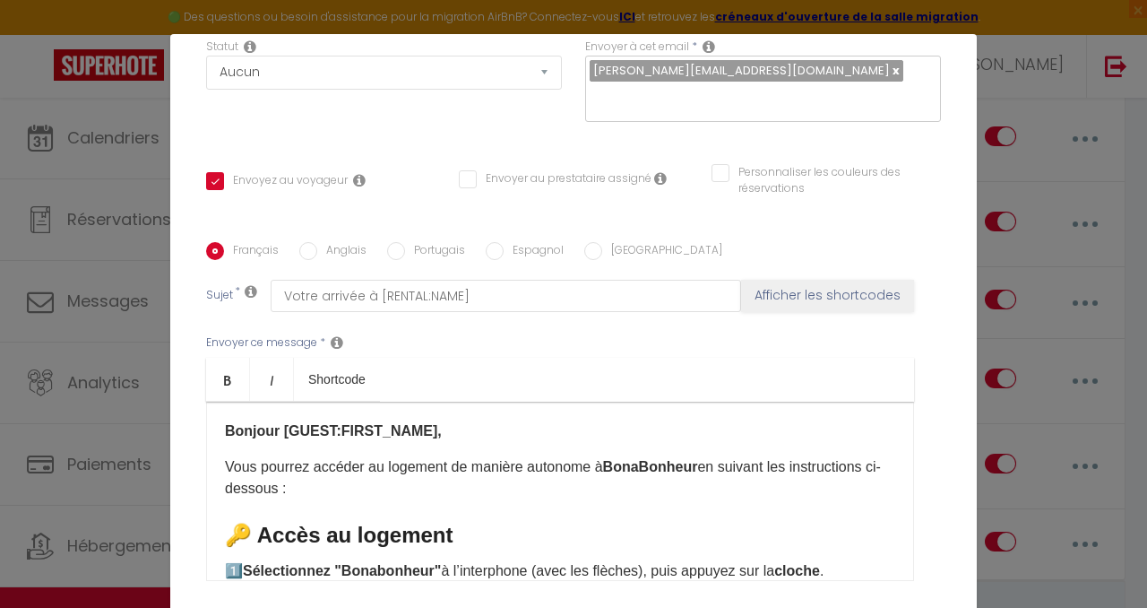
click at [496, 242] on input "Espagnol" at bounding box center [495, 251] width 18 height 18
radio input "true"
checkbox input "true"
checkbox input "false"
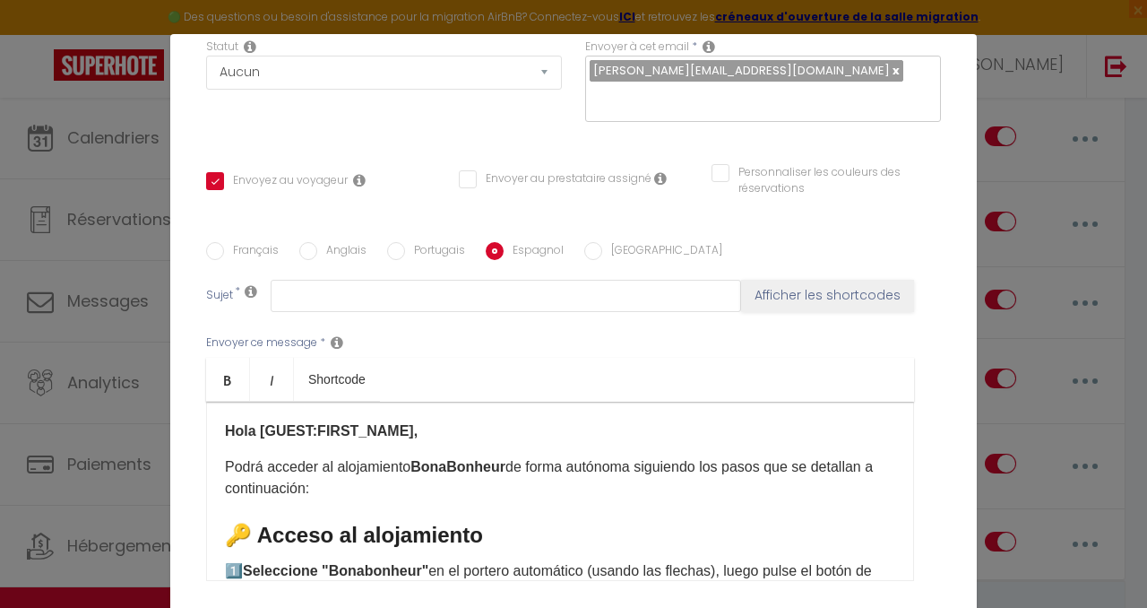
click at [304, 242] on input "Anglais" at bounding box center [308, 251] width 18 height 18
radio input "true"
checkbox input "true"
checkbox input "false"
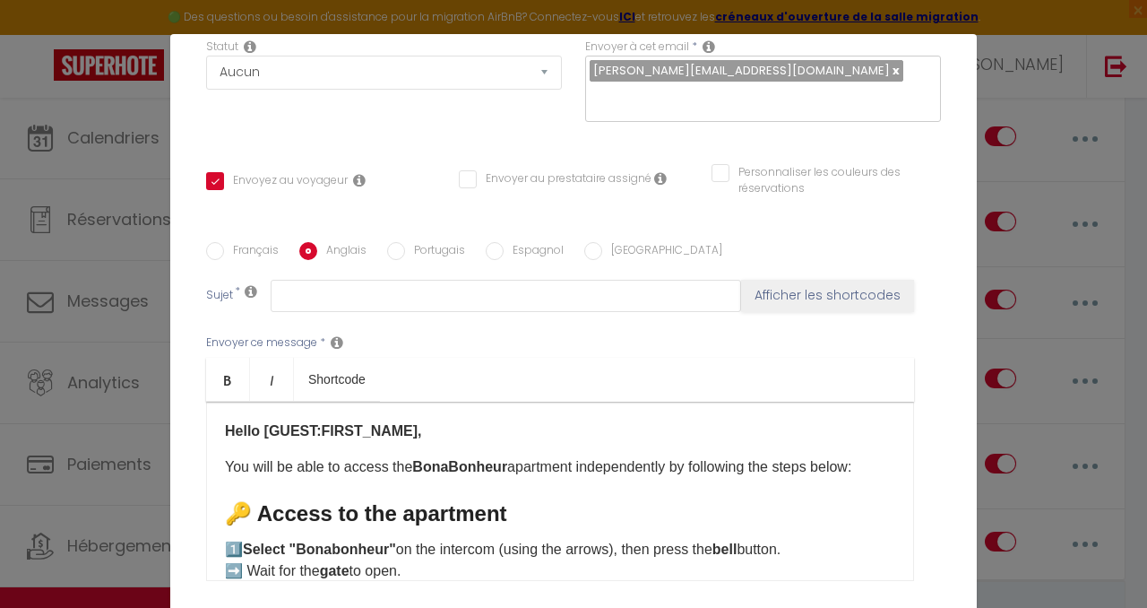
click at [216, 242] on input "Français" at bounding box center [215, 251] width 18 height 18
radio input "true"
checkbox input "true"
checkbox input "false"
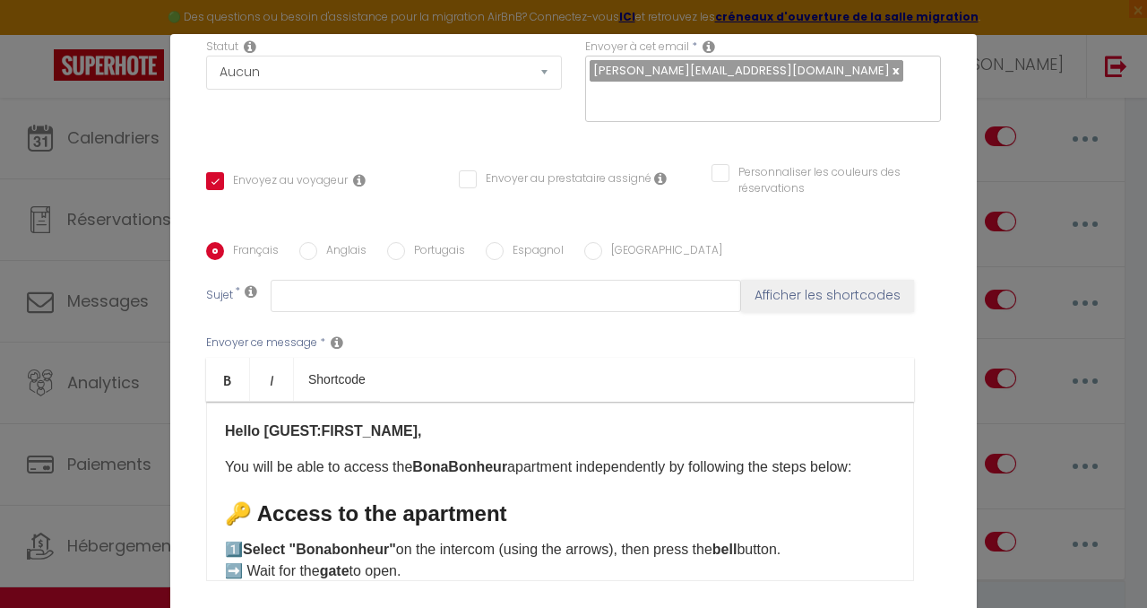
type input "Votre arrivée à [RENTAL:NAME]"
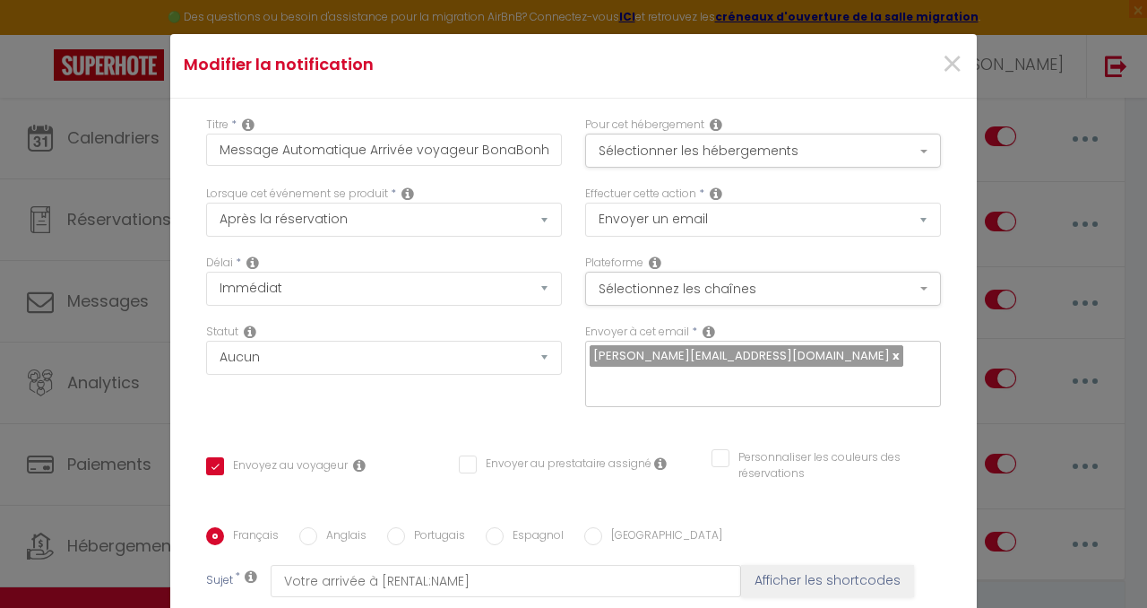
scroll to position [0, 0]
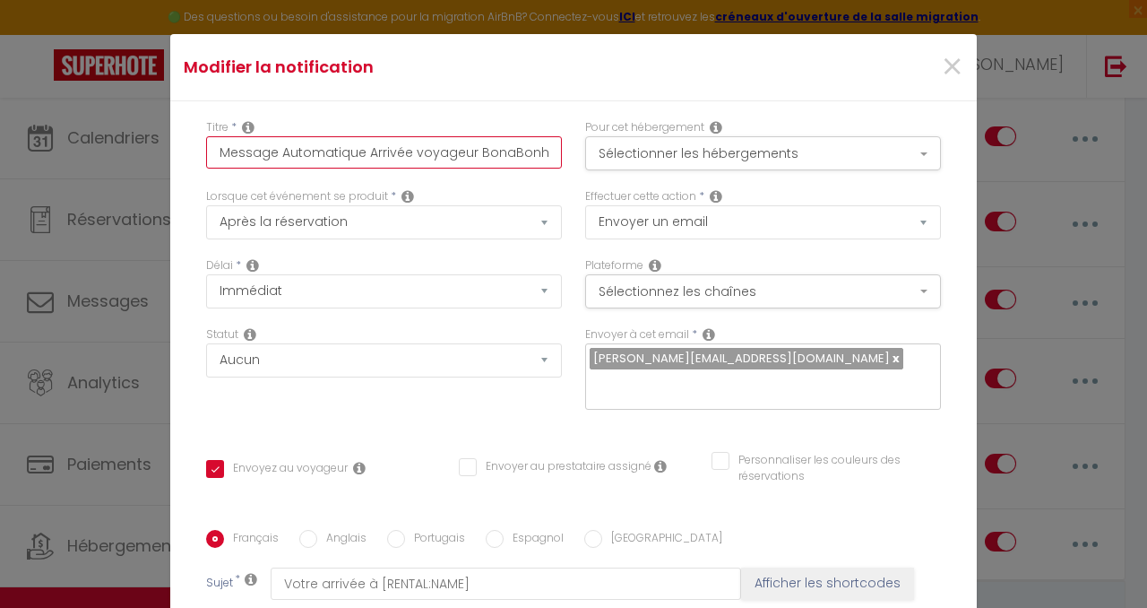
click at [477, 157] on input "Message Automatique Arrivée voyageur BonaBonheur" at bounding box center [384, 152] width 356 height 32
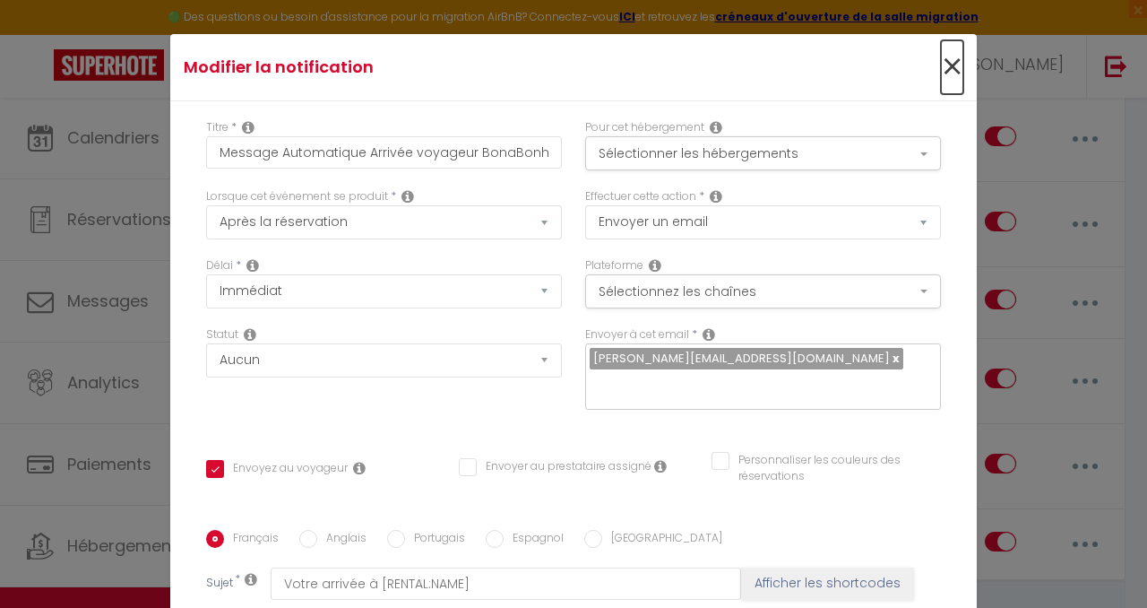
click at [943, 64] on span "×" at bounding box center [952, 67] width 22 height 54
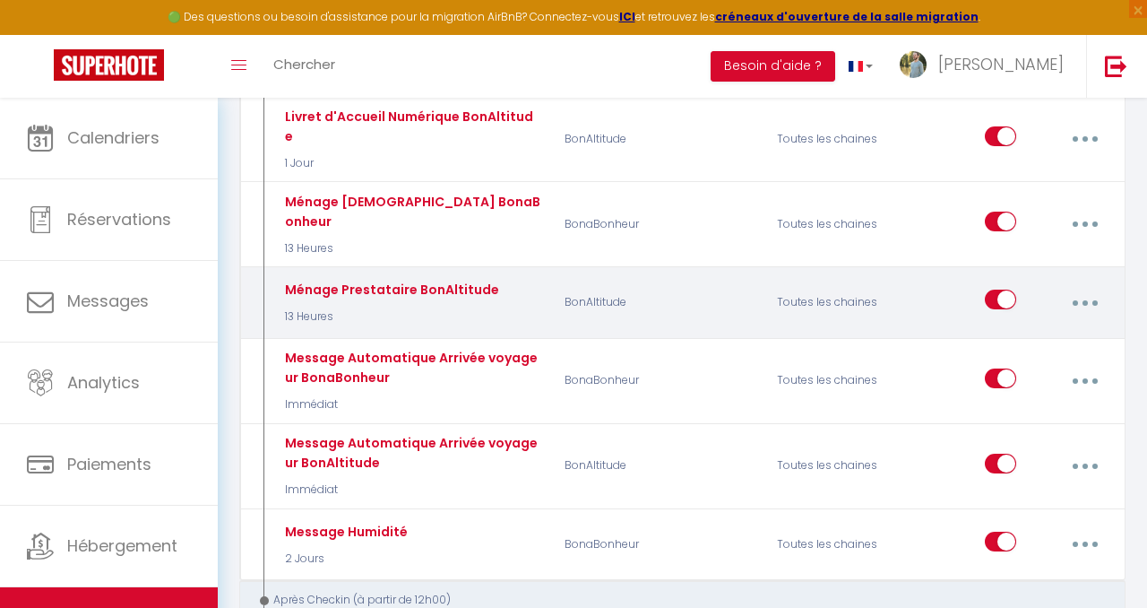
click at [1096, 285] on button "button" at bounding box center [1084, 302] width 47 height 34
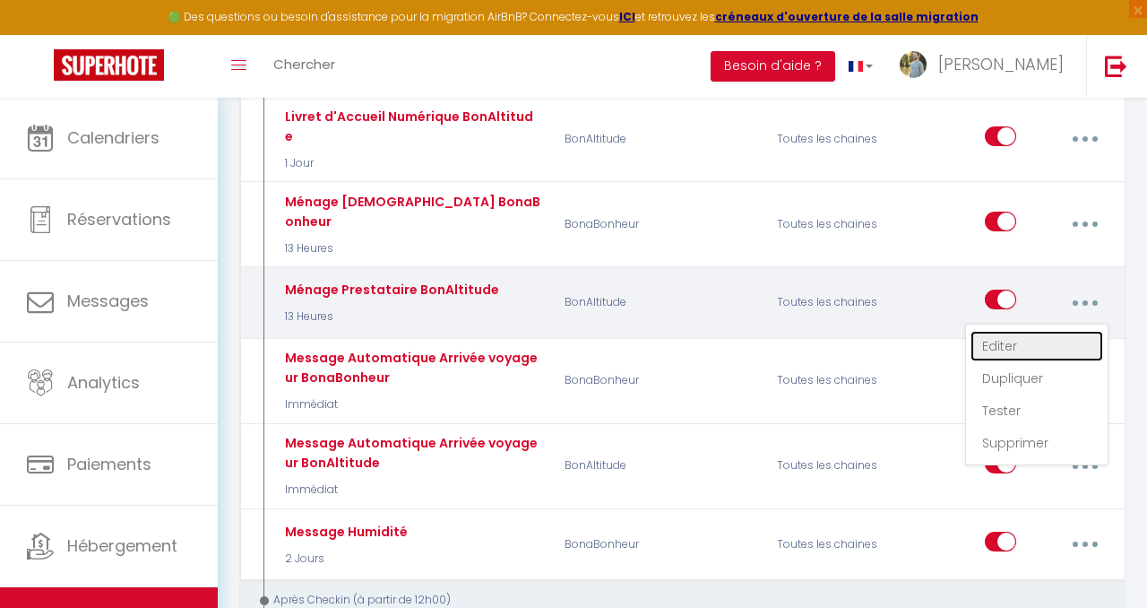
click at [1003, 331] on link "Editer" at bounding box center [1037, 346] width 133 height 30
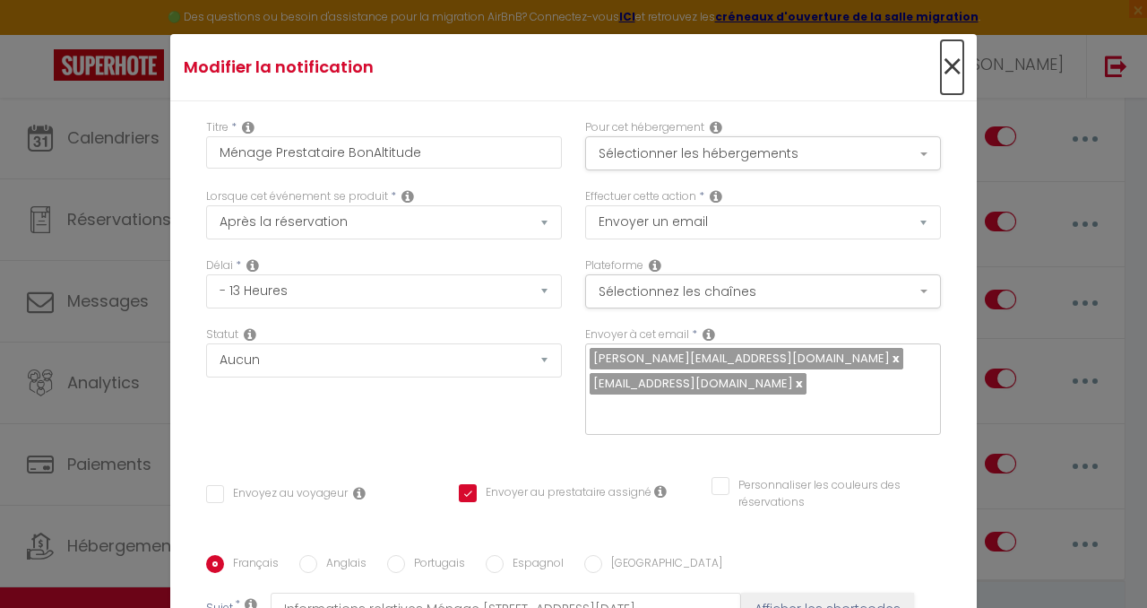
click at [952, 61] on span "×" at bounding box center [952, 67] width 22 height 54
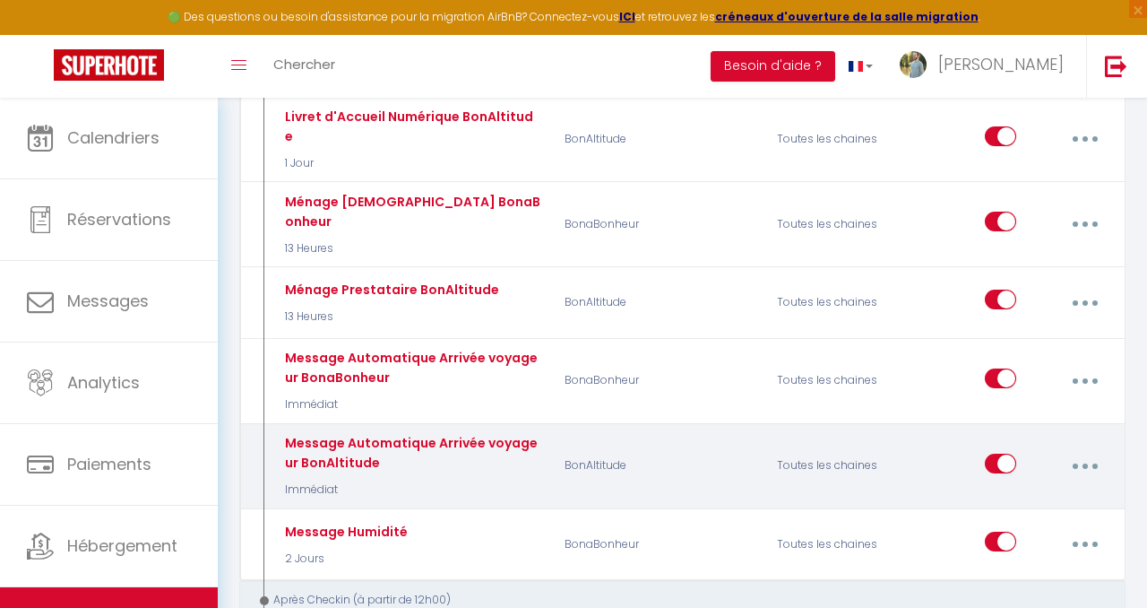
click at [1087, 449] on button "button" at bounding box center [1084, 466] width 47 height 34
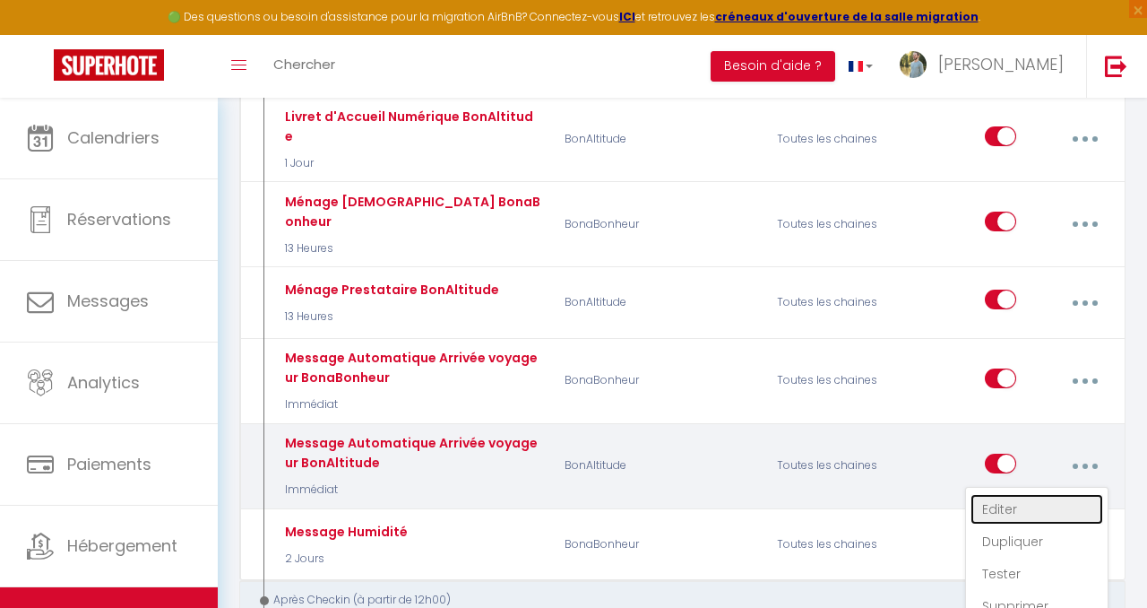
click at [1018, 494] on link "Editer" at bounding box center [1037, 509] width 133 height 30
type input "Message Automatique Arrivée voyageur BonAltitude"
select select "Immédiat"
checkbox input "true"
checkbox input "false"
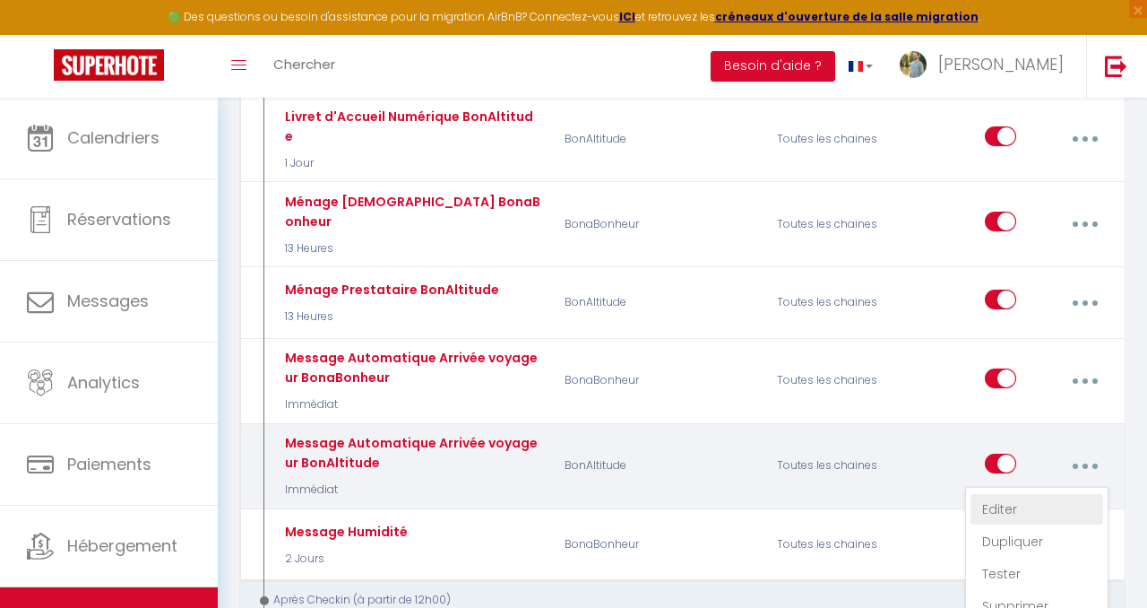
checkbox input "false"
type input "Votre arrivée à [RENTAL:NAME]"
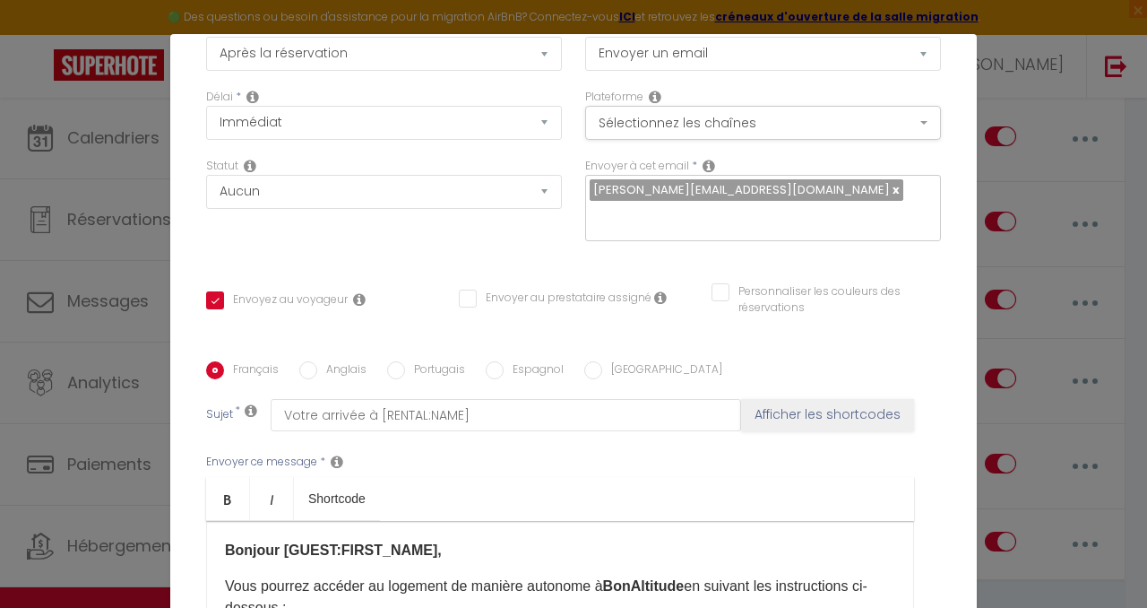
scroll to position [173, 0]
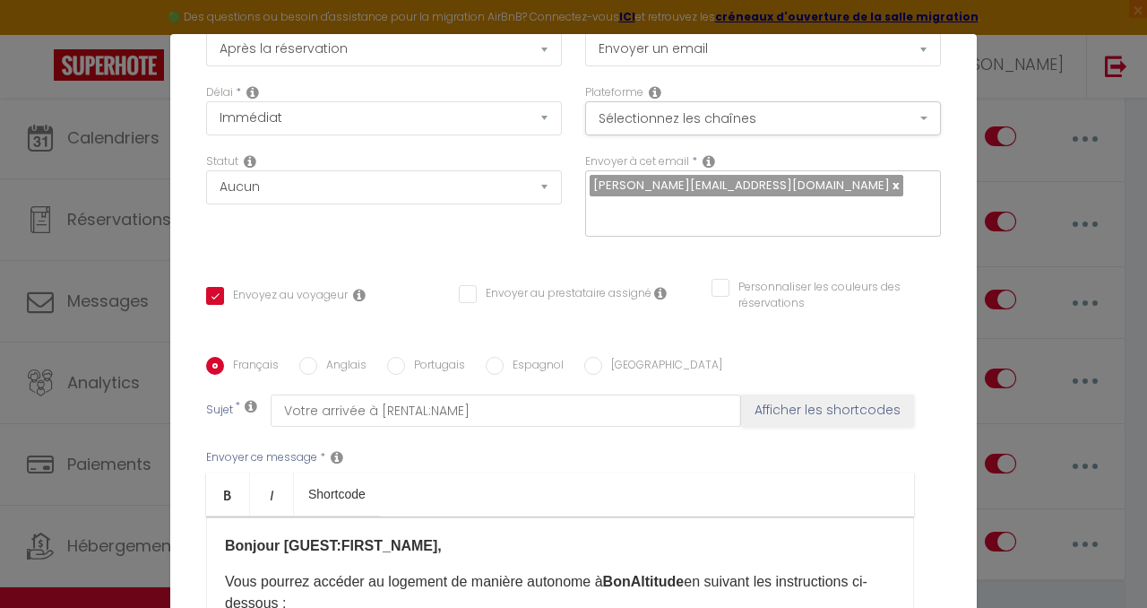
click at [304, 357] on input "Anglais" at bounding box center [308, 366] width 18 height 18
radio input "true"
checkbox input "true"
checkbox input "false"
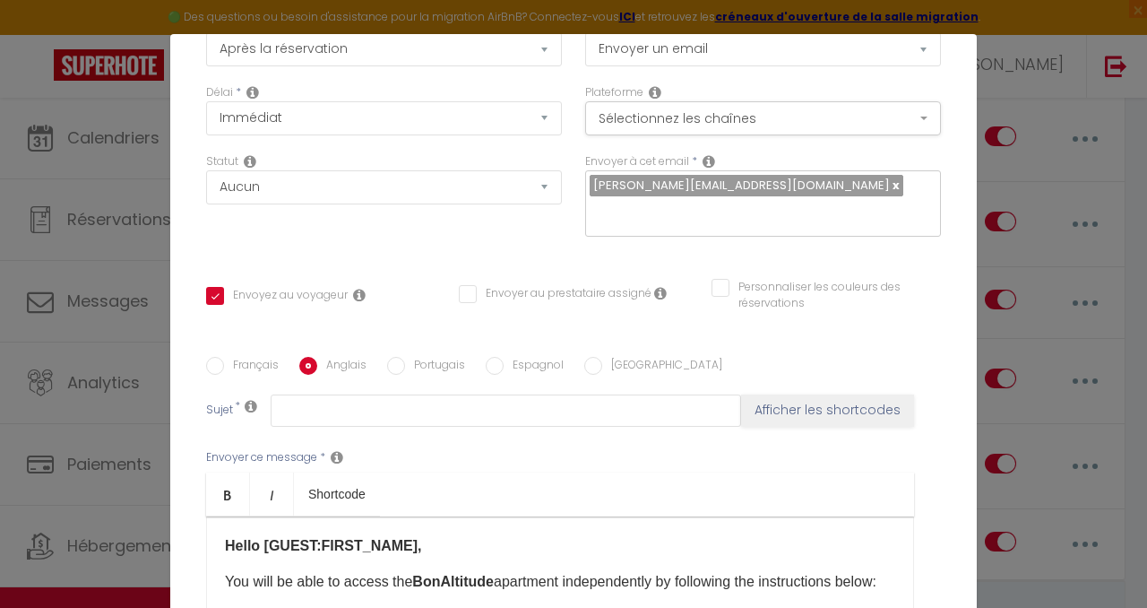
click at [496, 357] on input "Espagnol" at bounding box center [495, 366] width 18 height 18
radio input "true"
checkbox input "true"
checkbox input "false"
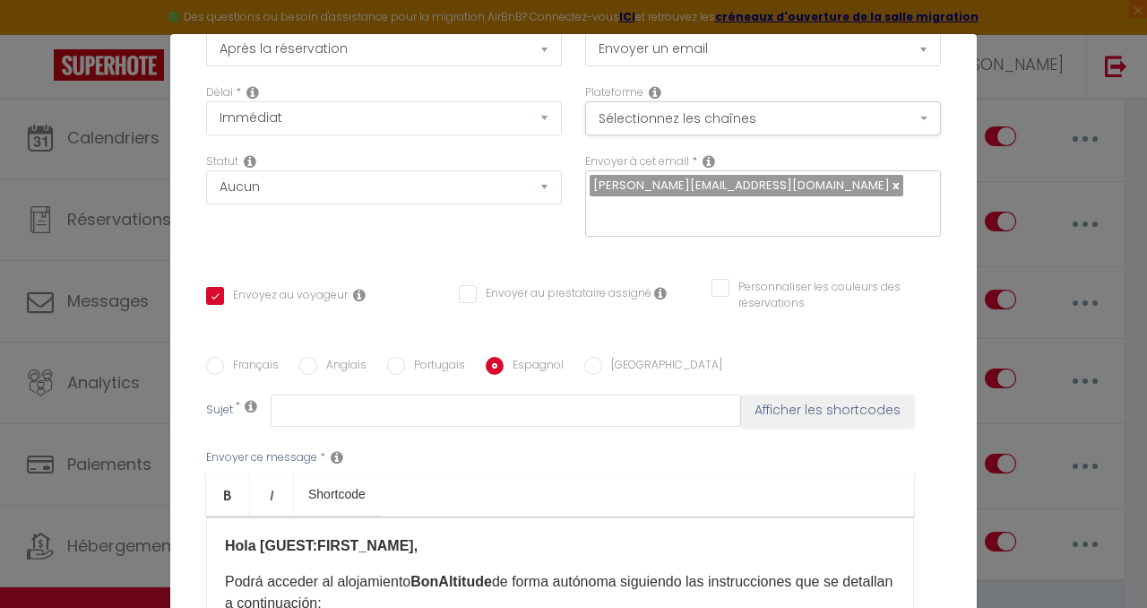
scroll to position [0, 0]
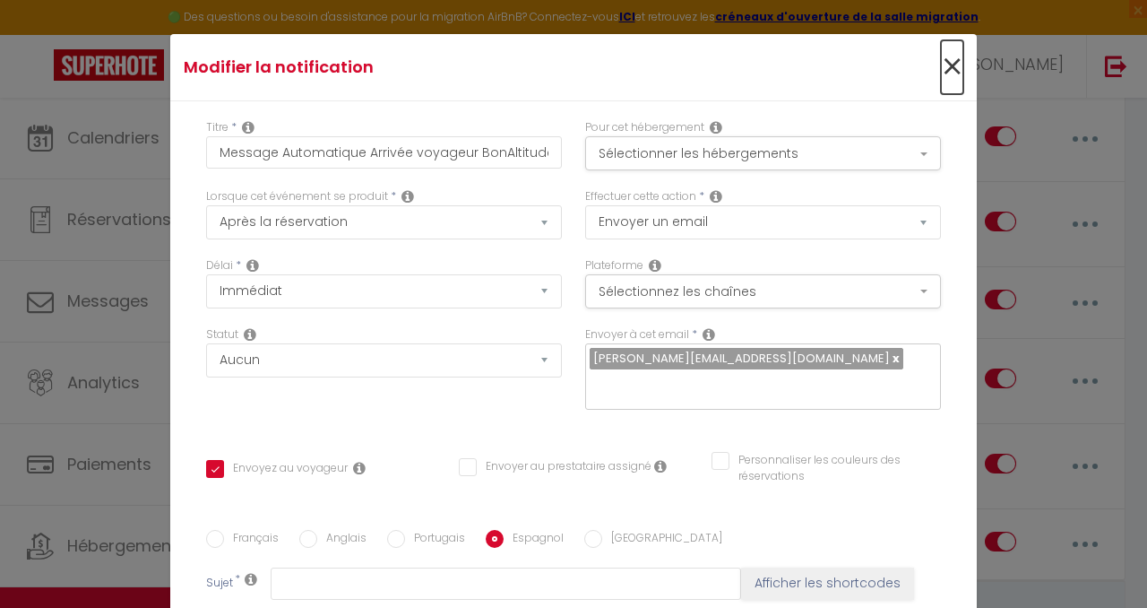
click at [947, 65] on span "×" at bounding box center [952, 67] width 22 height 54
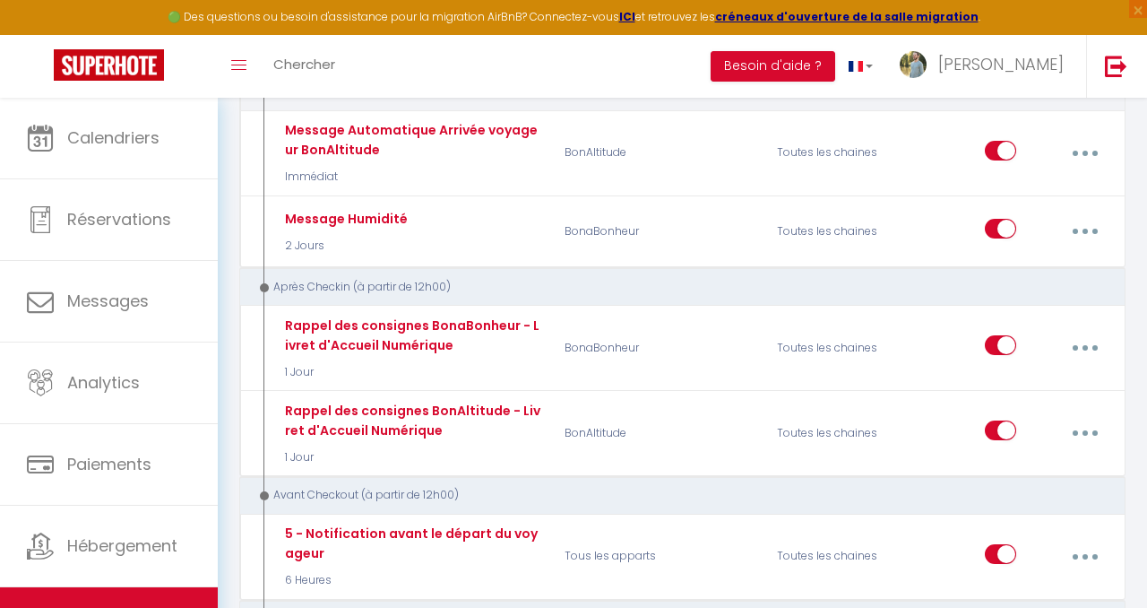
scroll to position [1252, 0]
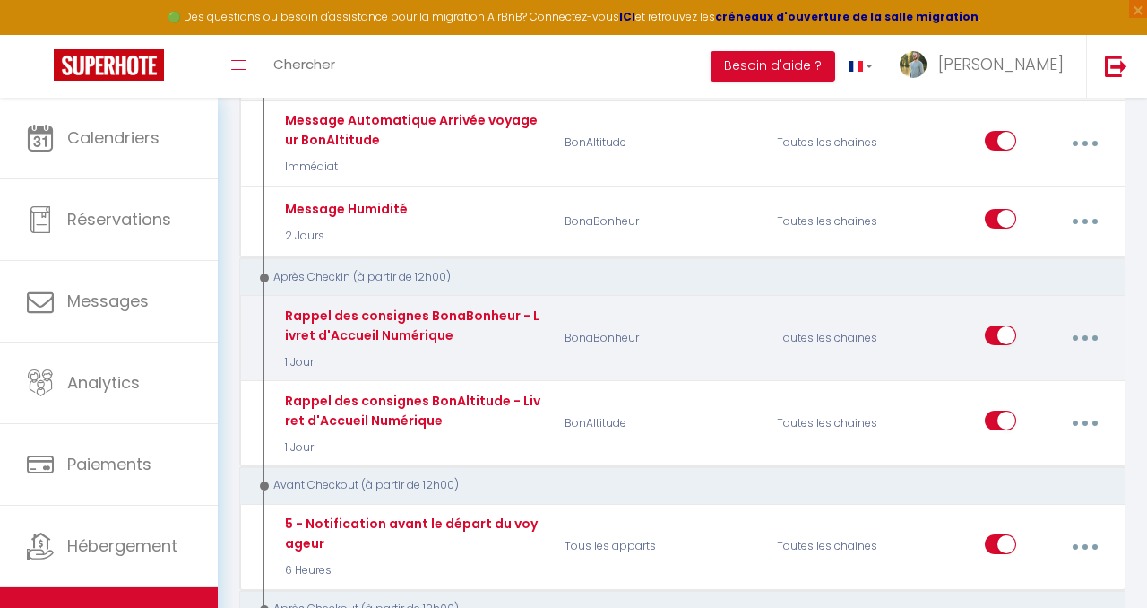
click at [1083, 321] on button "button" at bounding box center [1084, 338] width 47 height 34
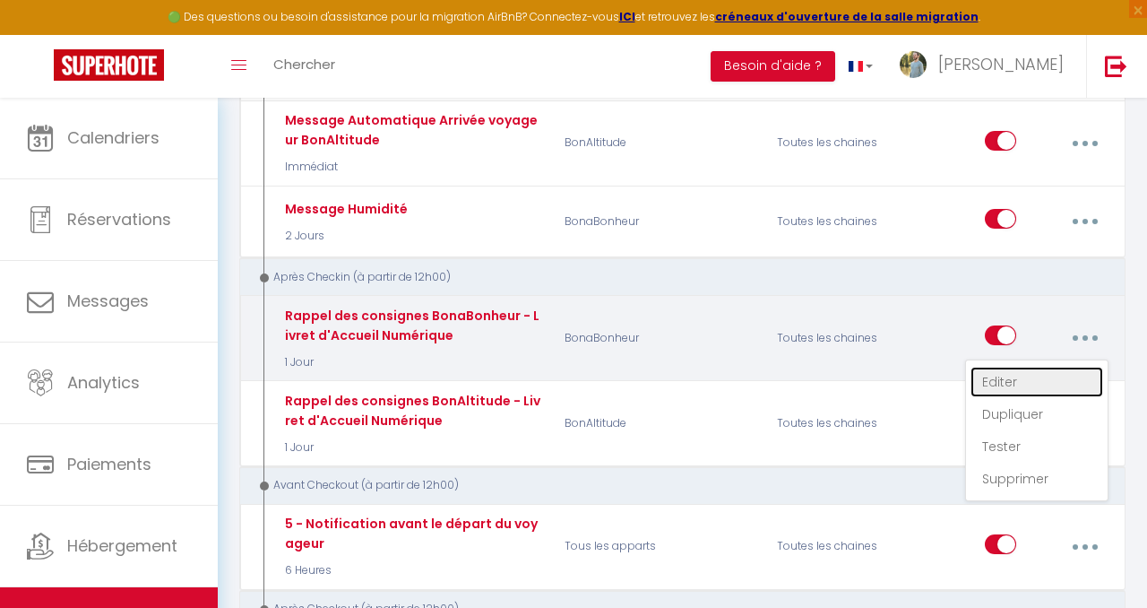
click at [1024, 367] on link "Editer" at bounding box center [1037, 382] width 133 height 30
type input "Rappel des consignes BonaBonheur - Livret d'Accueil Numérique"
select select "3"
select select "1 Jour"
select select "if_booking_is_paid"
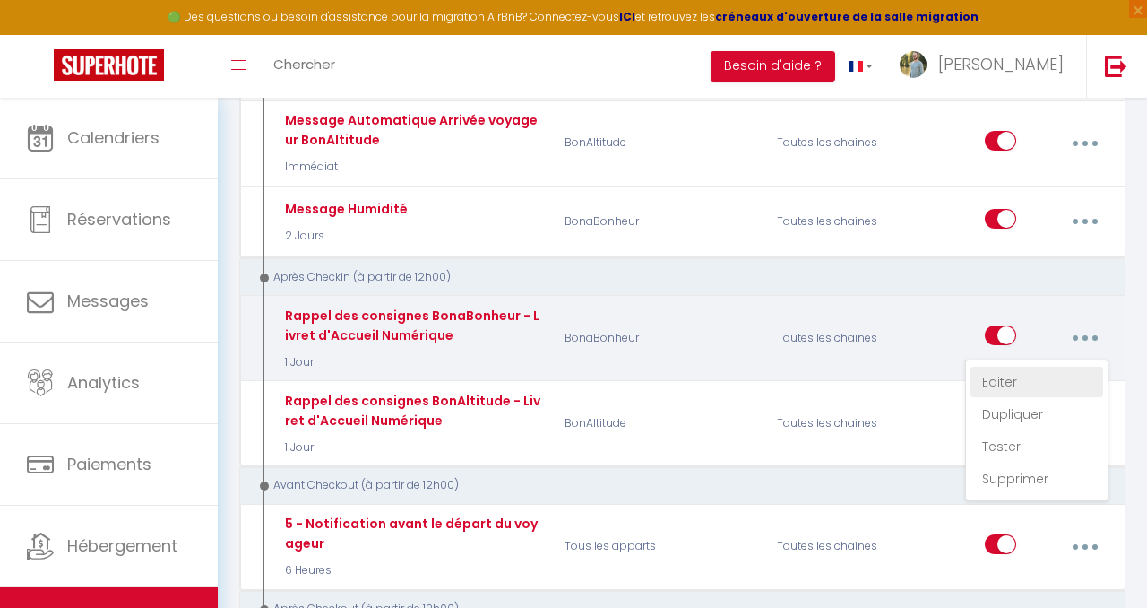
checkbox input "true"
checkbox input "false"
radio input "true"
type input "Rappel pour votre séjour à [RENTAL:NAME]"
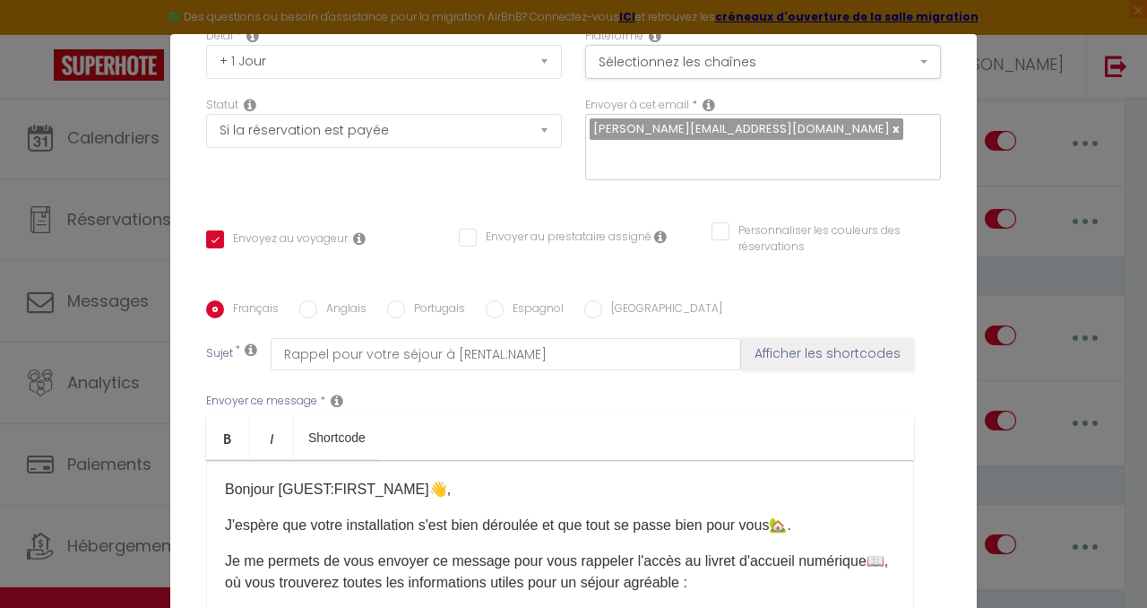
scroll to position [229, 0]
click at [309, 301] on input "Anglais" at bounding box center [308, 310] width 18 height 18
radio input "true"
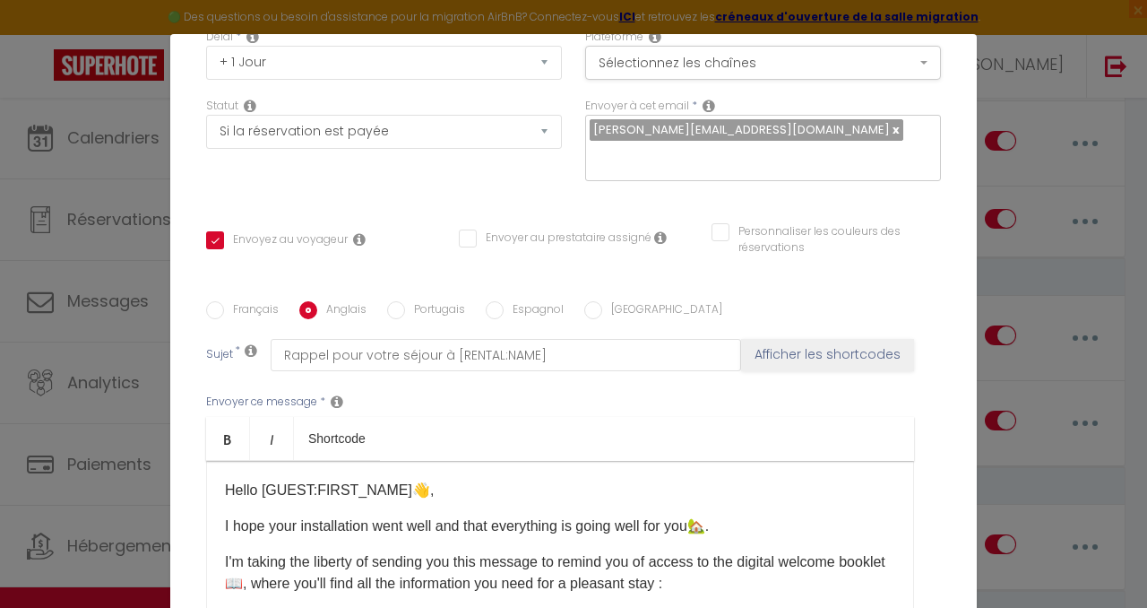
checkbox input "true"
checkbox input "false"
type input "Reminder for your stay at [RENTAL:NAME]"
click at [504, 301] on label "Espagnol" at bounding box center [534, 311] width 60 height 20
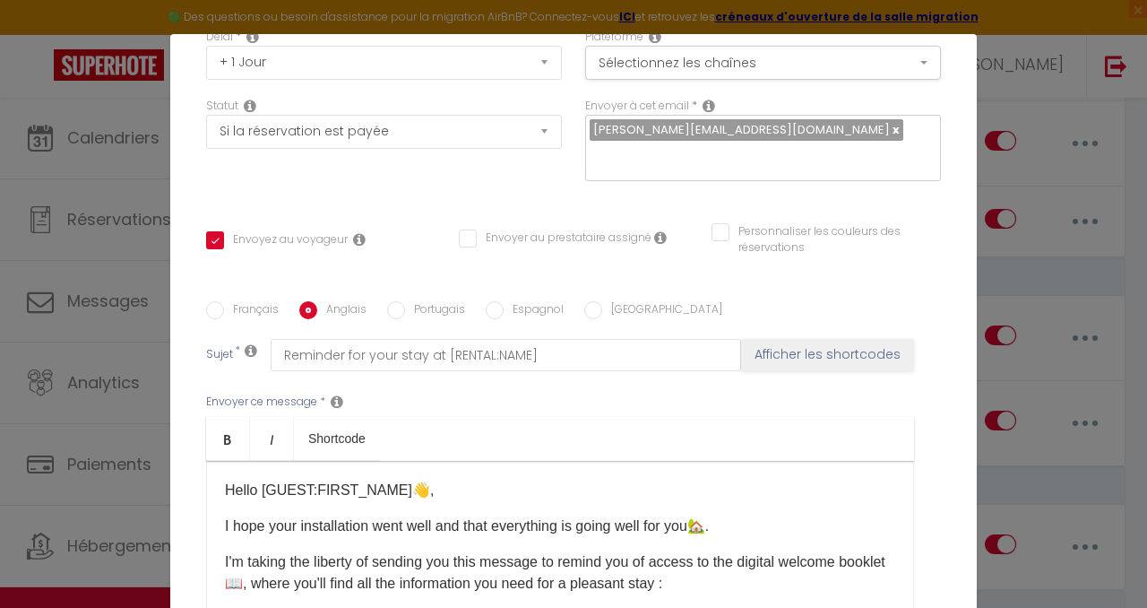
click at [501, 301] on input "Espagnol" at bounding box center [495, 310] width 18 height 18
radio input "true"
checkbox input "true"
checkbox input "false"
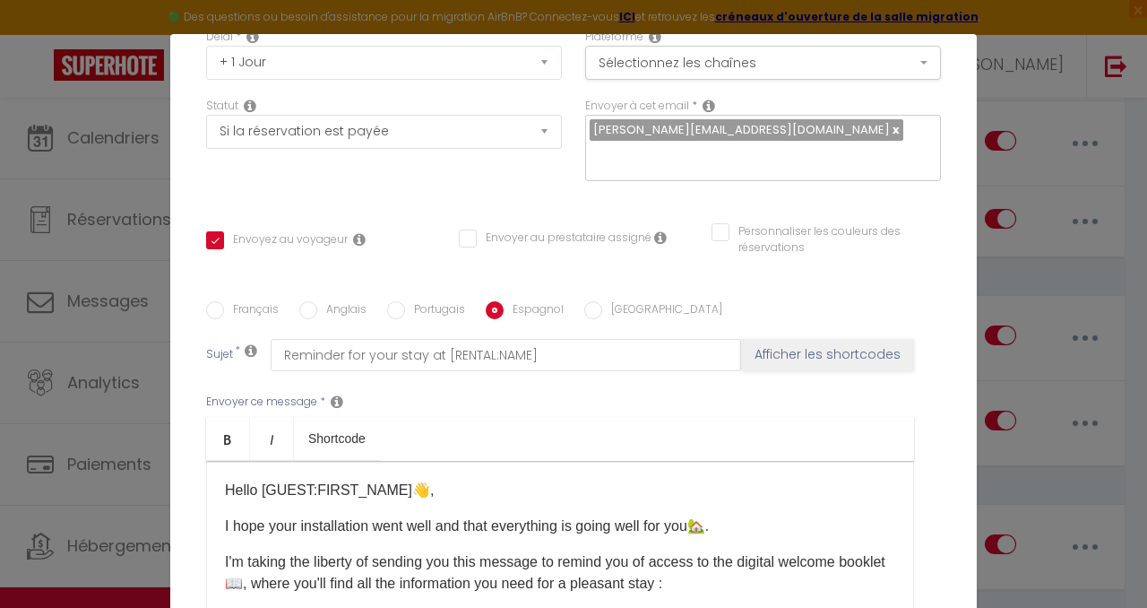
type input "Recordatorio para su estancia en [RENTAL:NAME]"
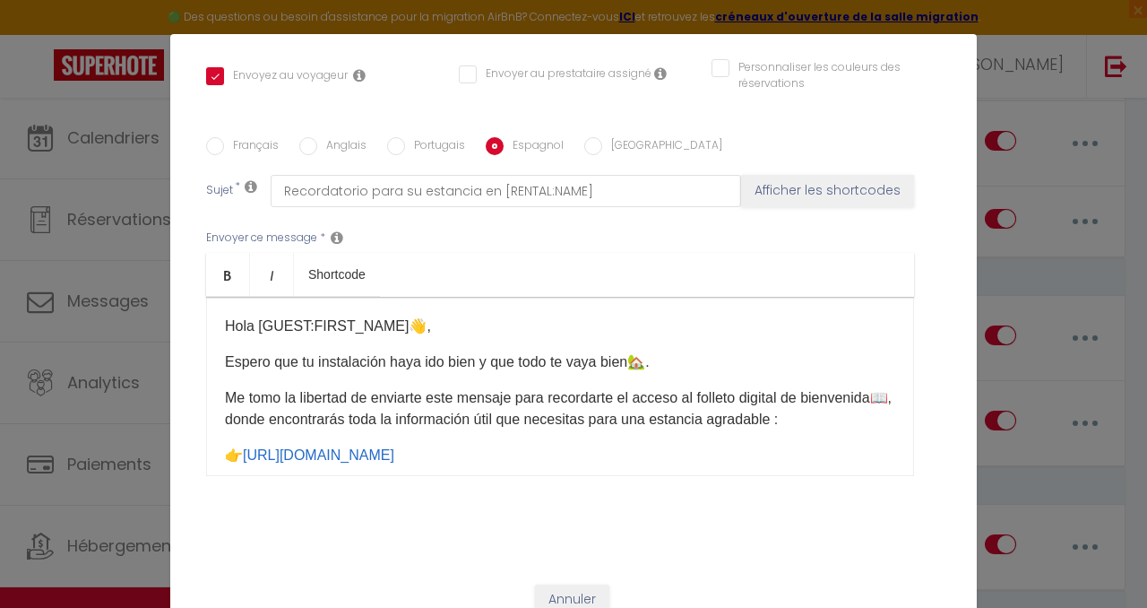
scroll to position [0, 0]
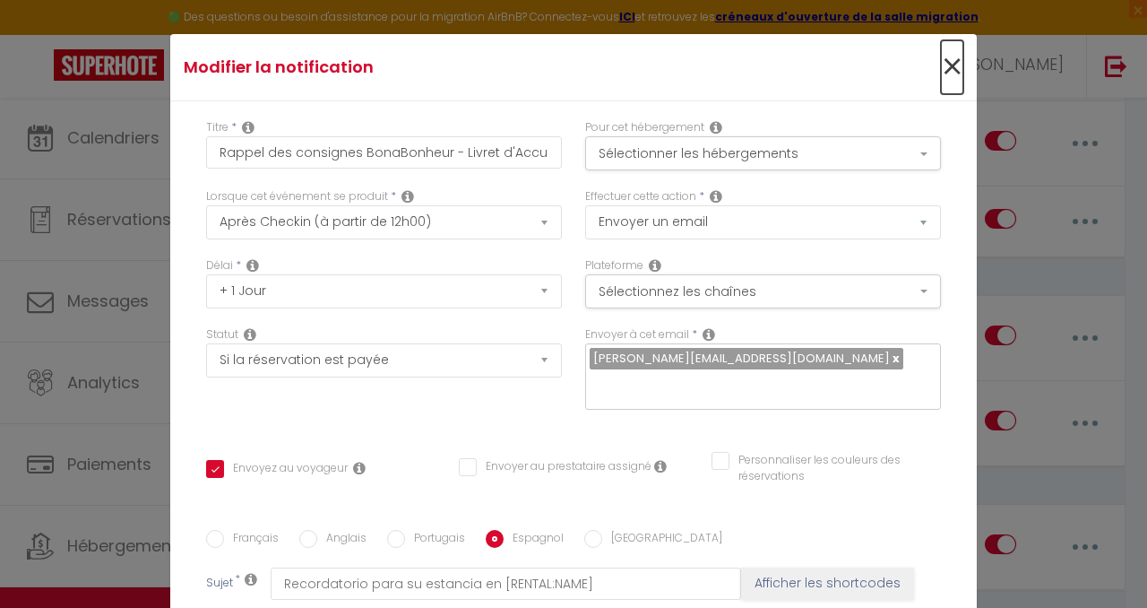
click at [945, 75] on span "×" at bounding box center [952, 67] width 22 height 54
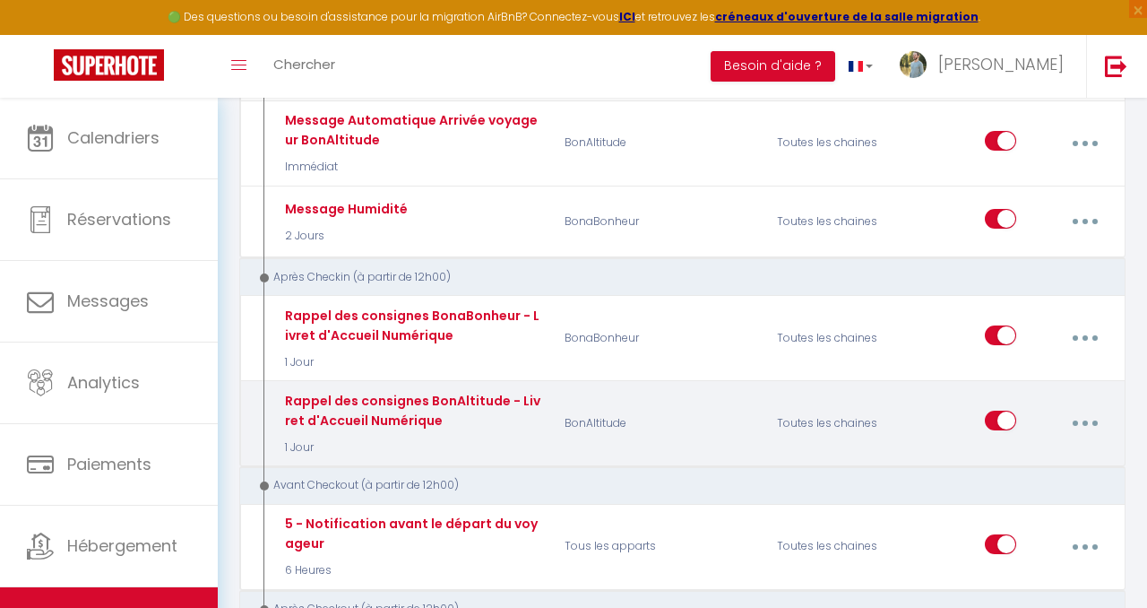
click at [1091, 406] on button "button" at bounding box center [1084, 423] width 47 height 34
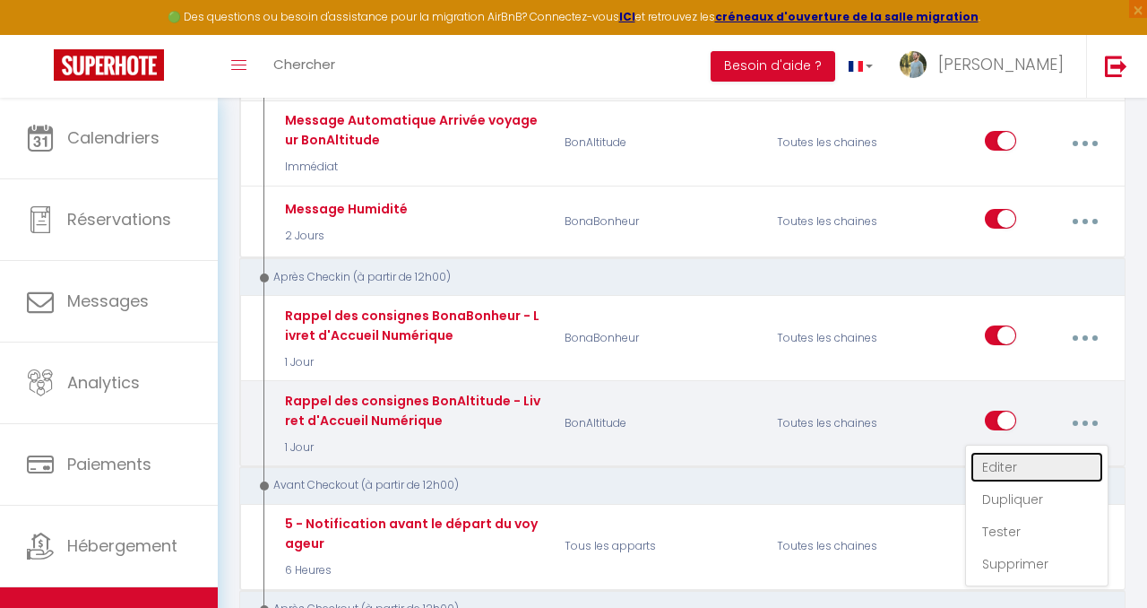
click at [1029, 452] on link "Editer" at bounding box center [1037, 467] width 133 height 30
type input "Rappel des consignes BonAltitude - Livret d'Accueil Numérique"
checkbox input "true"
checkbox input "false"
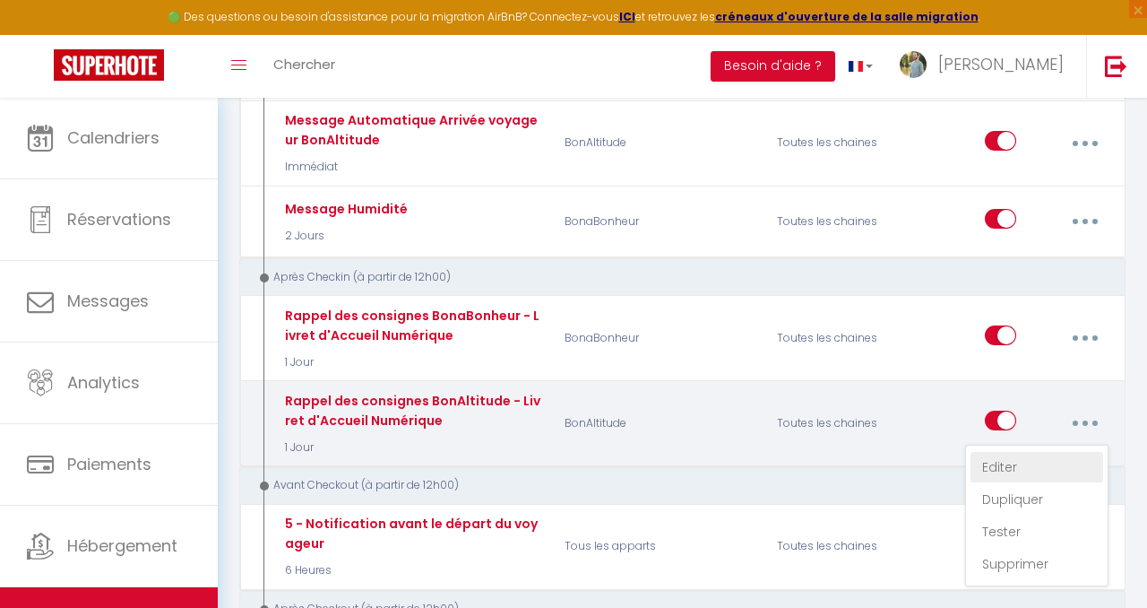
radio input "true"
type input "Rappel pour votre séjour à [RENTAL:NAME]"
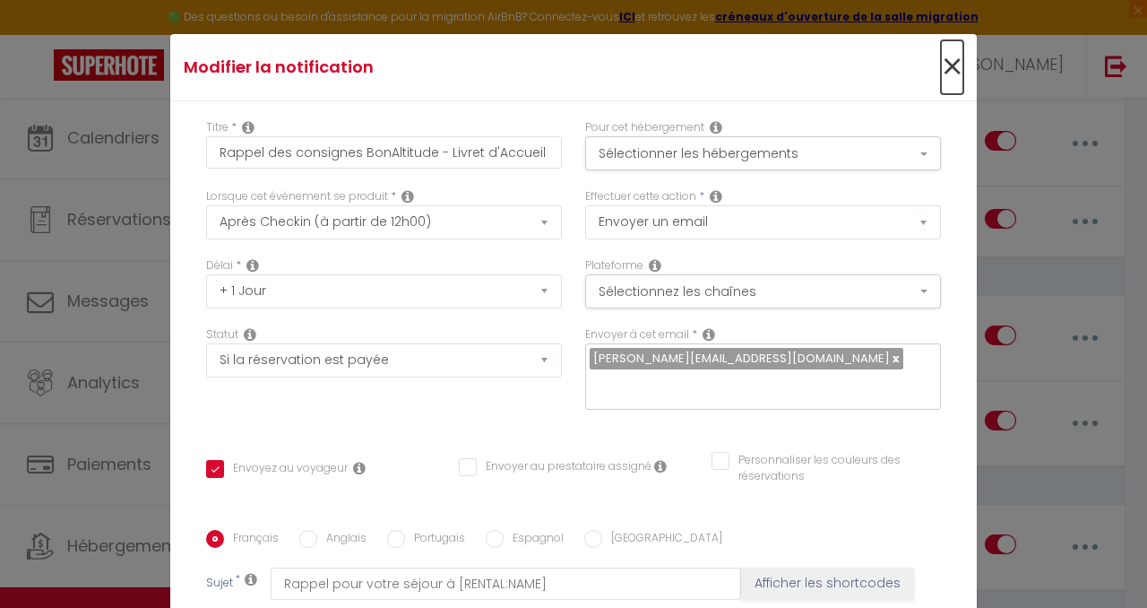
click at [952, 65] on span "×" at bounding box center [952, 67] width 22 height 54
type input "Rappel des consignes BonAltitude - Livret d'Accueil Numérique"
checkbox input "true"
checkbox input "false"
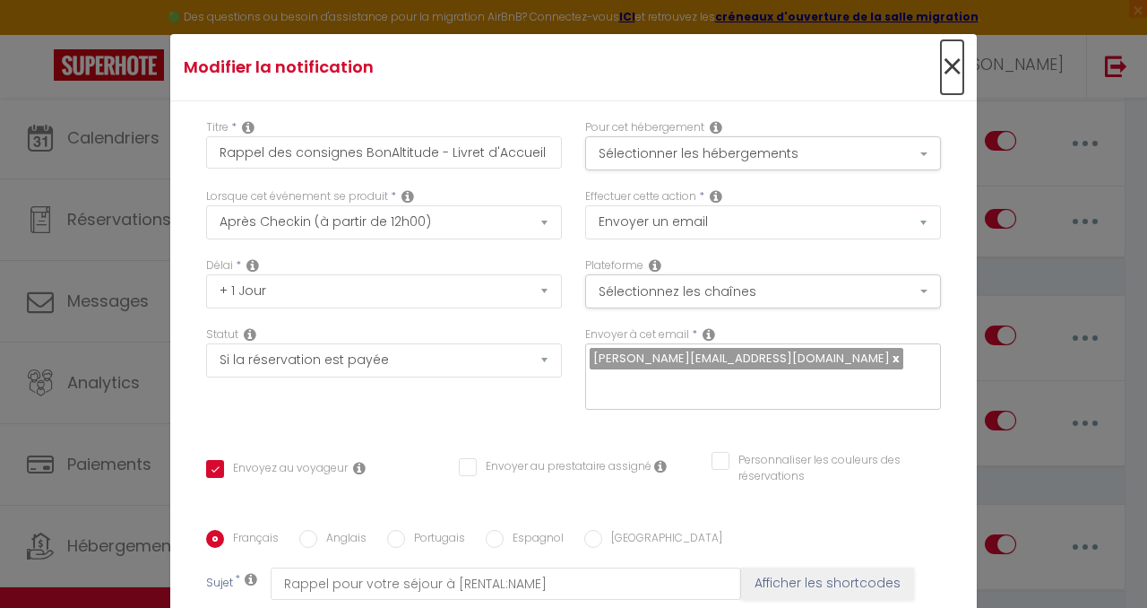
radio input "true"
type input "Rappel pour votre séjour à [RENTAL:NAME]"
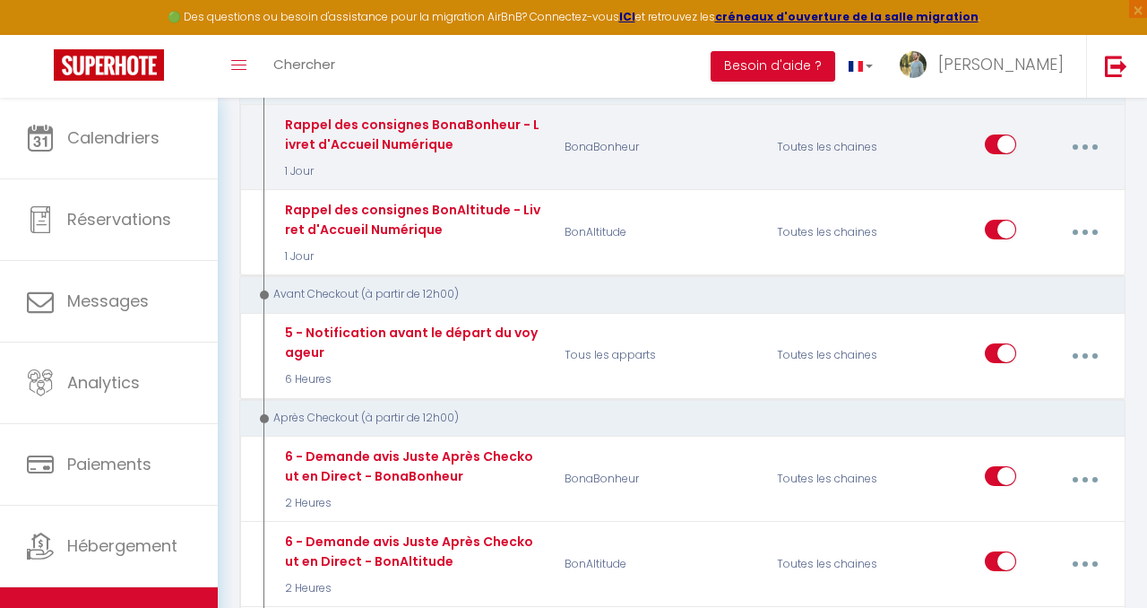
scroll to position [1455, 0]
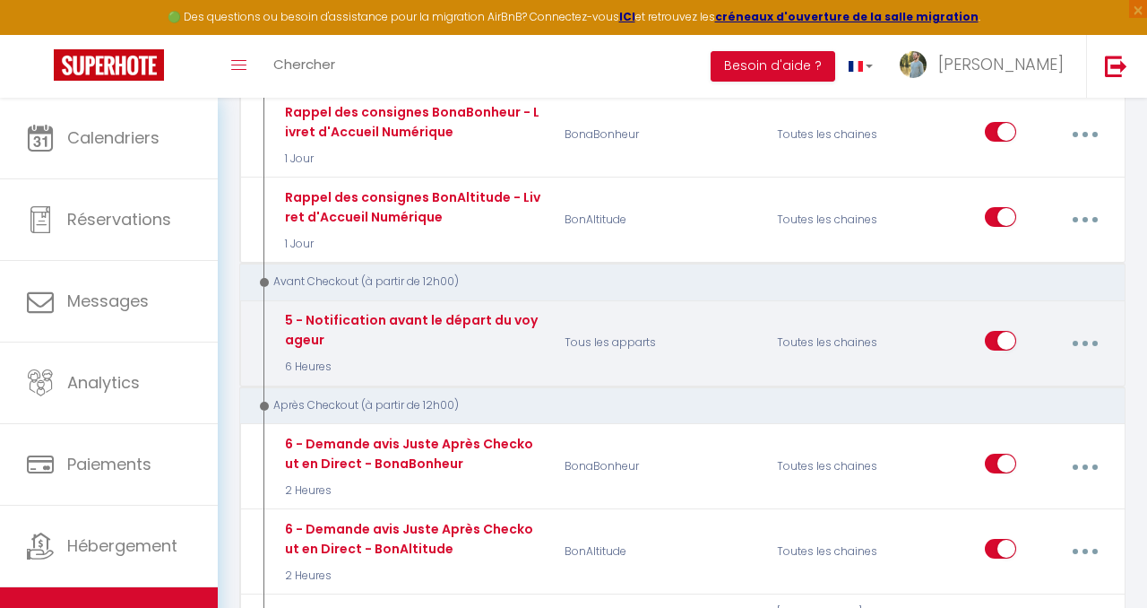
click at [1078, 326] on button "button" at bounding box center [1084, 343] width 47 height 34
click at [1020, 371] on link "Editer" at bounding box center [1037, 386] width 133 height 30
type input "5 - Notification avant le départ du voyageur"
select select "6 Heures"
checkbox input "true"
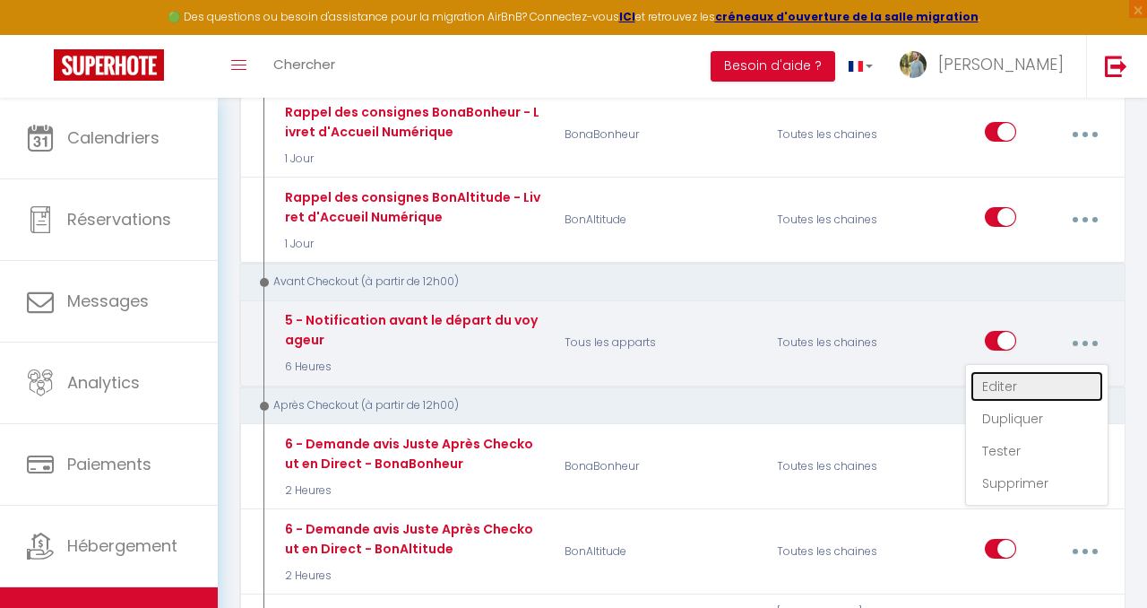
checkbox input "false"
type input "🚪 [GUEST:FIRST_NAME], Avant de partir, merci de suivre ces étapes importantes"
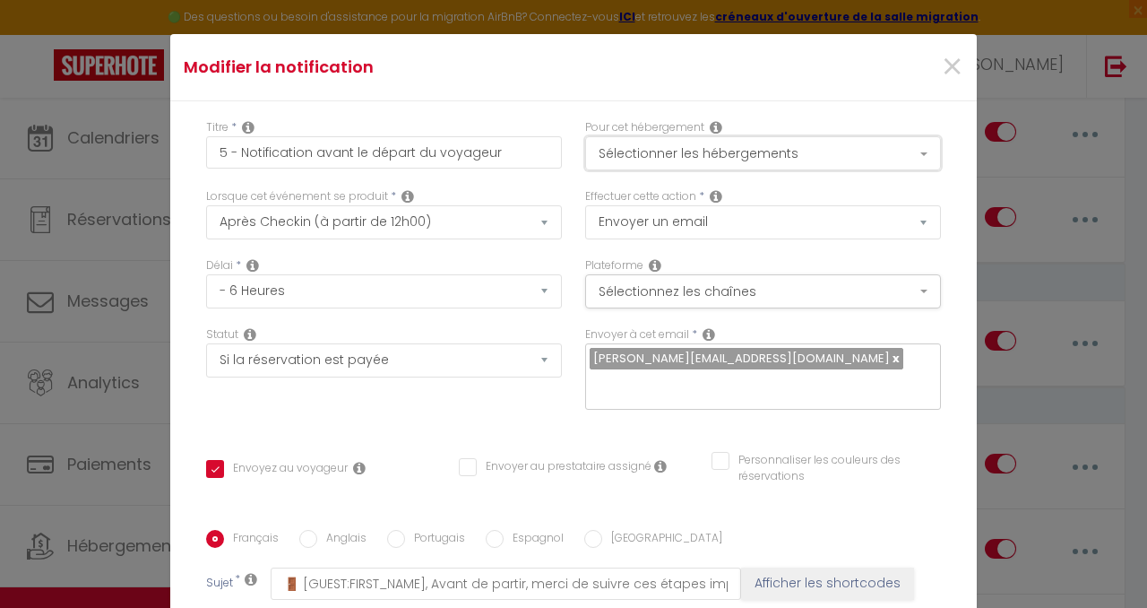
click at [919, 144] on button "Sélectionner les hébergements" at bounding box center [763, 153] width 356 height 34
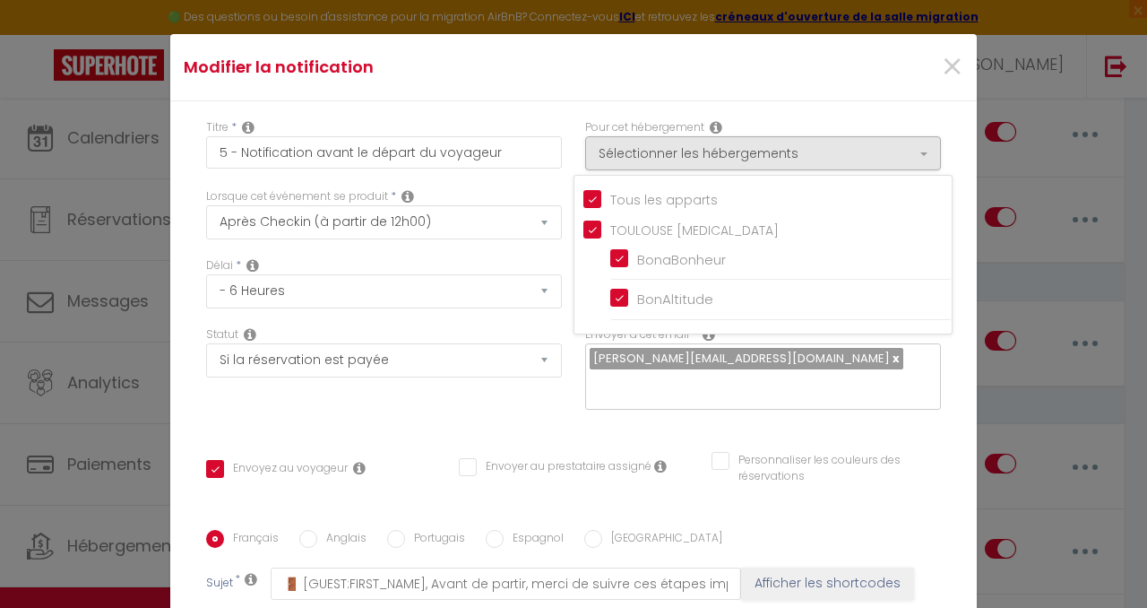
click at [910, 116] on div "Titre * 5 - Notification avant le départ du voyageur Pour cet hébergement Sélec…" at bounding box center [573, 530] width 807 height 858
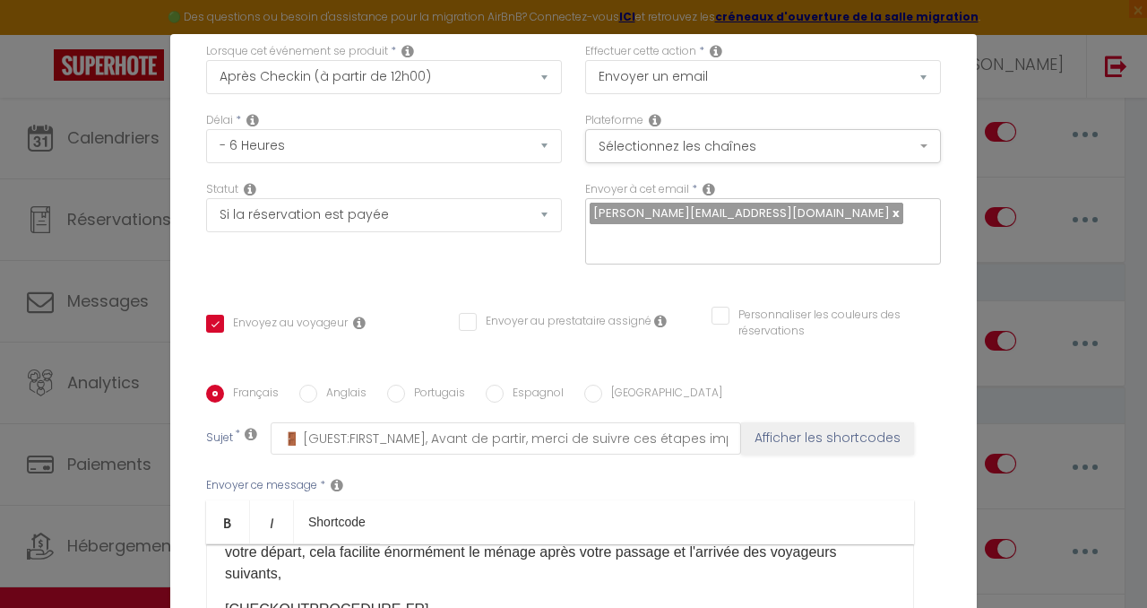
scroll to position [0, 0]
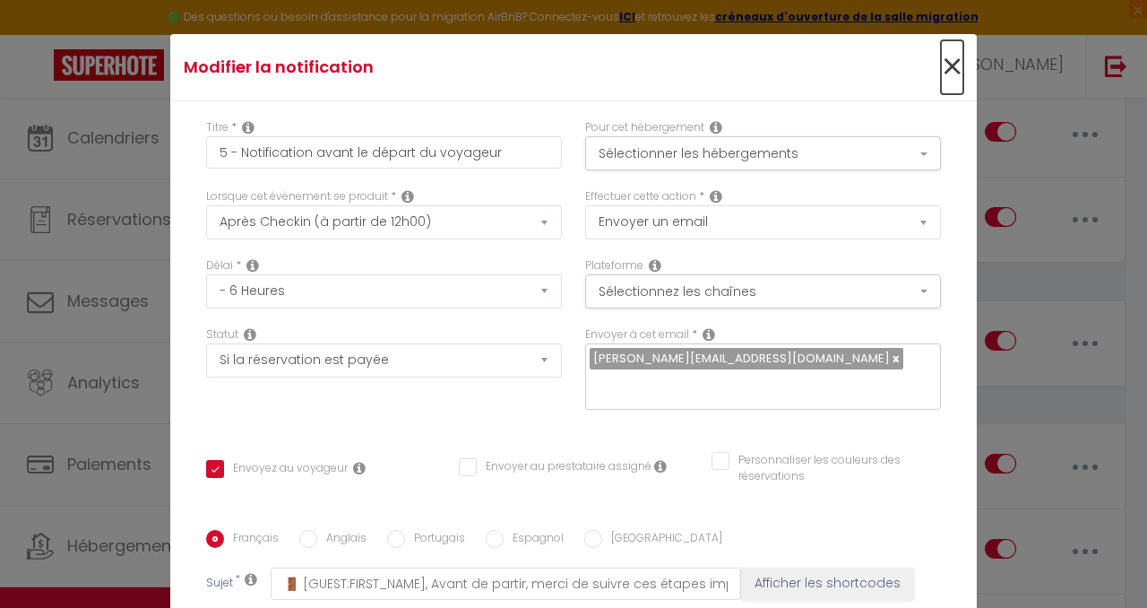
click at [954, 58] on span "×" at bounding box center [952, 67] width 22 height 54
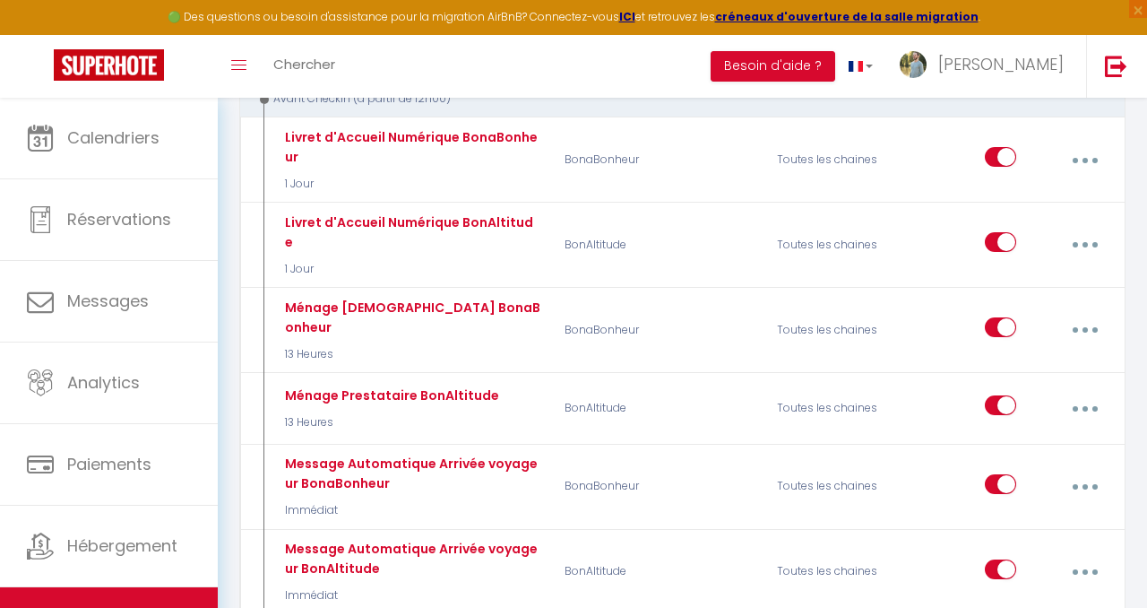
scroll to position [822, 0]
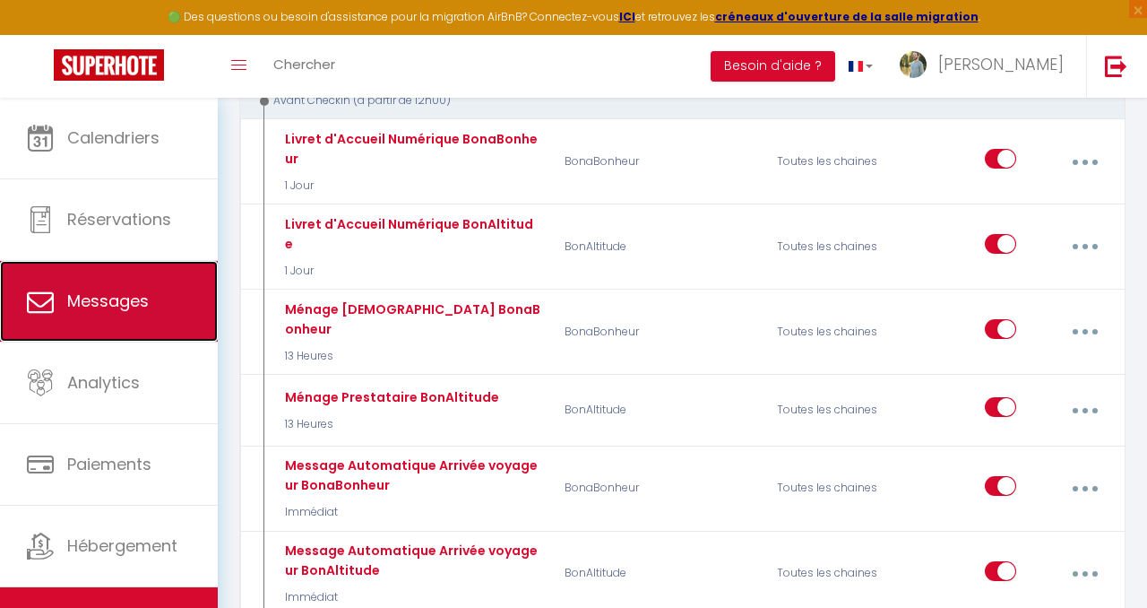
click at [132, 304] on span "Messages" at bounding box center [108, 300] width 82 height 22
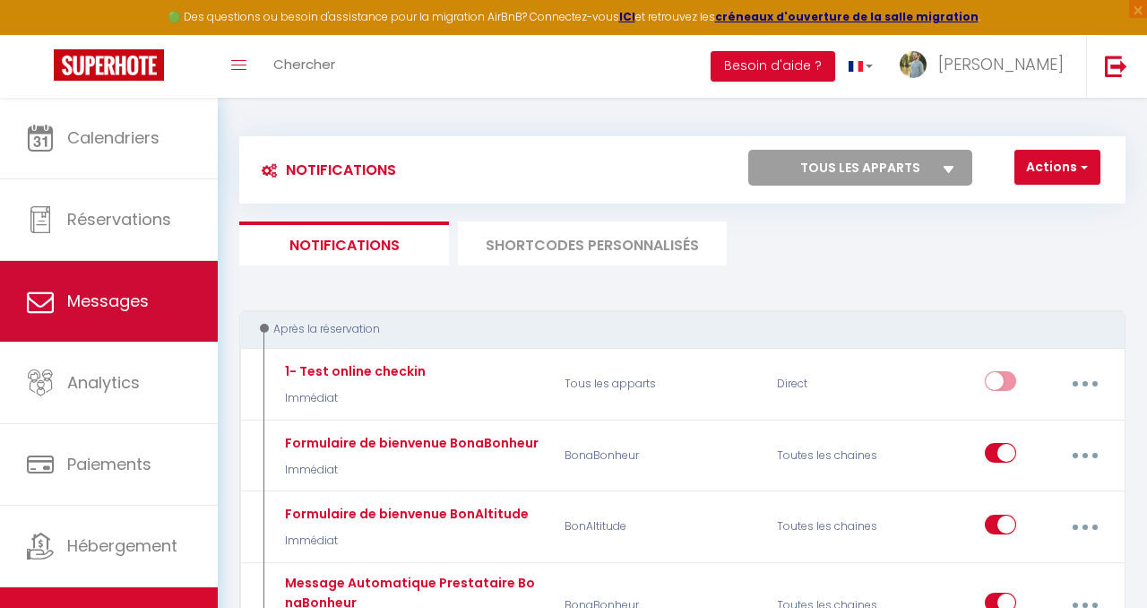
select select "message"
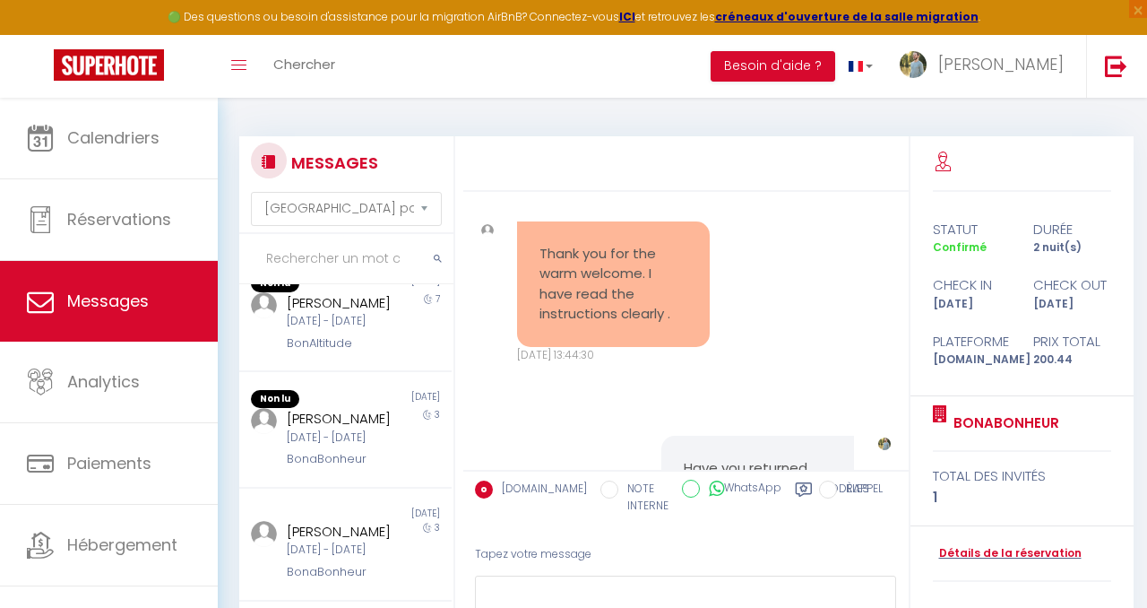
scroll to position [605, 0]
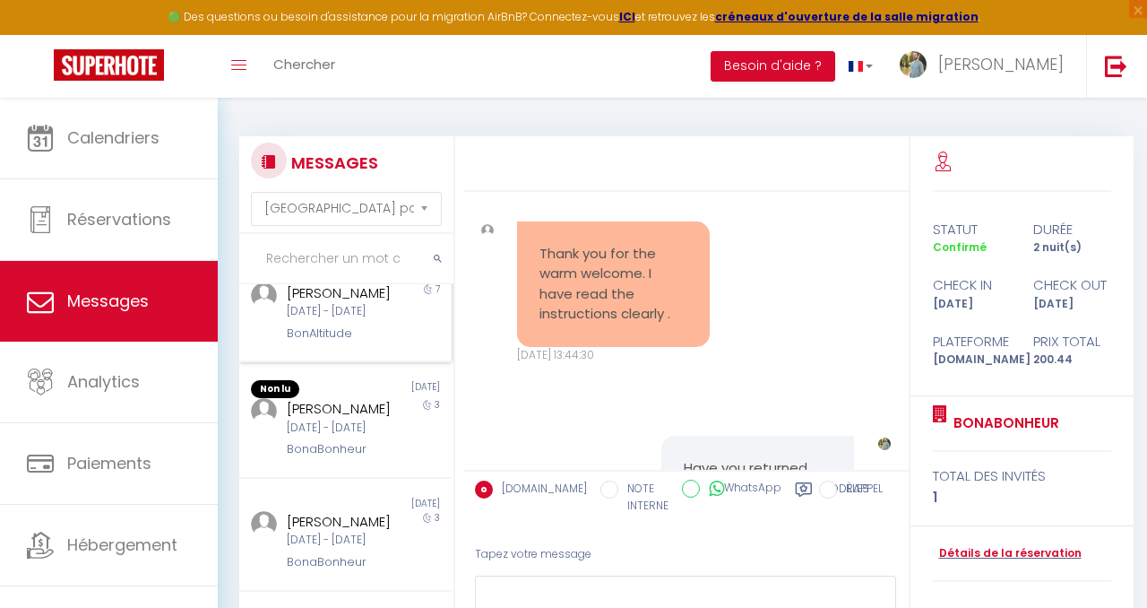
click at [380, 320] on div "[DATE] - [DATE]" at bounding box center [343, 311] width 112 height 17
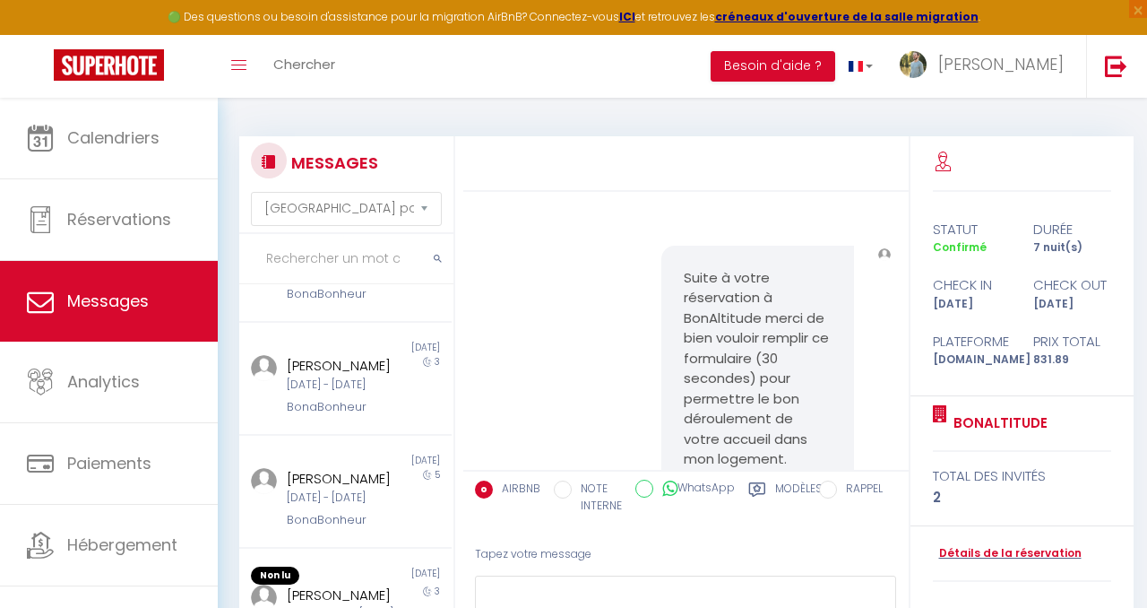
scroll to position [818, 0]
click at [374, 281] on div "[DATE] - [DATE]" at bounding box center [343, 271] width 112 height 17
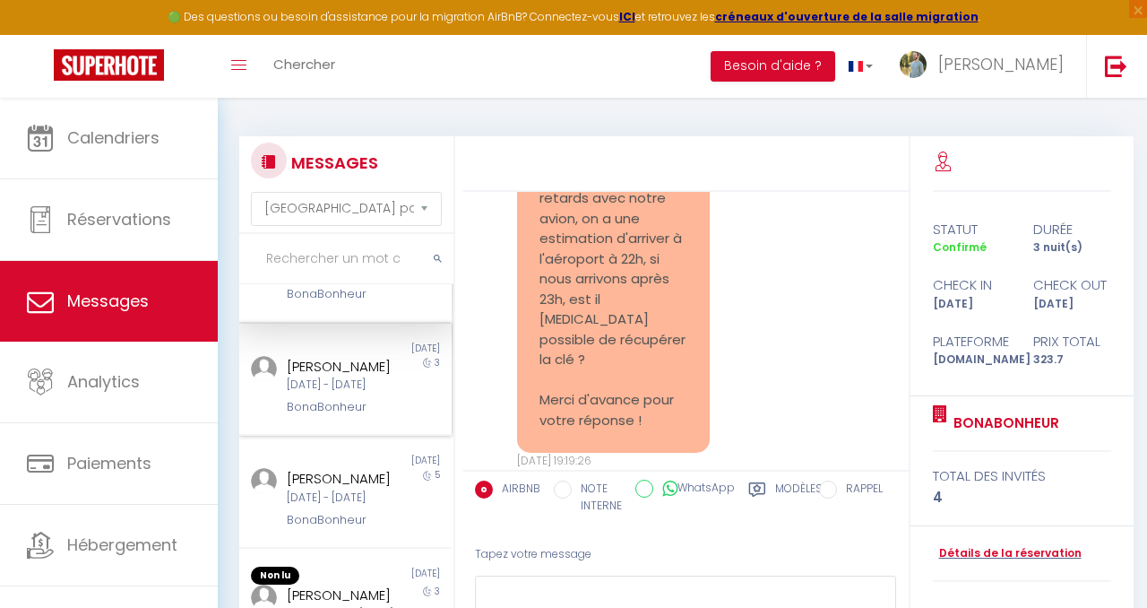
scroll to position [982, 0]
click at [357, 356] on div "[PERSON_NAME]" at bounding box center [343, 367] width 112 height 22
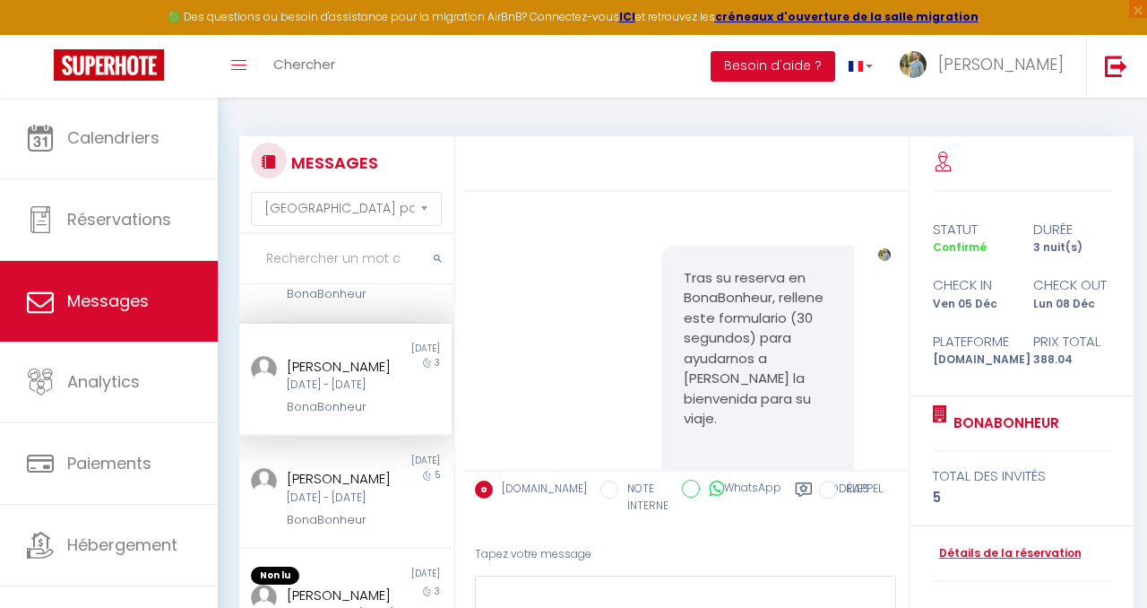
scroll to position [1028, 0]
click at [389, 489] on div "[DATE] - [DATE]" at bounding box center [343, 497] width 112 height 17
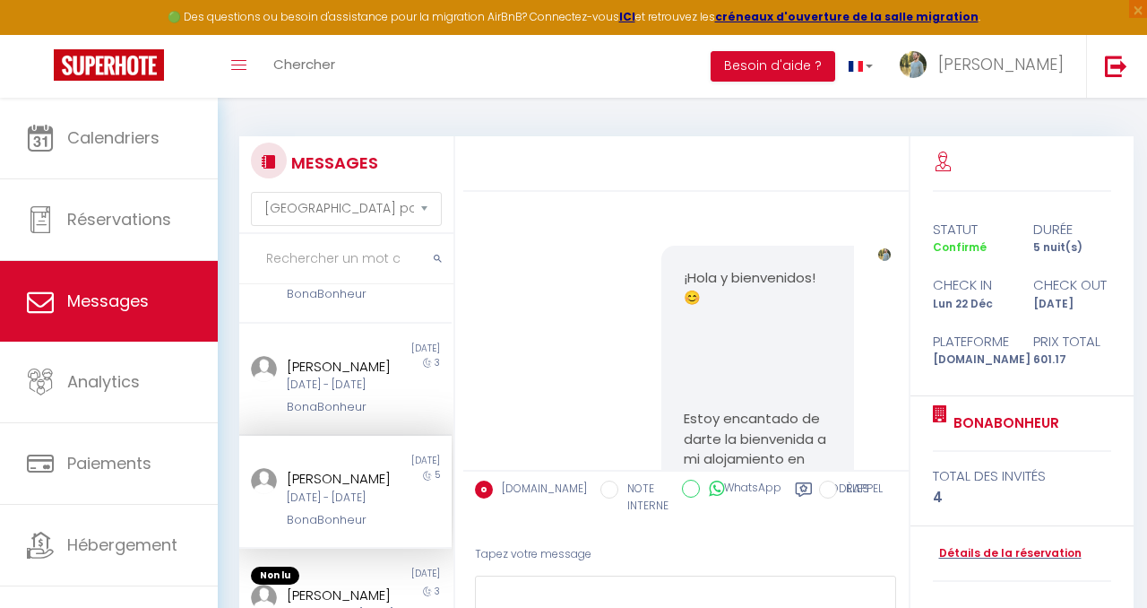
scroll to position [123, 0]
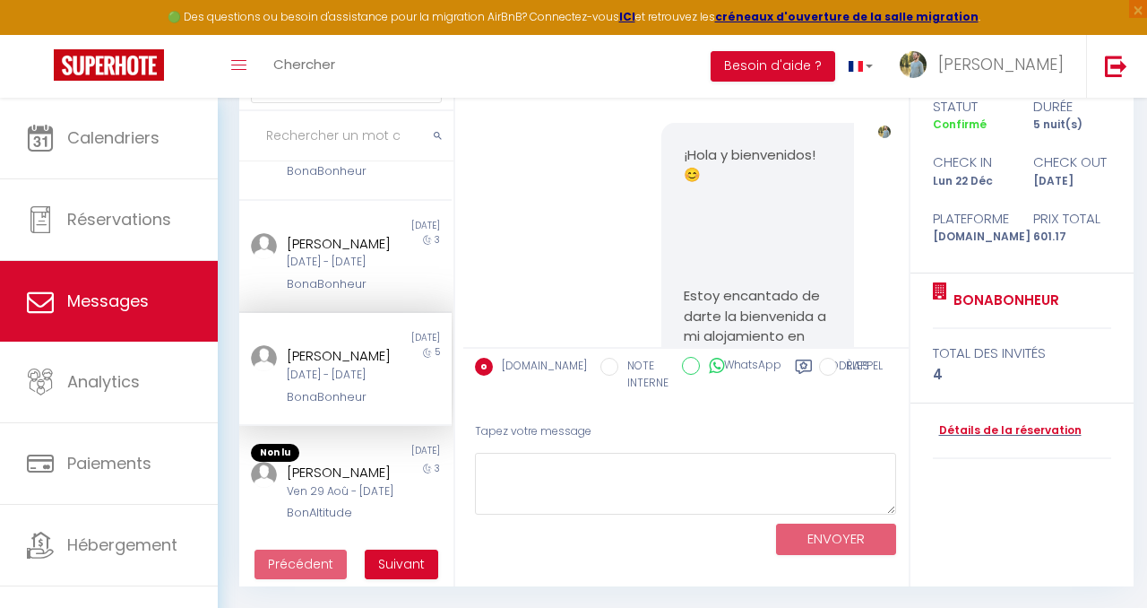
click at [365, 483] on div "Ven 29 Aoû - [DATE]" at bounding box center [343, 491] width 112 height 17
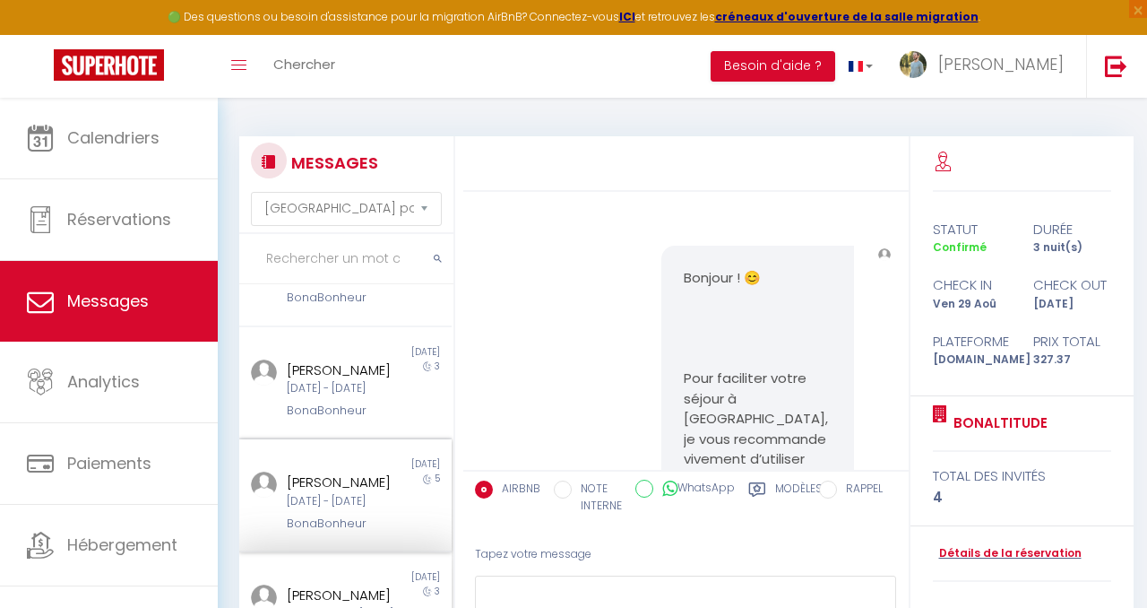
scroll to position [123, 0]
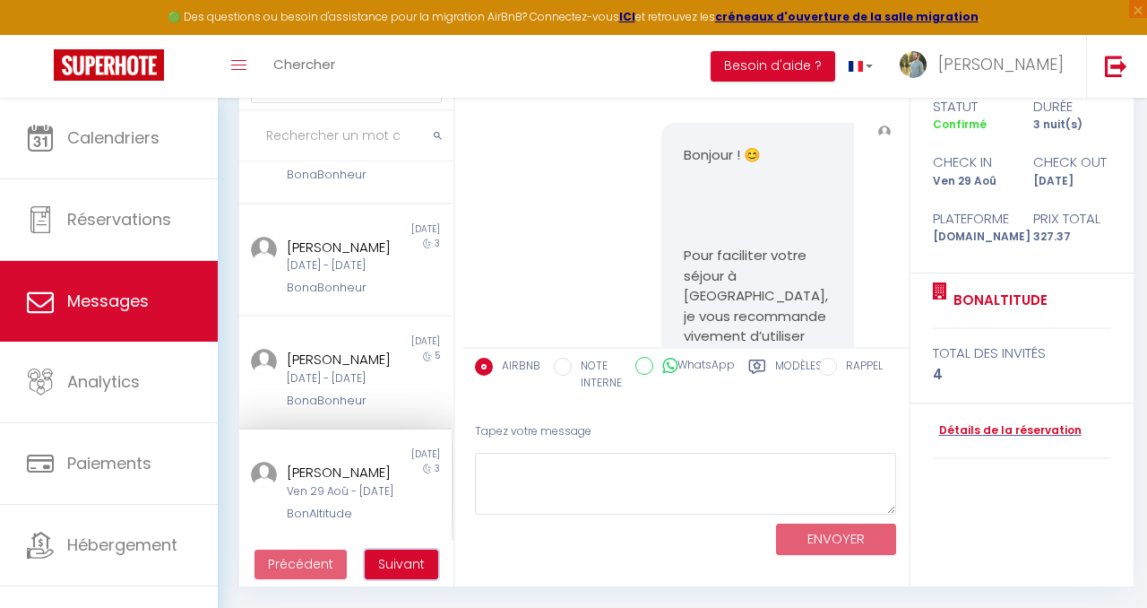
click at [407, 566] on span "Suivant" at bounding box center [401, 564] width 47 height 18
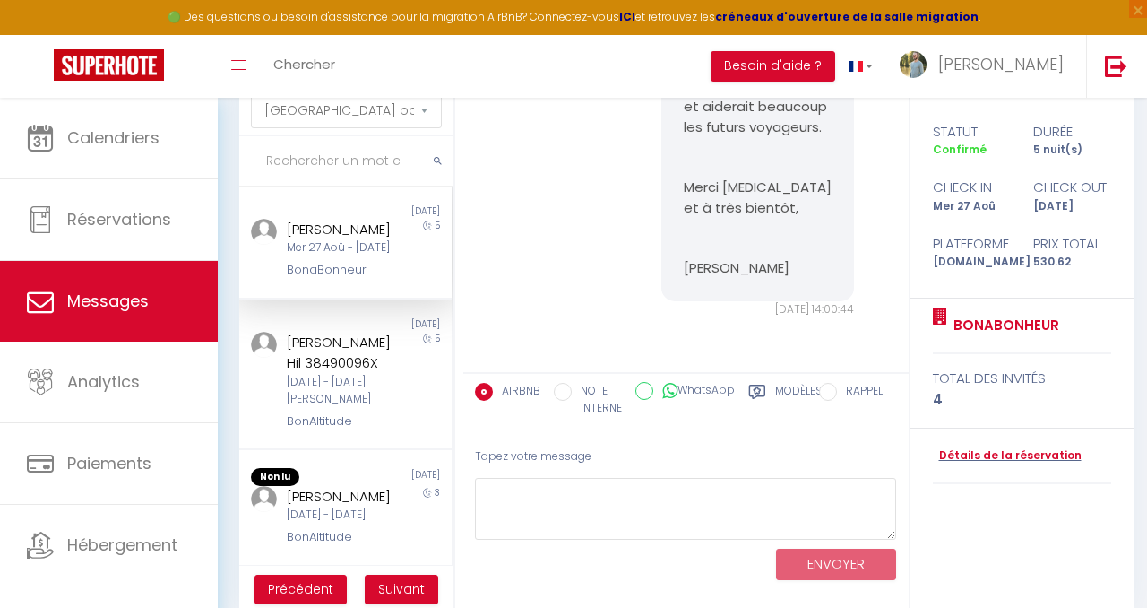
click at [377, 256] on div "Mer 27 Aoû - [DATE]" at bounding box center [343, 247] width 112 height 17
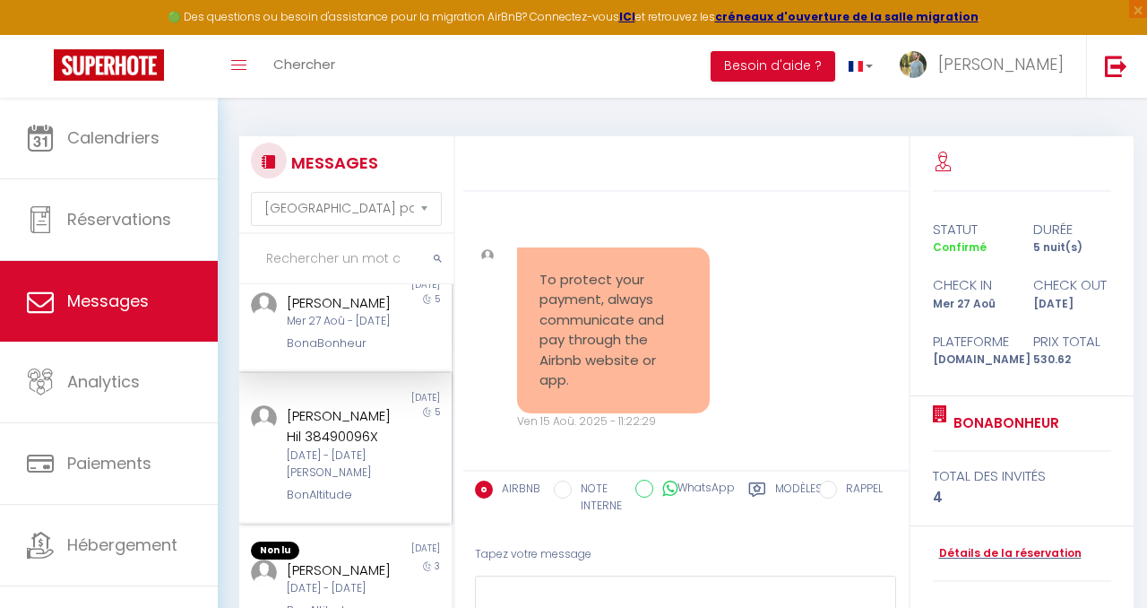
scroll to position [26, 0]
click at [371, 445] on div "[PERSON_NAME] Hil 38490096X" at bounding box center [343, 424] width 112 height 42
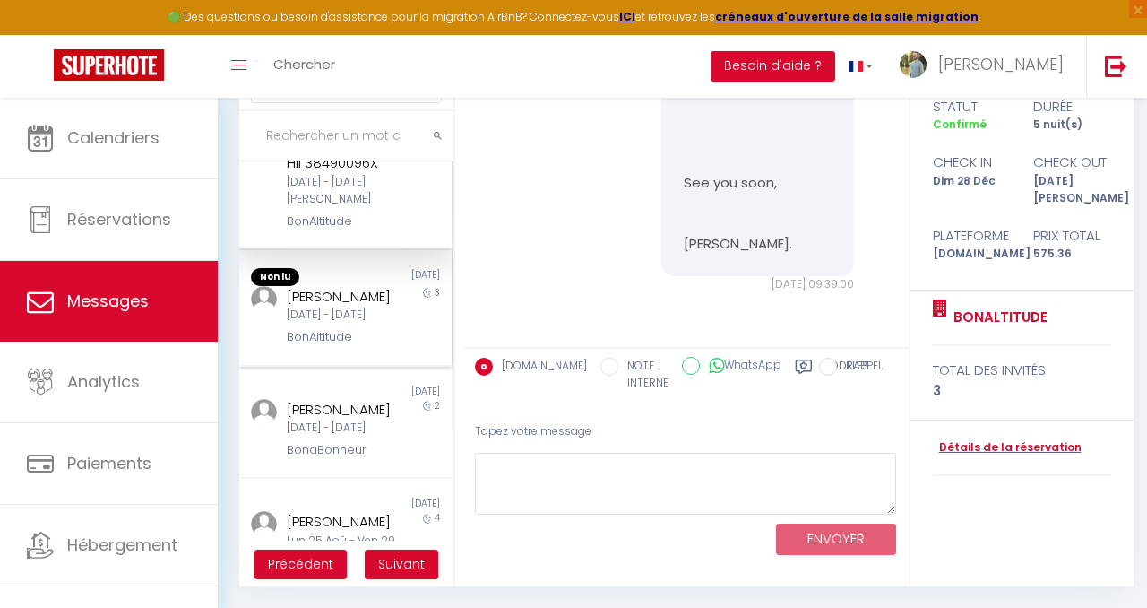
scroll to position [193, 0]
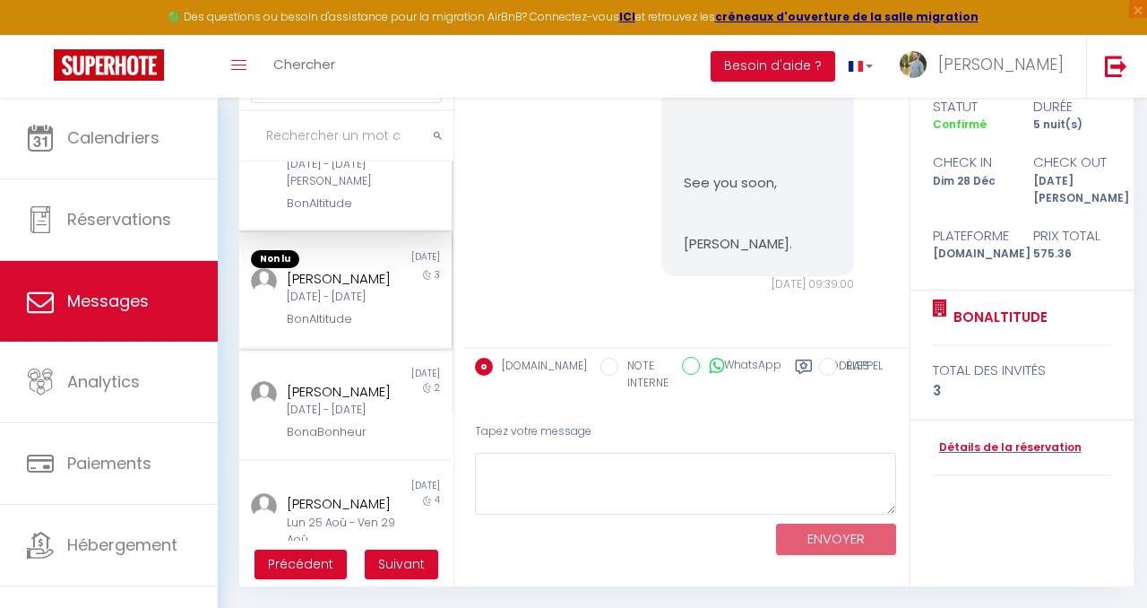
click at [363, 306] on div "[DATE] - [DATE]" at bounding box center [343, 297] width 112 height 17
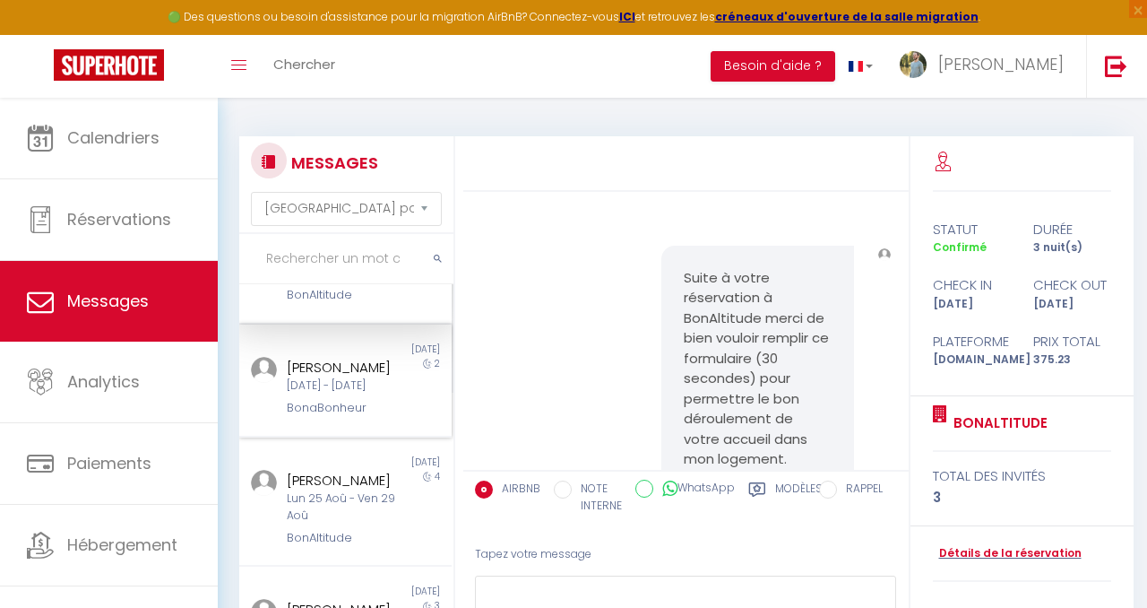
click at [365, 394] on div "[DATE] - [DATE]" at bounding box center [343, 385] width 112 height 17
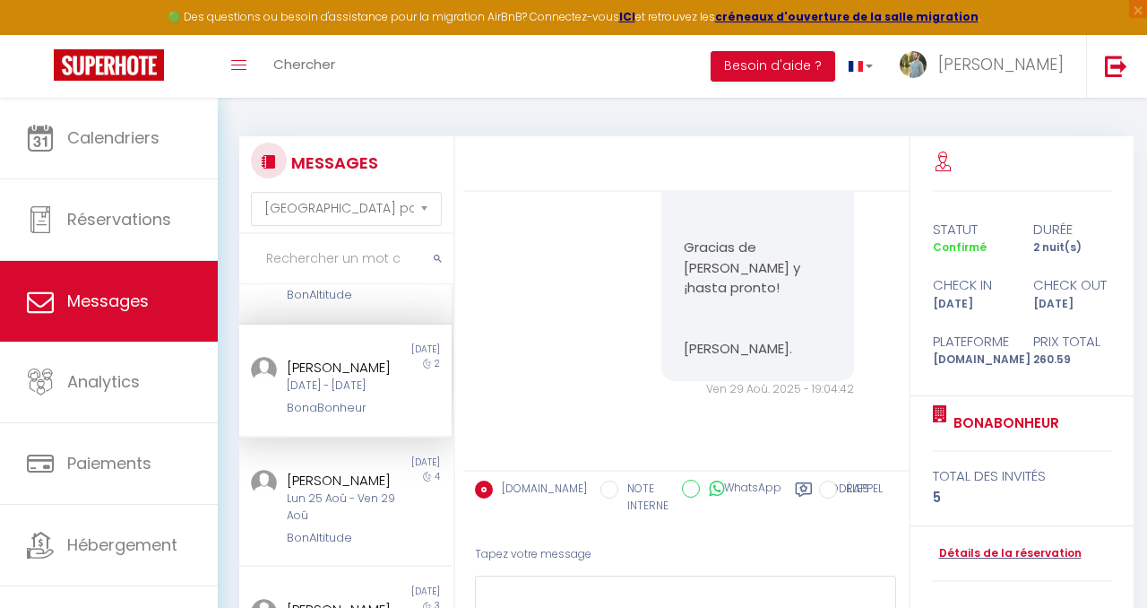
scroll to position [113, 0]
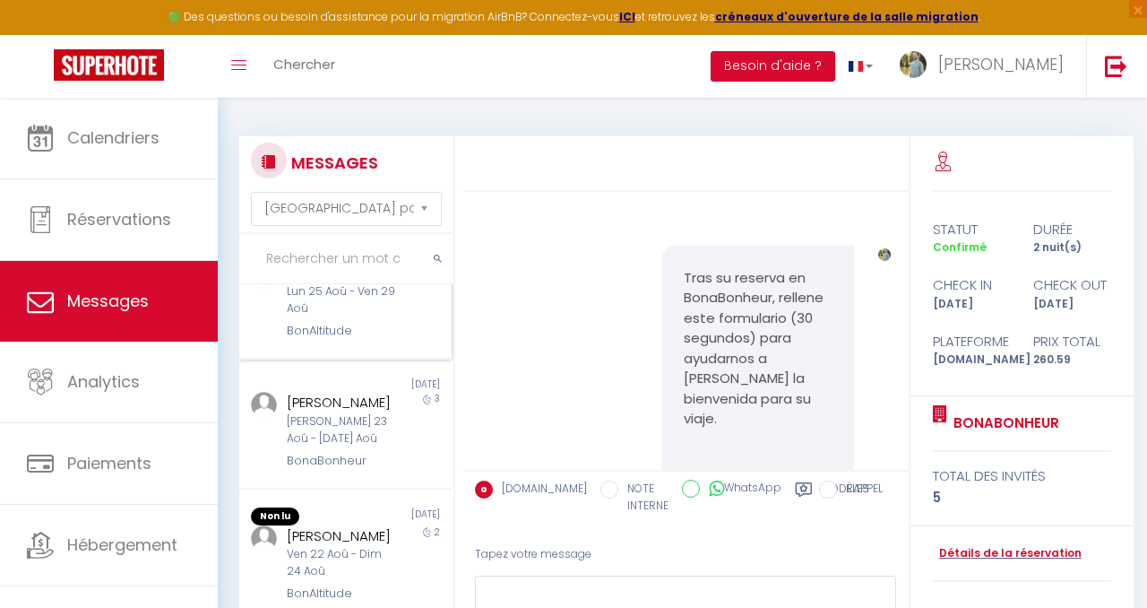
click at [341, 317] on div "Lun 25 Aoû - Ven 29 Aoû" at bounding box center [343, 300] width 112 height 34
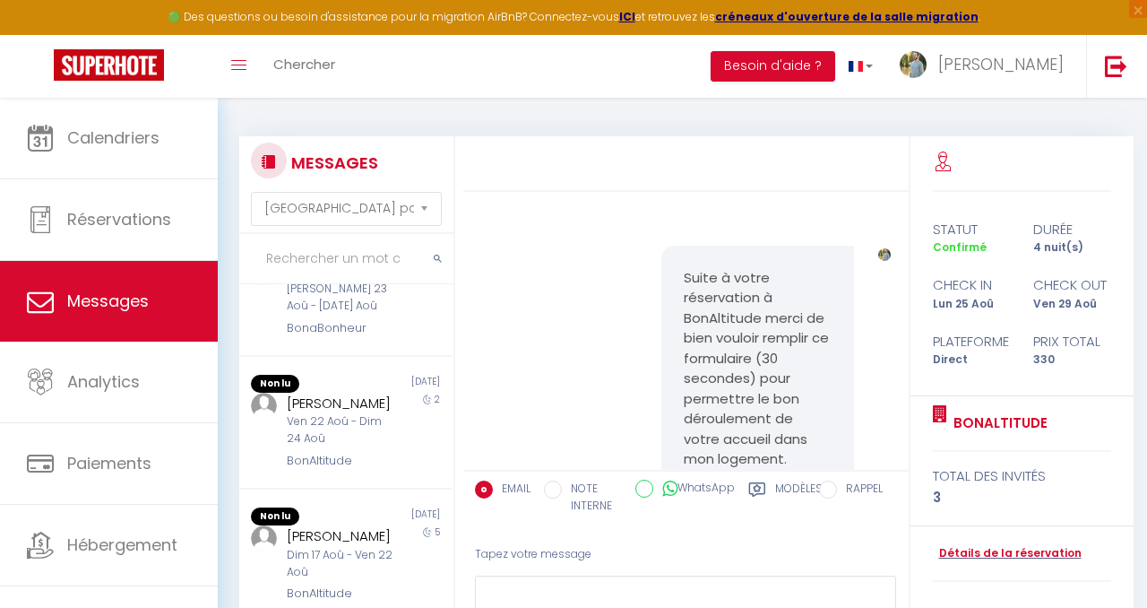
scroll to position [706, 0]
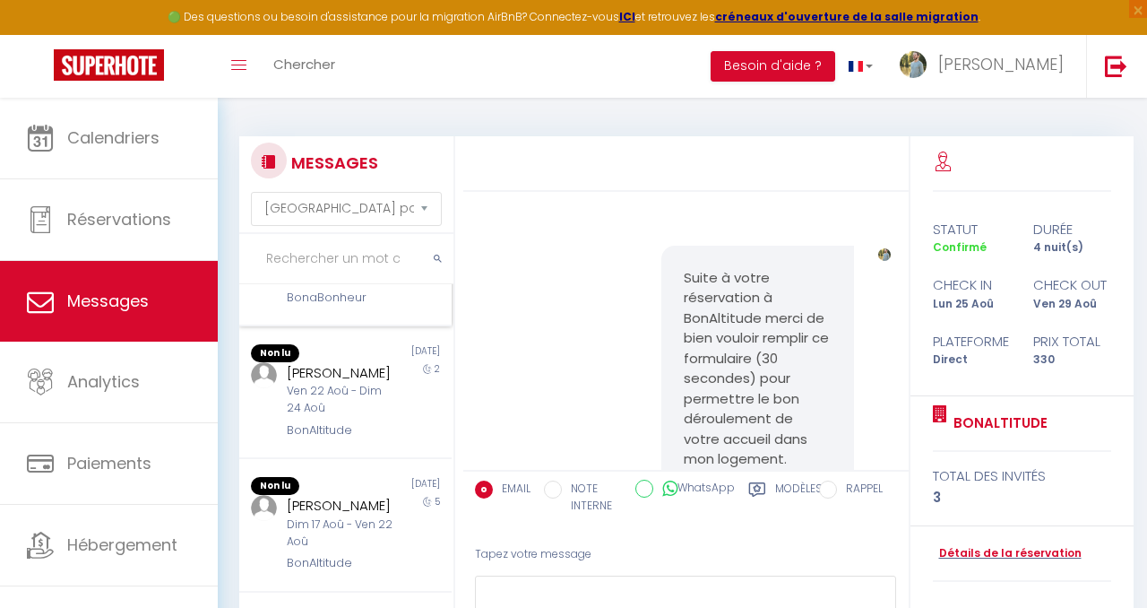
click at [369, 284] on div "[PERSON_NAME] 23 Aoû - [DATE] Aoû" at bounding box center [343, 267] width 112 height 34
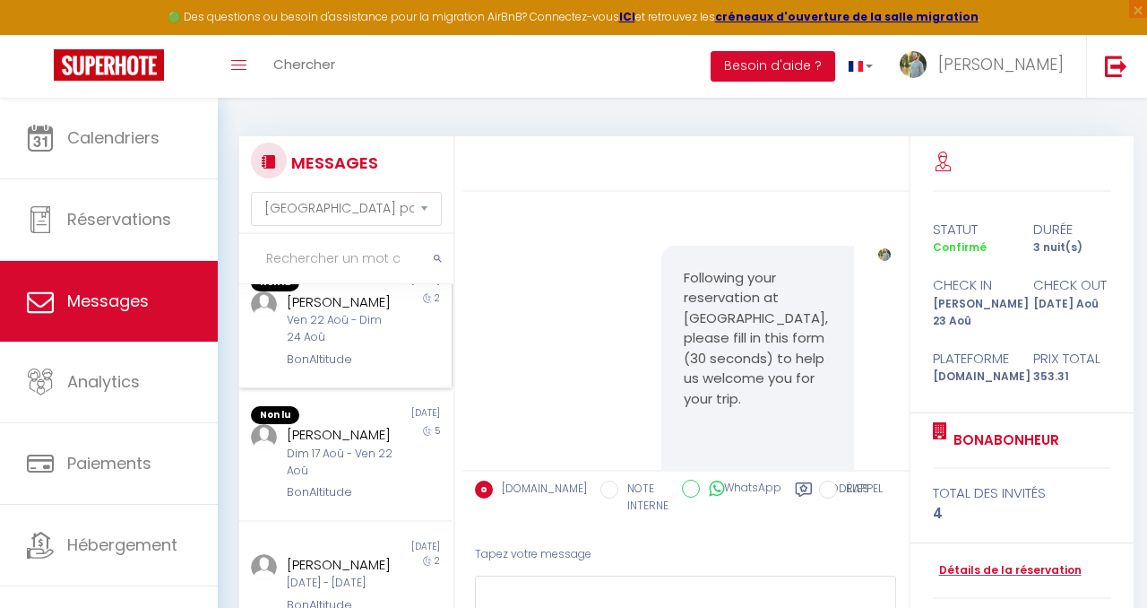
scroll to position [776, 0]
click at [355, 347] on div "Ven 22 Aoû - Dim 24 Aoû" at bounding box center [343, 330] width 112 height 34
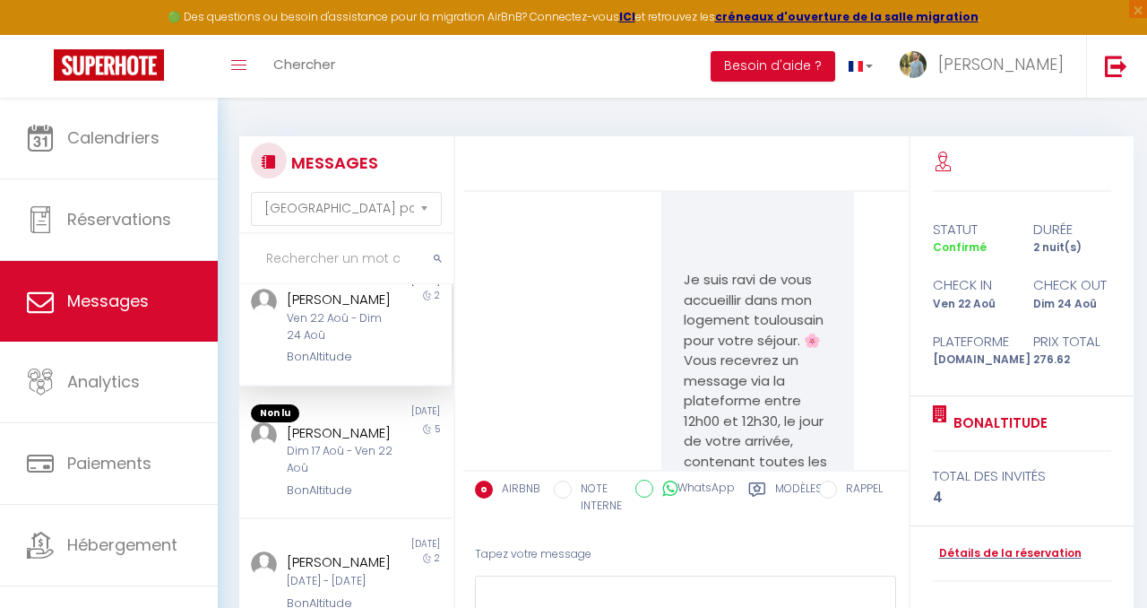
scroll to position [340, 0]
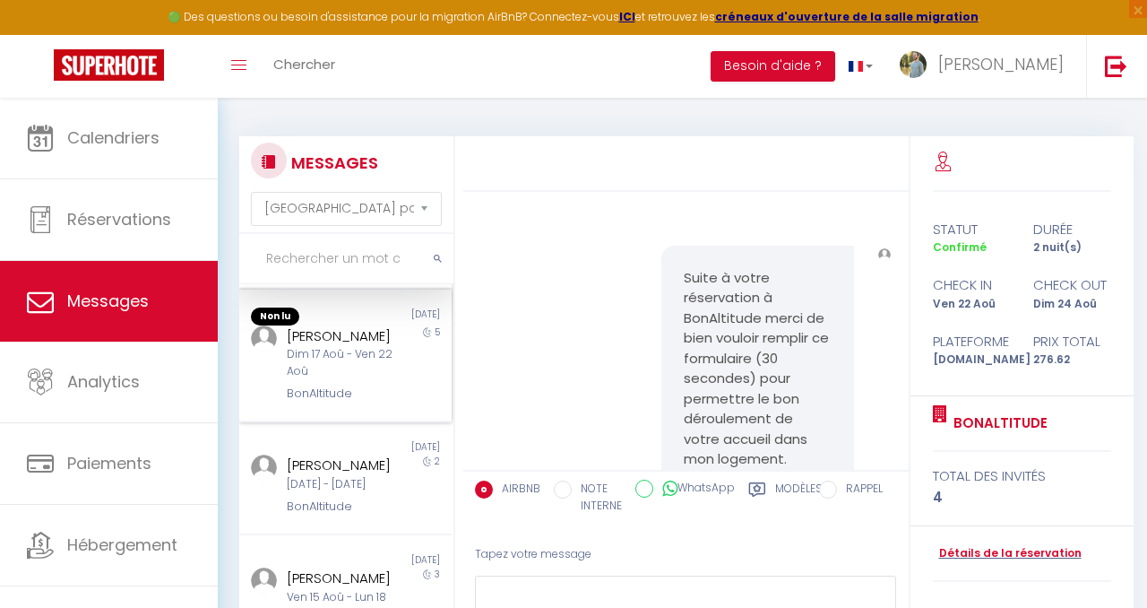
click at [340, 330] on div "[PERSON_NAME]" at bounding box center [343, 336] width 112 height 22
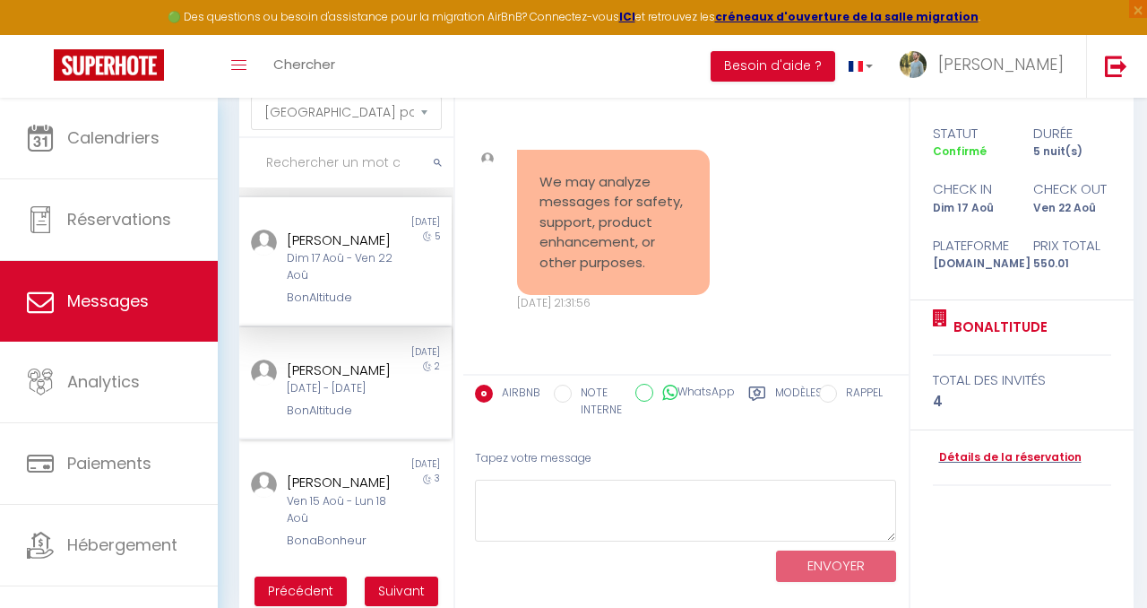
scroll to position [123, 0]
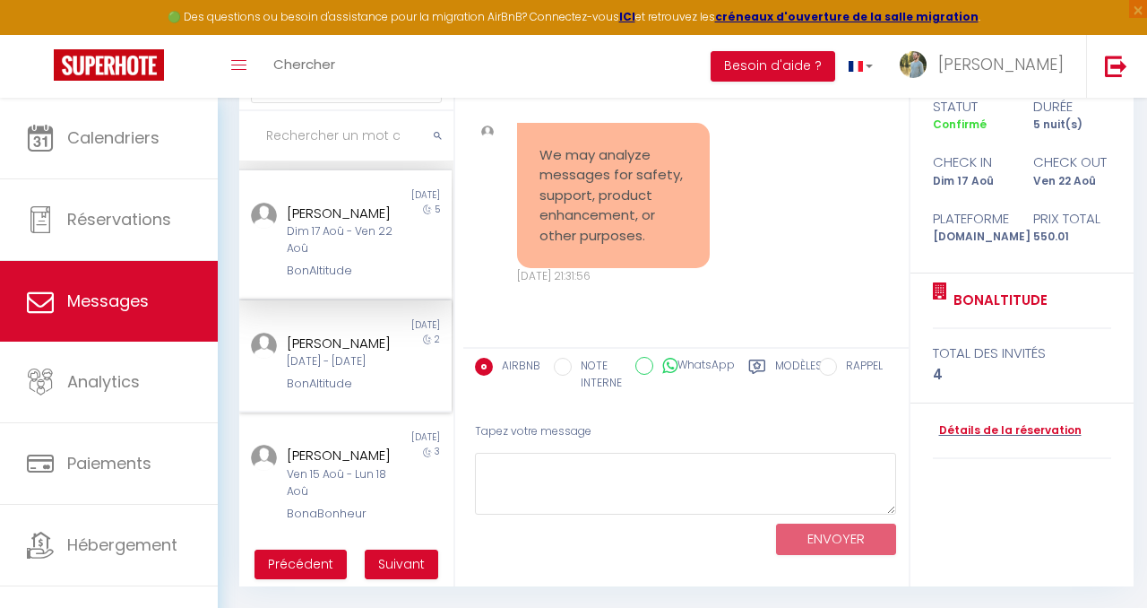
click at [369, 332] on div "[PERSON_NAME]" at bounding box center [343, 343] width 112 height 22
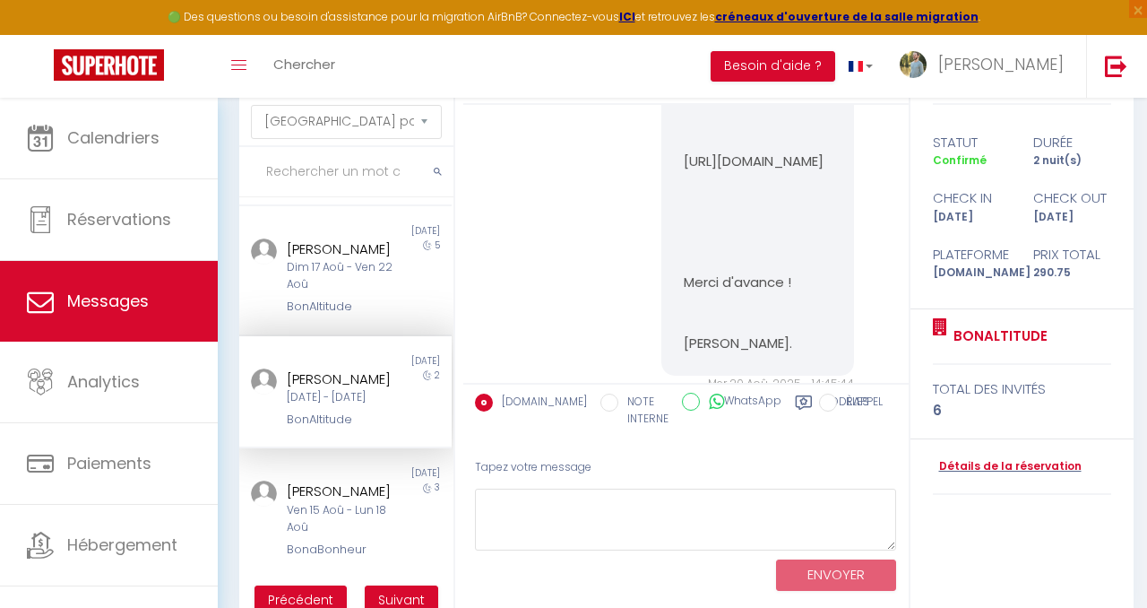
scroll to position [123, 0]
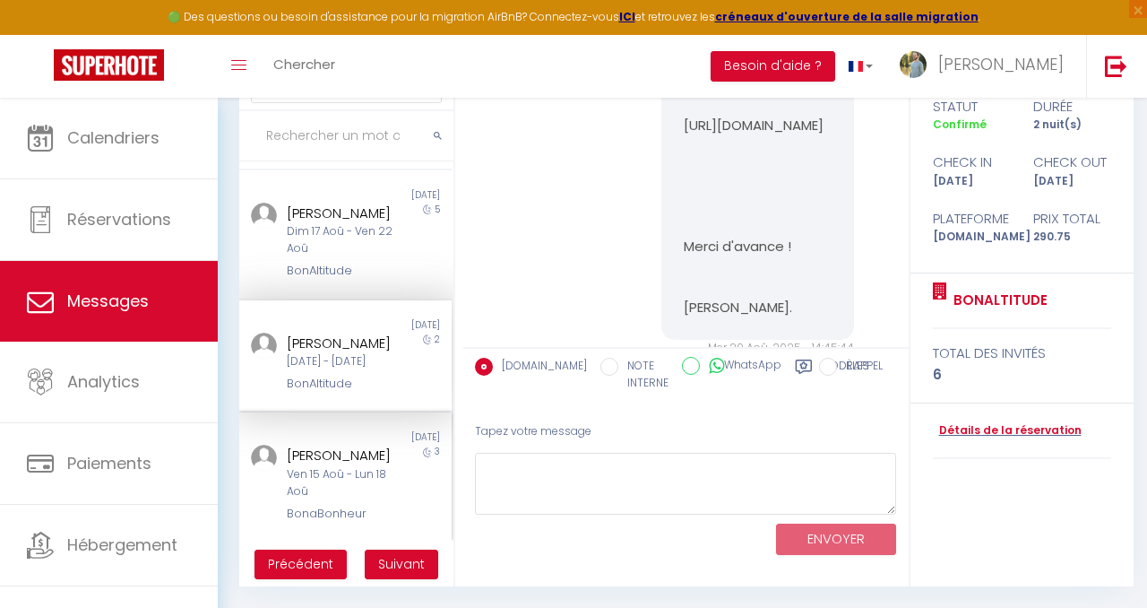
click at [373, 470] on div "Ven 15 Aoû - Lun 18 Aoû" at bounding box center [343, 483] width 112 height 34
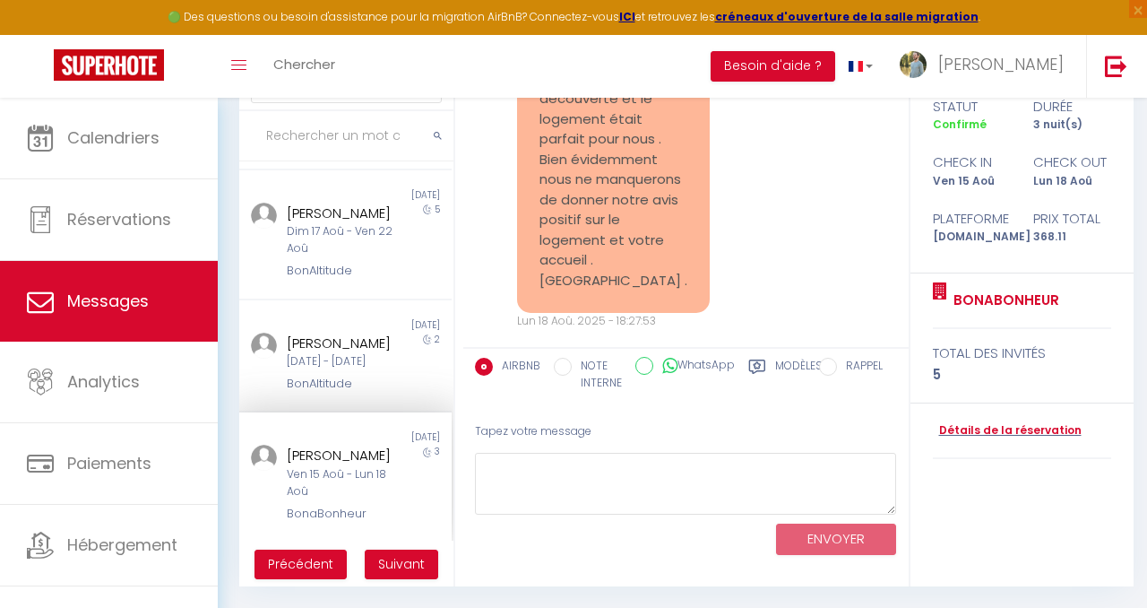
scroll to position [12502, 0]
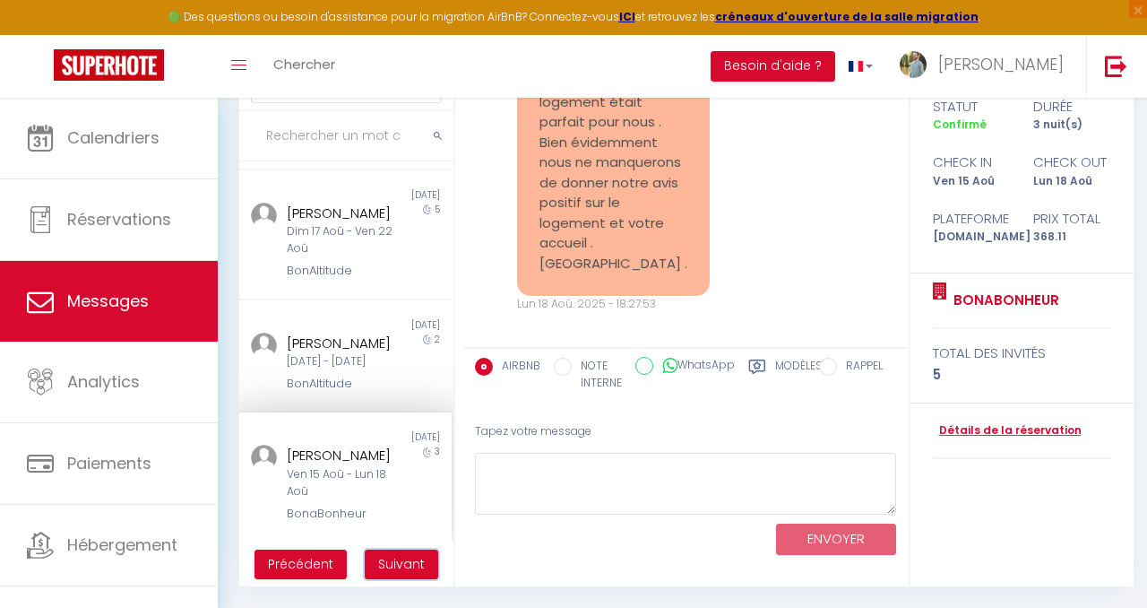
click at [398, 566] on span "Suivant" at bounding box center [401, 564] width 47 height 18
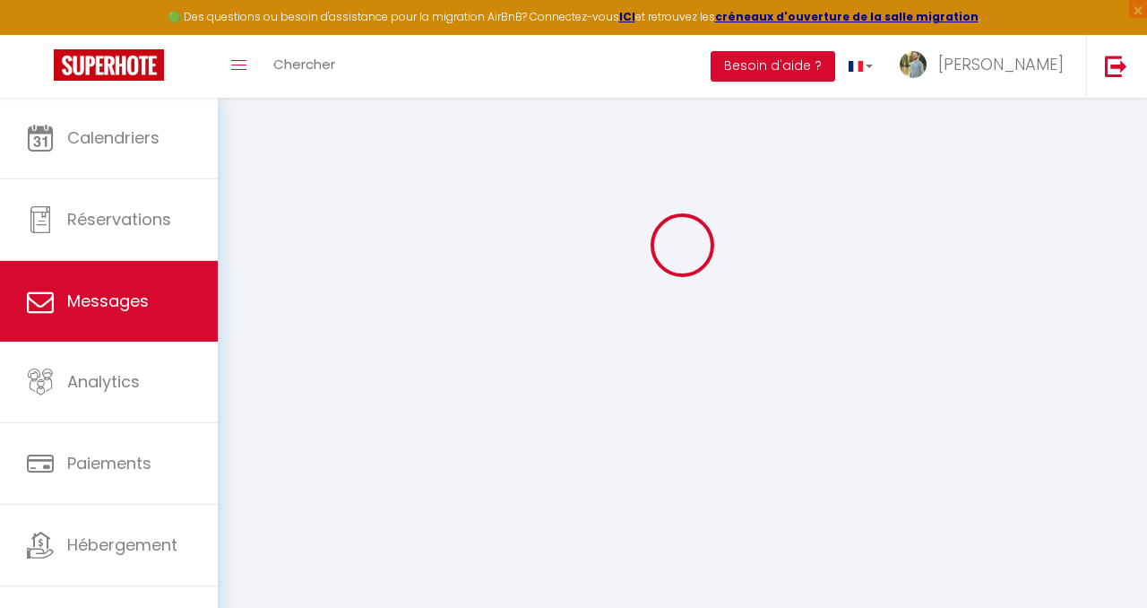
scroll to position [98, 0]
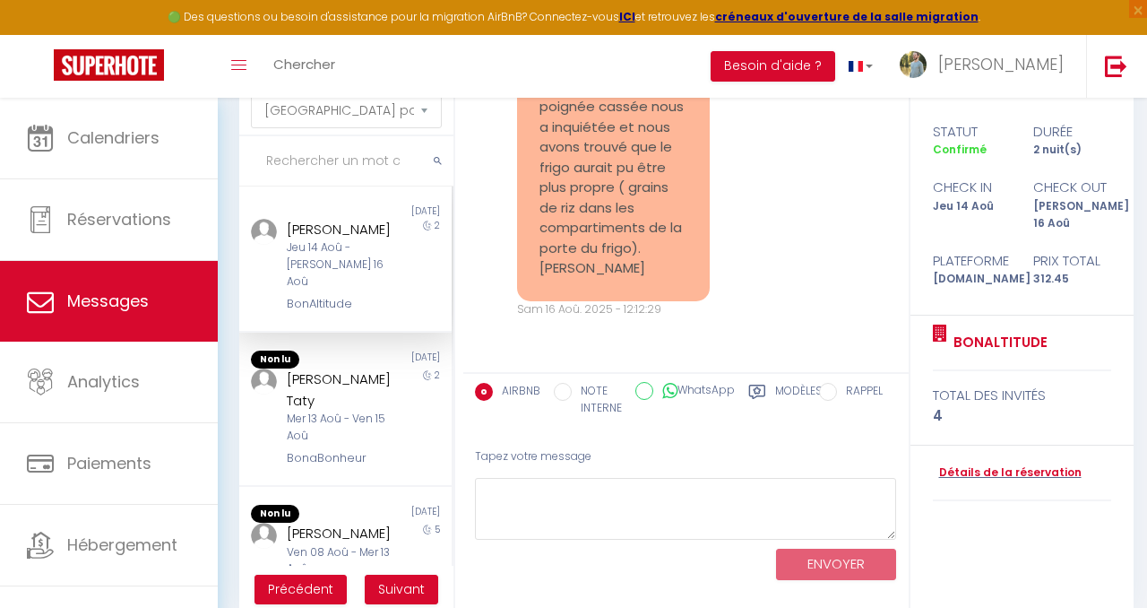
click at [370, 250] on div "Jeu 14 Aoû - [PERSON_NAME] 16 Aoû" at bounding box center [343, 264] width 112 height 51
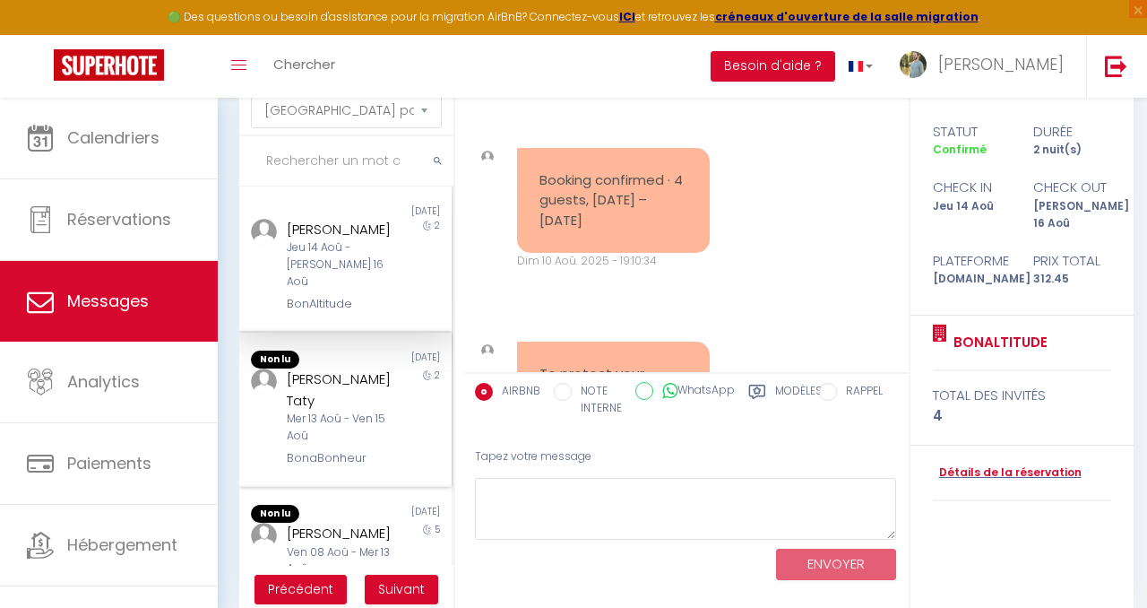
click at [343, 449] on div "BonaBonheur" at bounding box center [343, 458] width 112 height 18
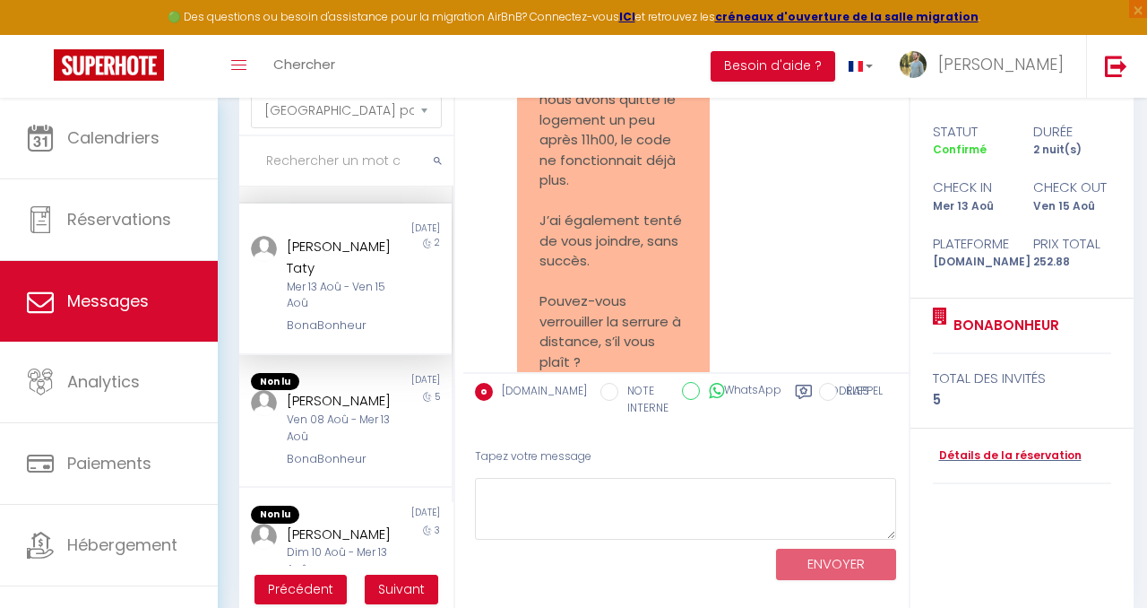
scroll to position [132, 0]
click at [353, 409] on div "Ven 08 Aoû - Mer 13 Aoû" at bounding box center [343, 426] width 112 height 34
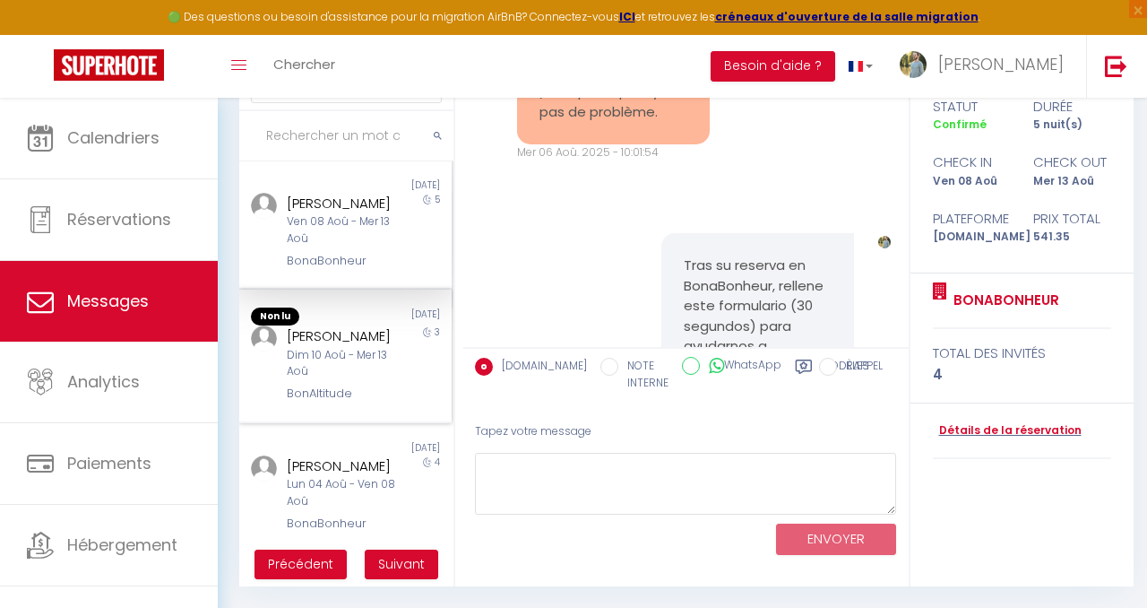
scroll to position [303, 0]
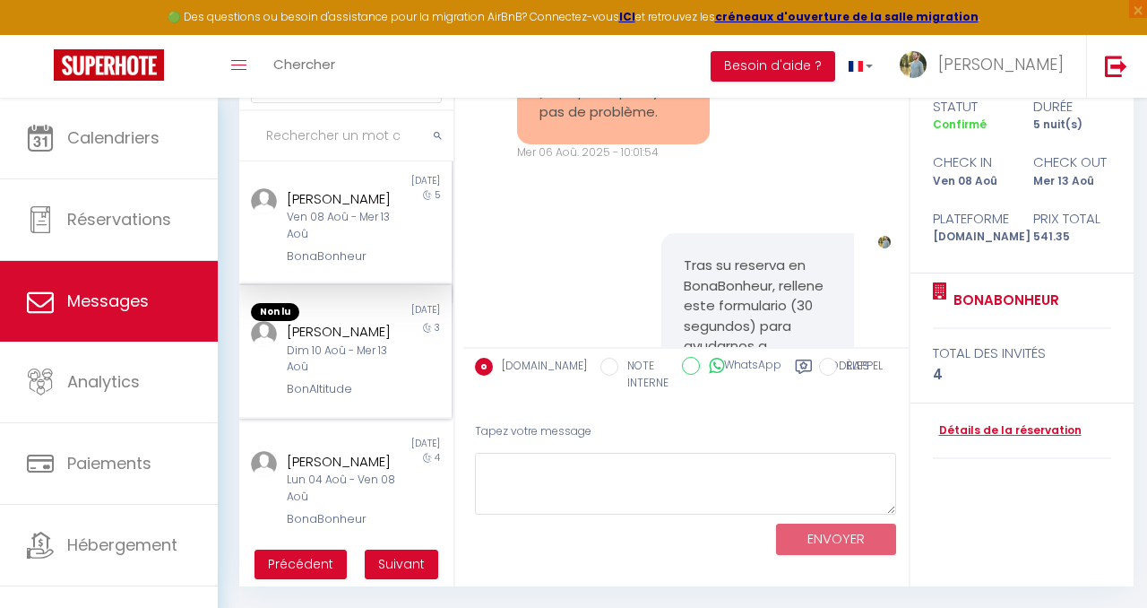
click at [352, 338] on div "[PERSON_NAME] Dim 10 Aoû - Mer 13 Aoû BonAltitude" at bounding box center [336, 360] width 124 height 78
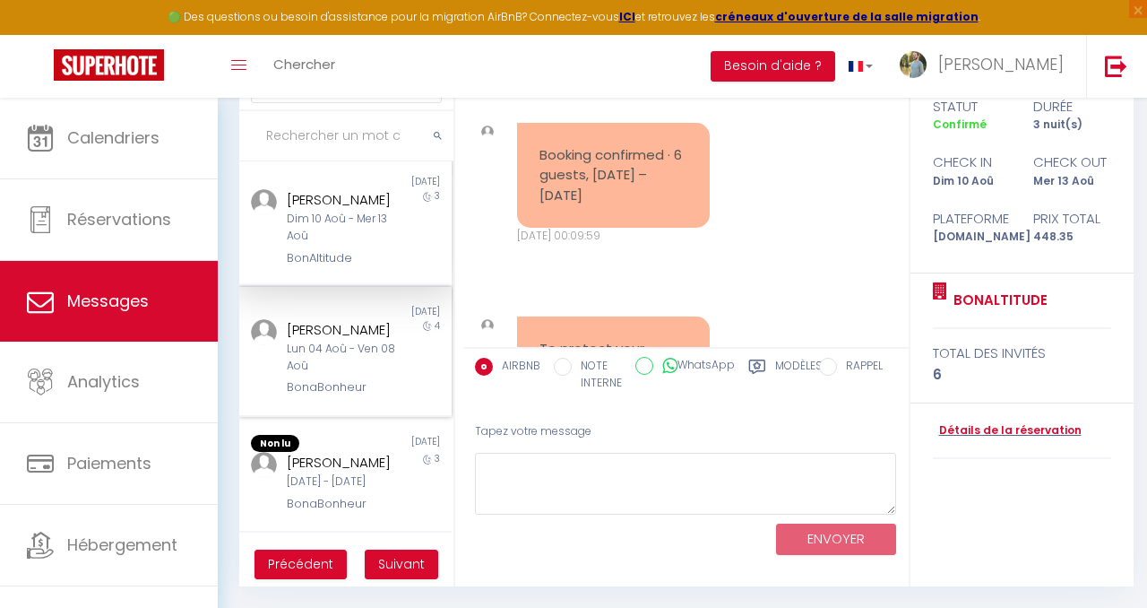
scroll to position [500, 0]
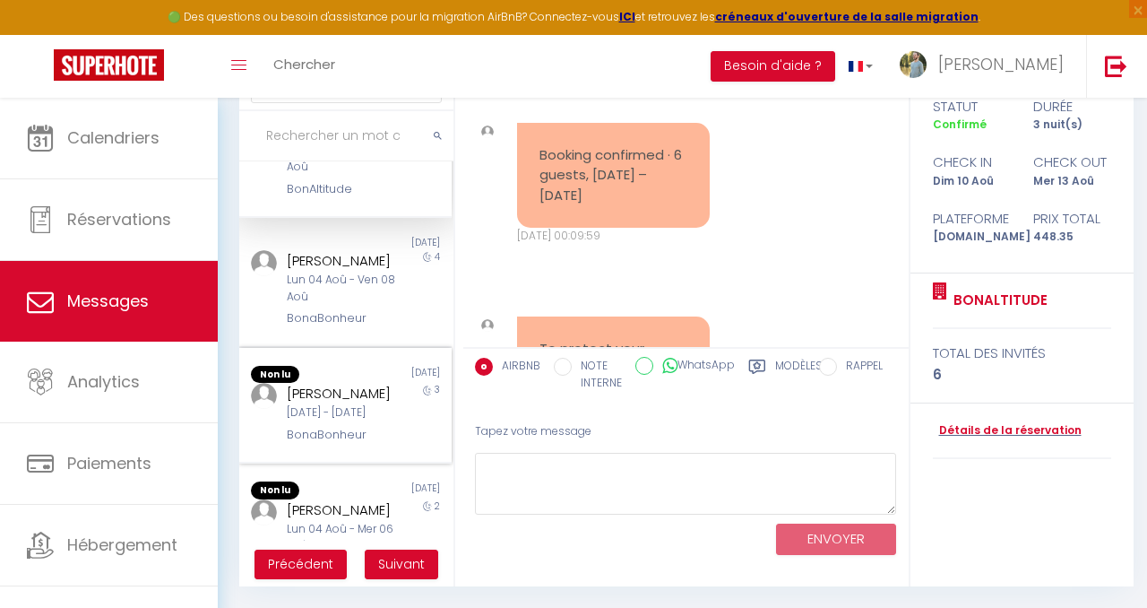
click at [362, 383] on div "[PERSON_NAME]" at bounding box center [343, 394] width 112 height 22
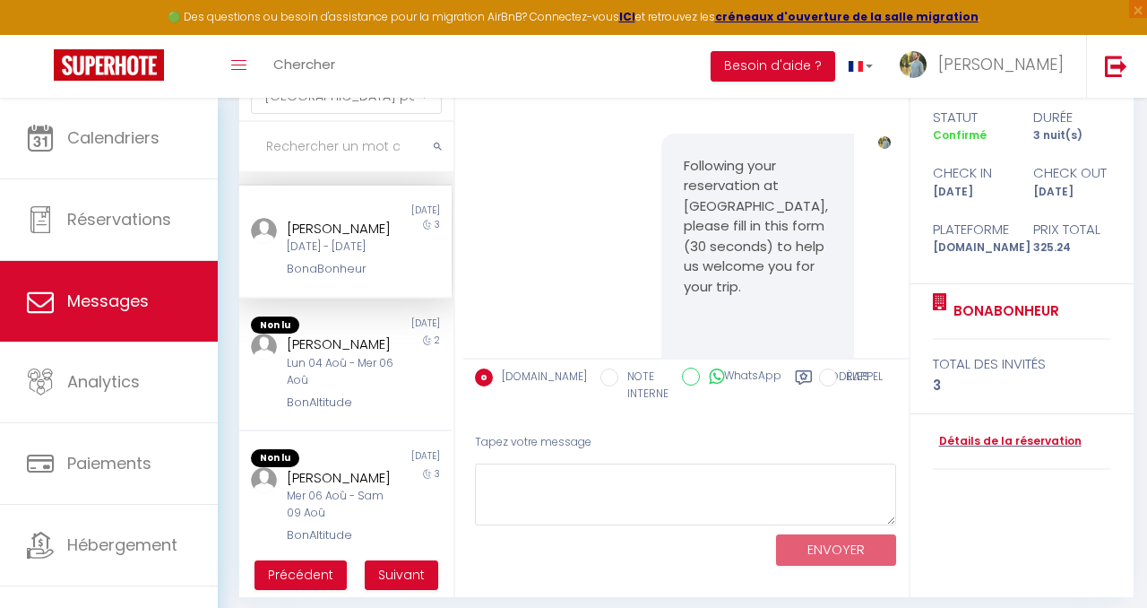
scroll to position [734, 0]
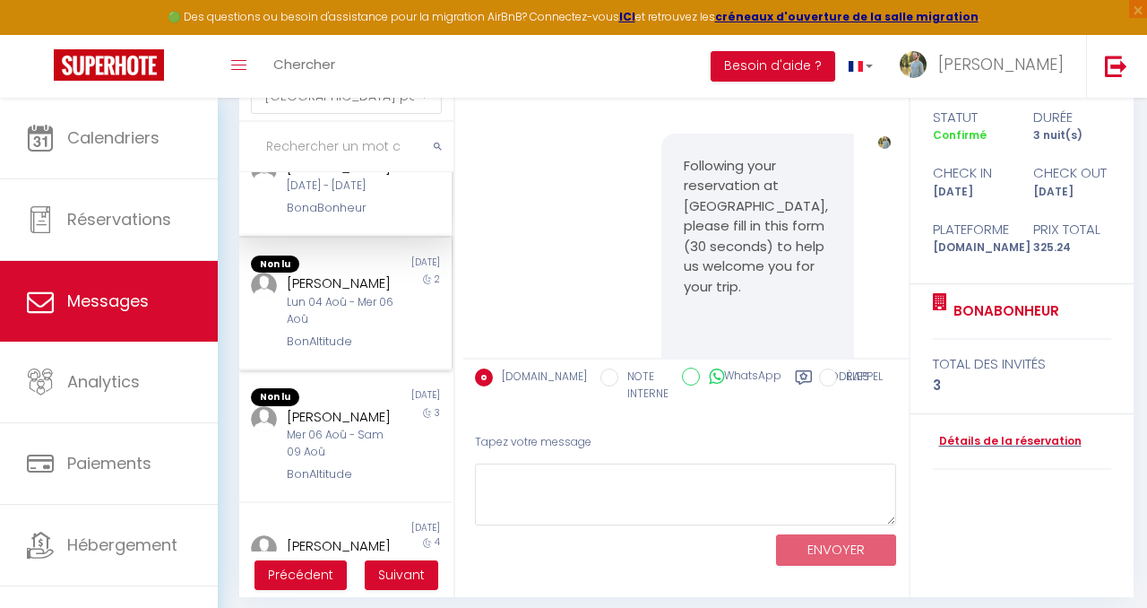
click at [336, 312] on div "Lun 04 Aoû - Mer 06 Aoû" at bounding box center [343, 311] width 112 height 34
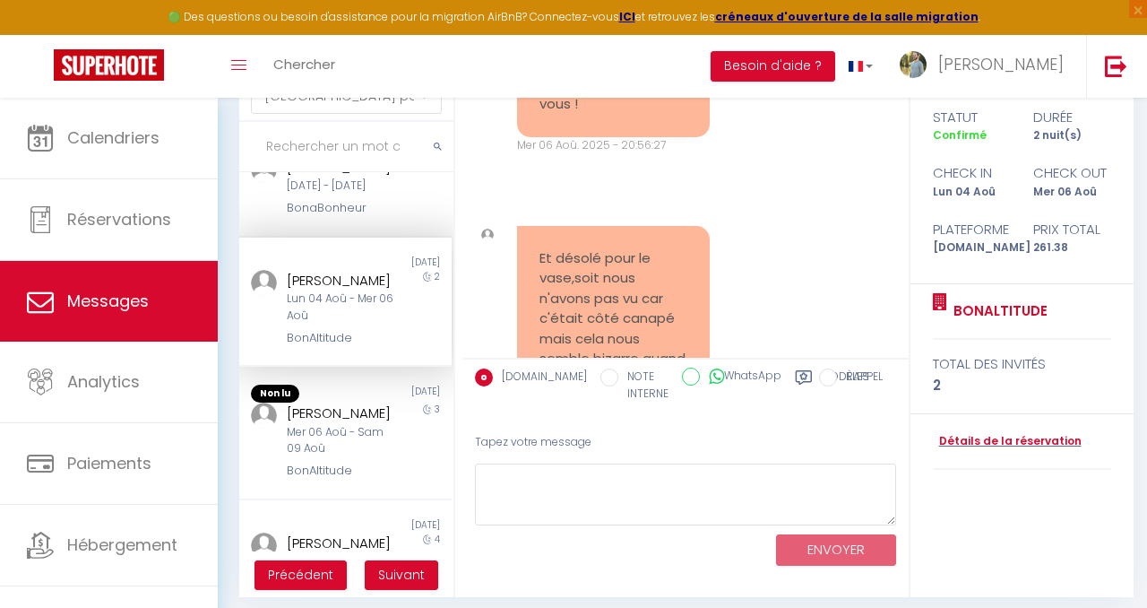
scroll to position [11735, 0]
click at [403, 424] on div "3" at bounding box center [425, 441] width 53 height 78
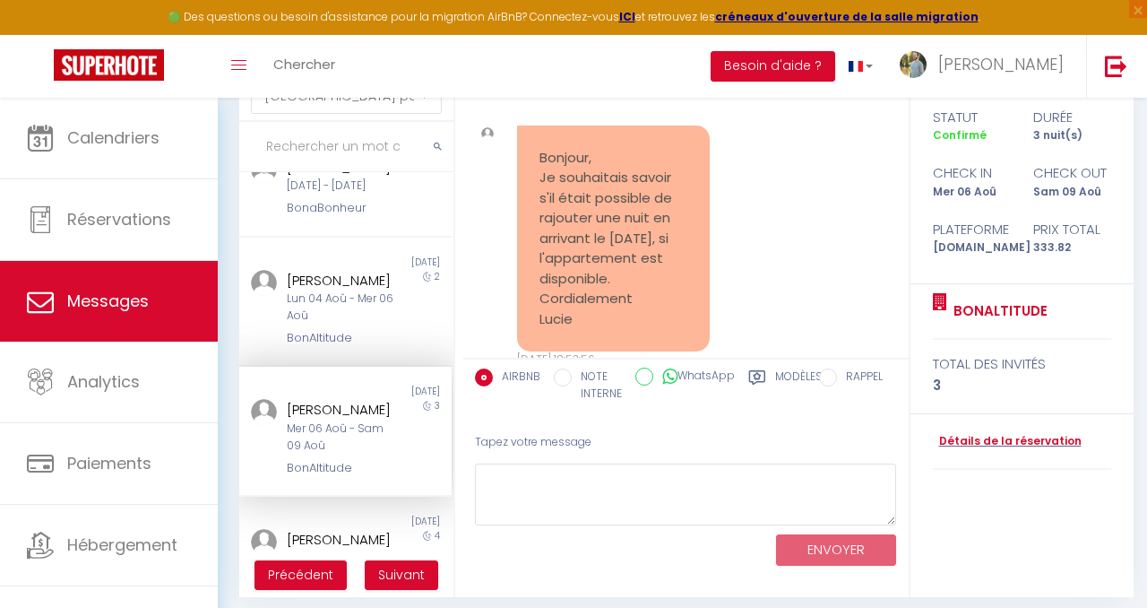
scroll to position [3172, 0]
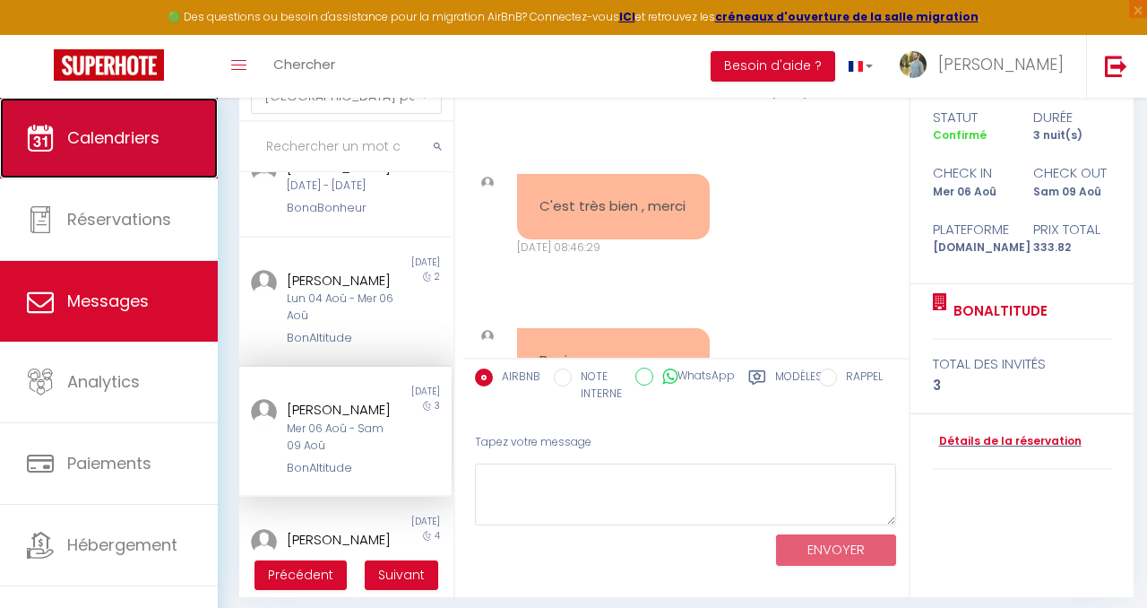
click at [156, 144] on span "Calendriers" at bounding box center [113, 137] width 92 height 22
